Goal: Task Accomplishment & Management: Use online tool/utility

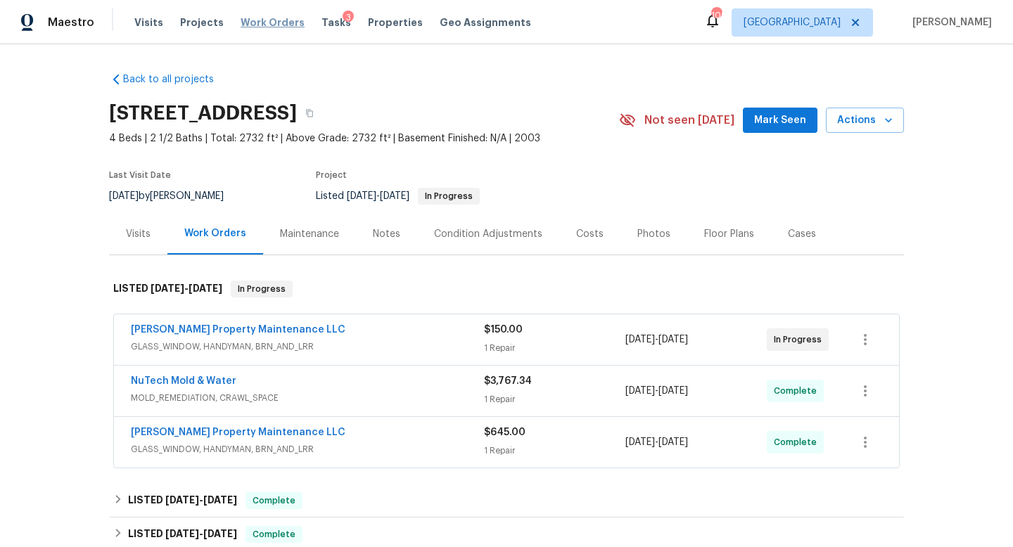
click at [288, 18] on span "Work Orders" at bounding box center [273, 22] width 64 height 14
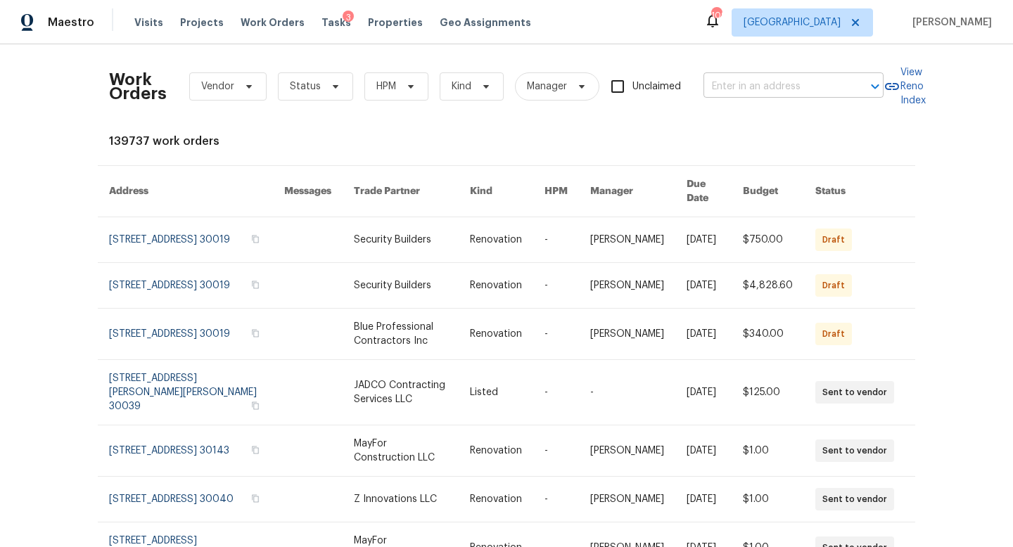
click at [813, 77] on input "text" at bounding box center [773, 87] width 141 height 22
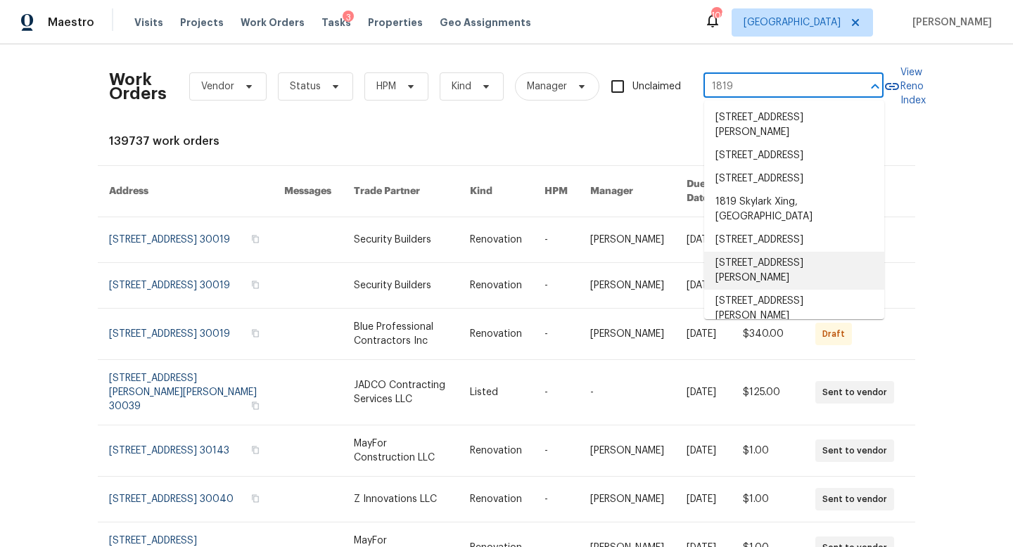
type input "1819"
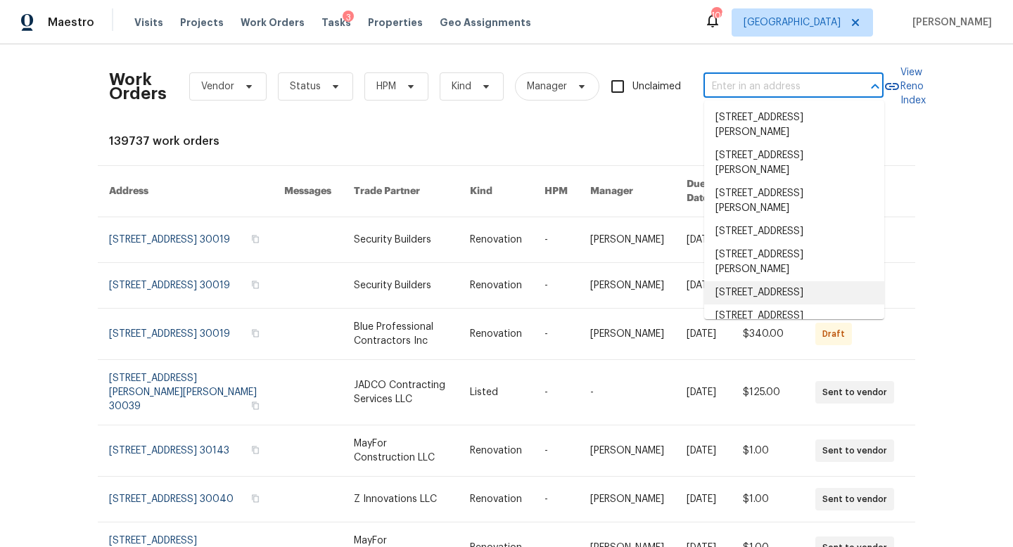
scroll to position [15, 0]
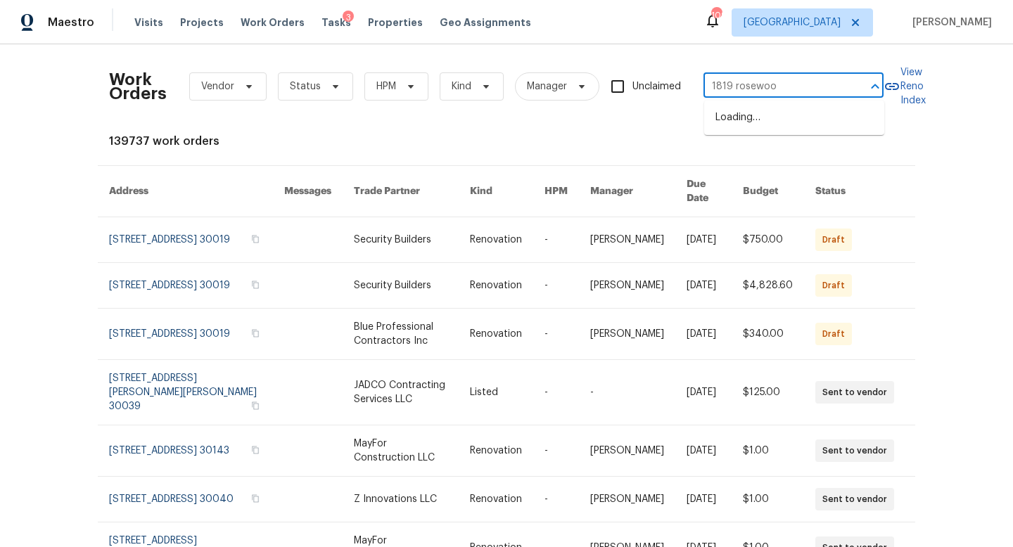
type input "1819 rosewood"
click at [807, 117] on li "1819 Rosewood Rd, Decatur, GA 30032" at bounding box center [794, 117] width 180 height 23
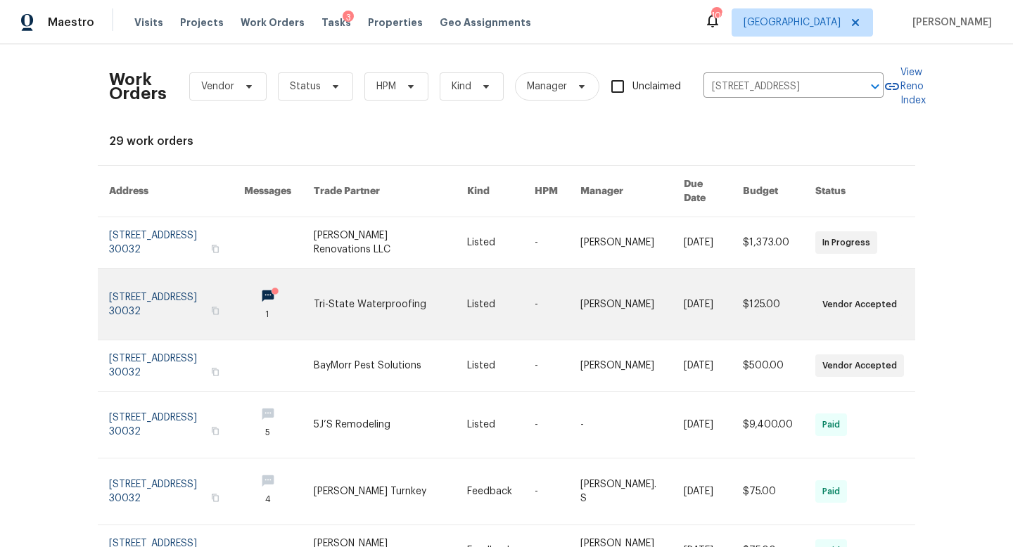
click at [161, 298] on link at bounding box center [176, 304] width 135 height 71
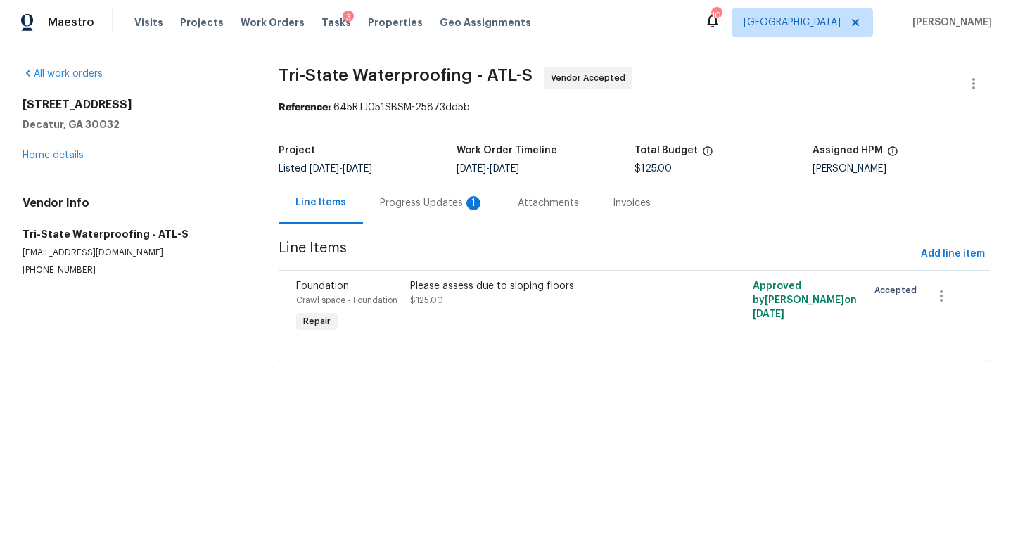
click at [408, 218] on div "Progress Updates 1" at bounding box center [432, 202] width 138 height 41
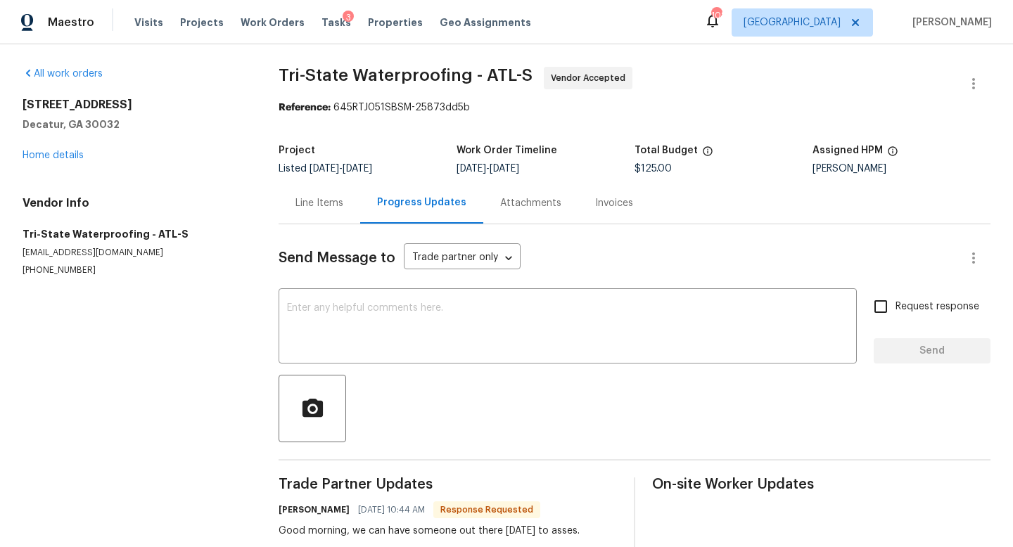
scroll to position [30, 0]
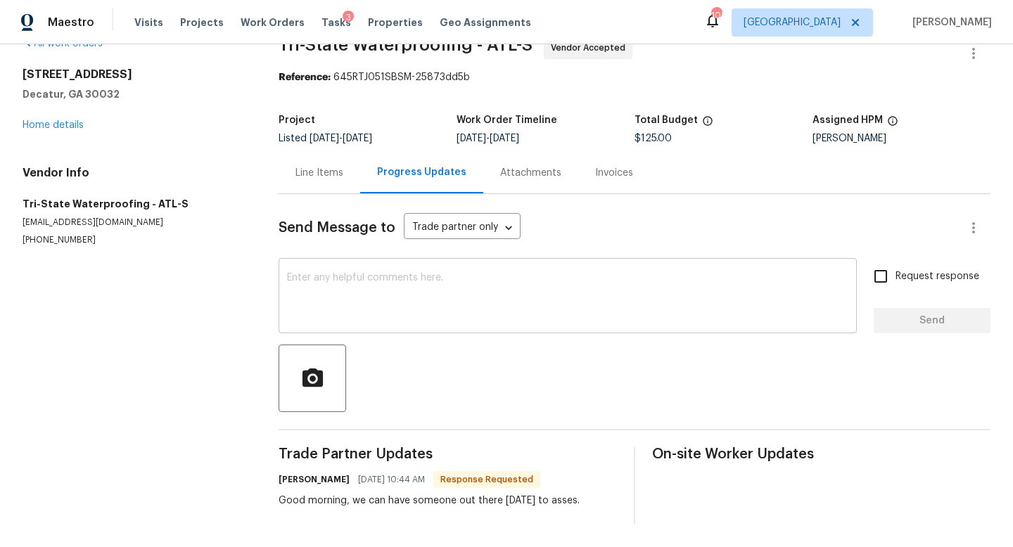
click at [419, 314] on textarea at bounding box center [567, 297] width 561 height 49
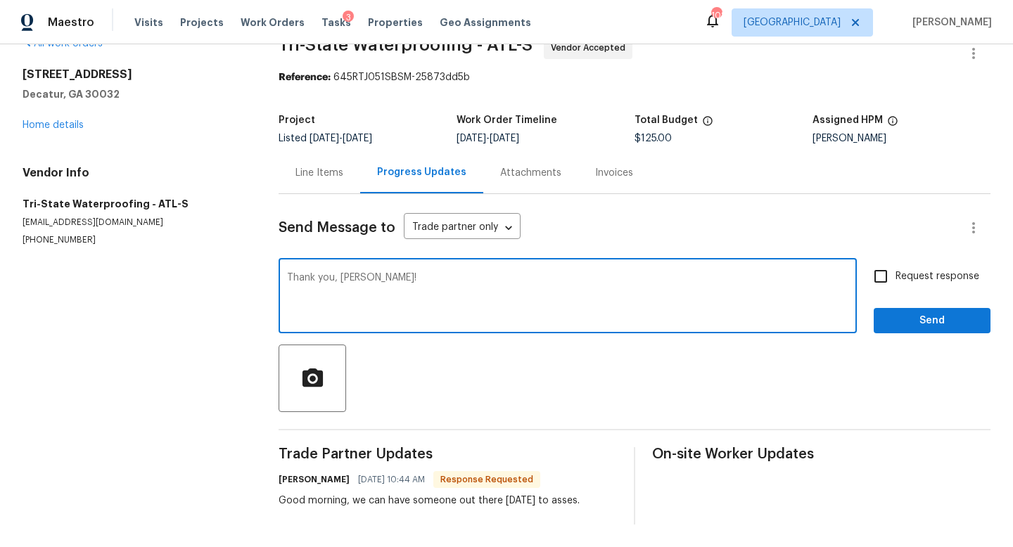
type textarea "Thank you, Stacy!"
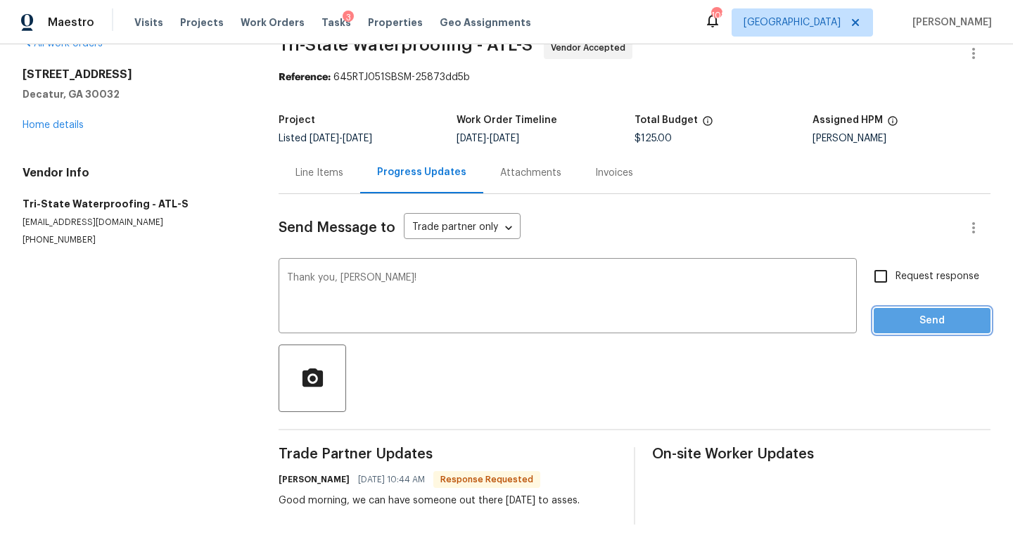
click at [916, 325] on span "Send" at bounding box center [932, 321] width 94 height 18
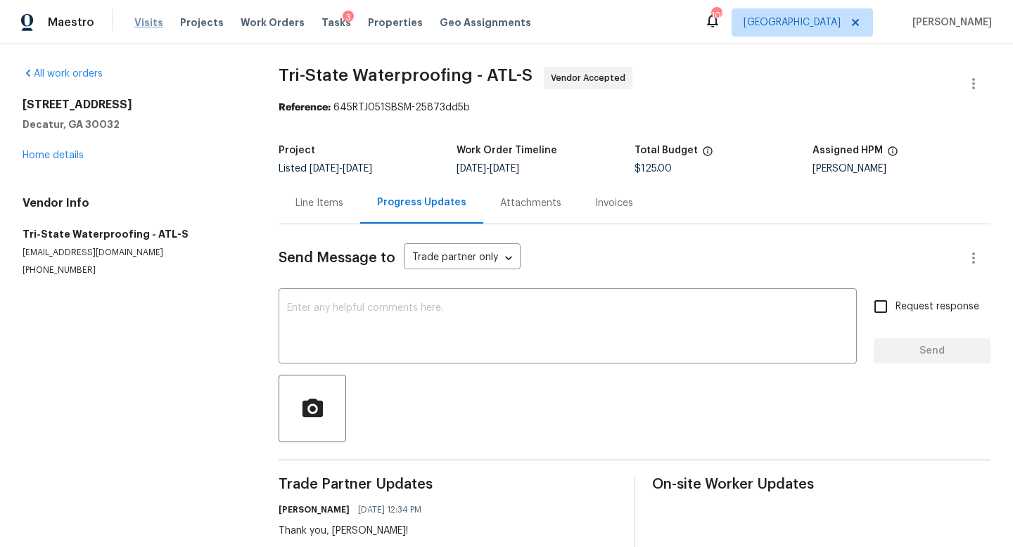
click at [136, 18] on span "Visits" at bounding box center [148, 22] width 29 height 14
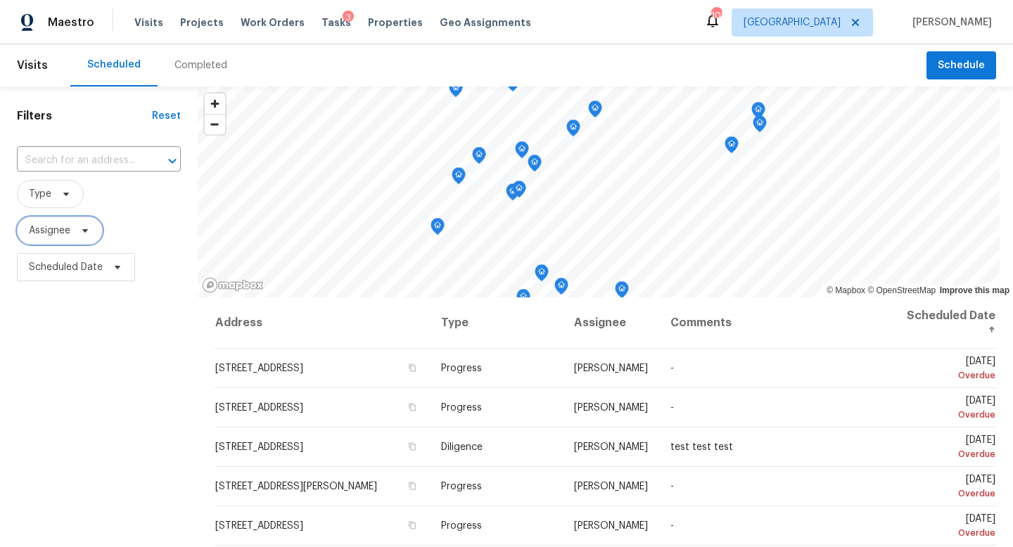
click at [60, 227] on span "Assignee" at bounding box center [49, 231] width 41 height 14
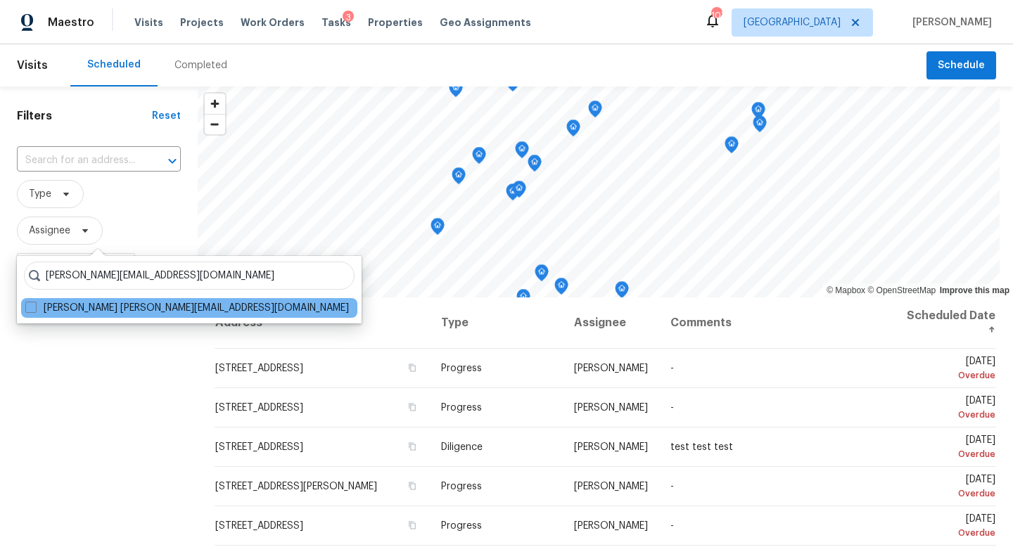
type input "samuel.vetrik@opendoor.com"
click at [25, 314] on div "Samuel Vetrik samuel.vetrik@opendoor.com" at bounding box center [189, 308] width 336 height 20
click at [34, 307] on span at bounding box center [30, 307] width 11 height 11
click at [34, 307] on input "Samuel Vetrik samuel.vetrik@opendoor.com" at bounding box center [29, 305] width 9 height 9
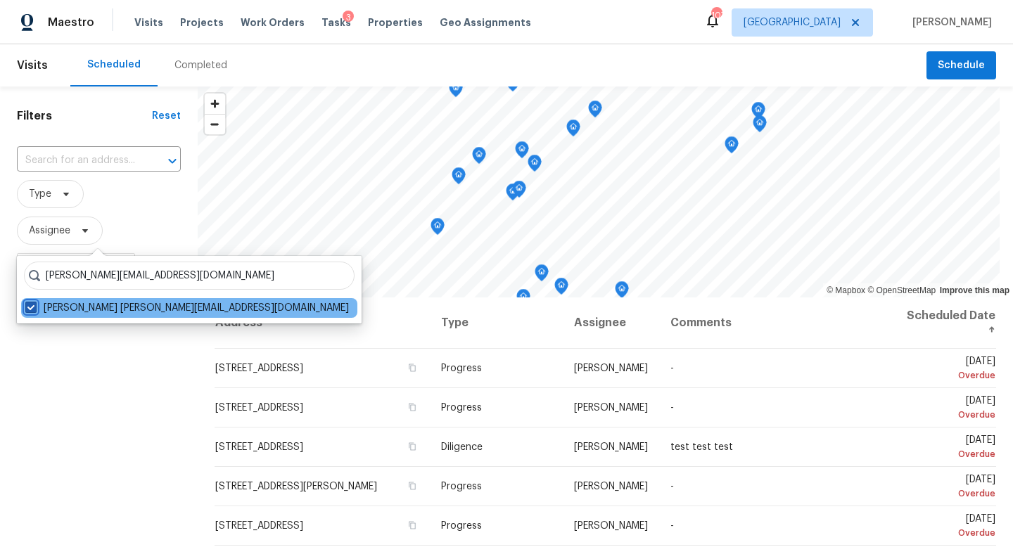
checkbox input "true"
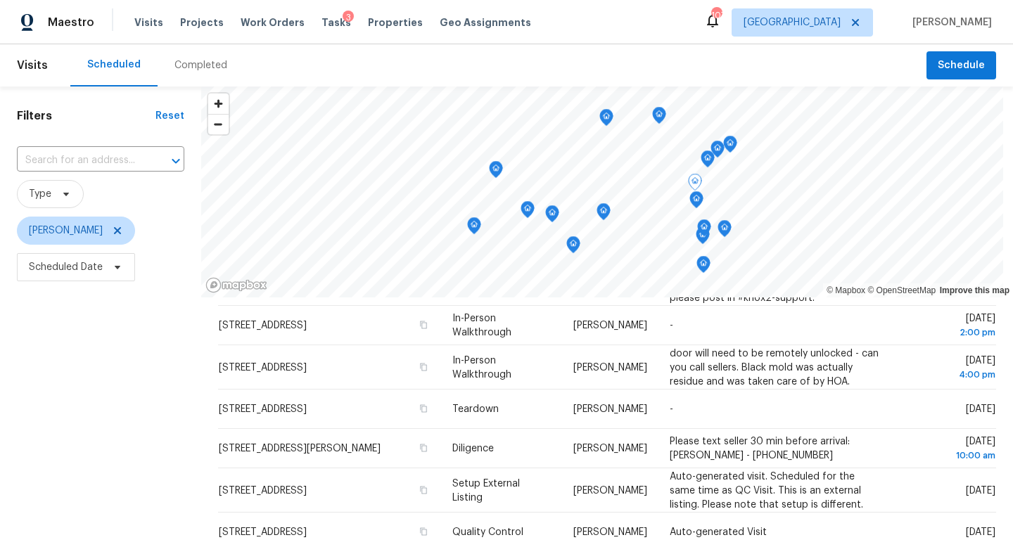
scroll to position [267, 0]
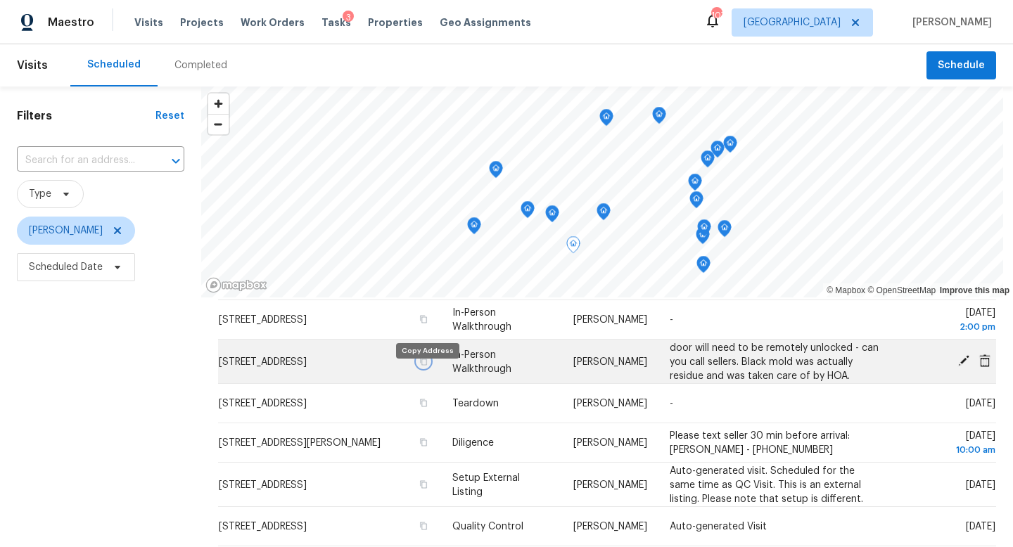
click at [427, 365] on icon "button" at bounding box center [423, 361] width 8 height 8
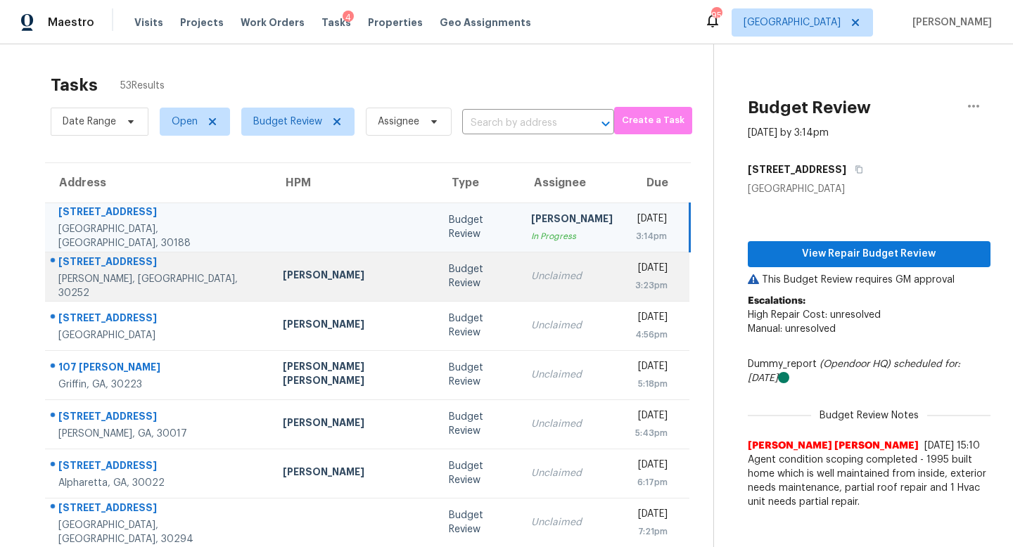
click at [534, 281] on div "Unclaimed" at bounding box center [572, 276] width 82 height 14
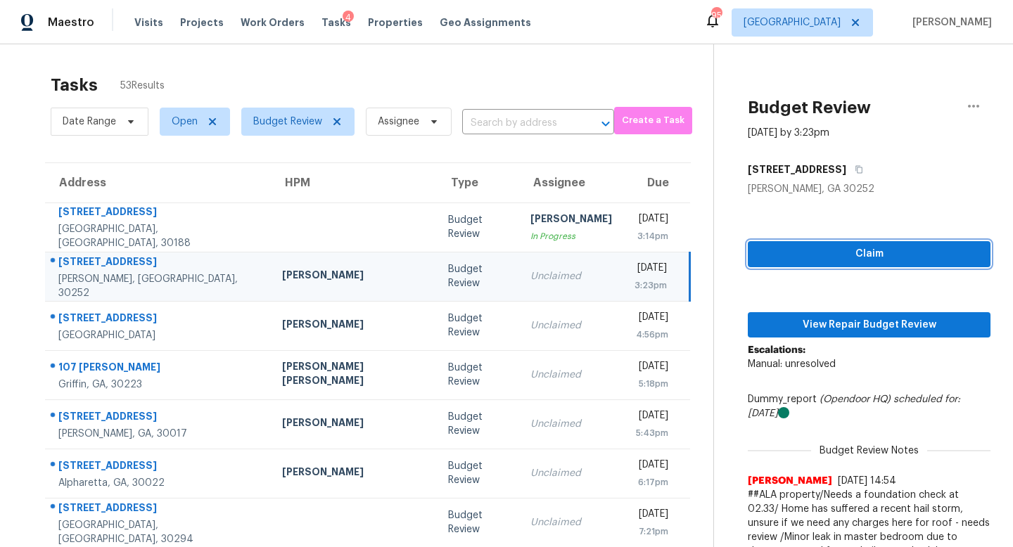
click at [795, 257] on span "Claim" at bounding box center [869, 254] width 220 height 18
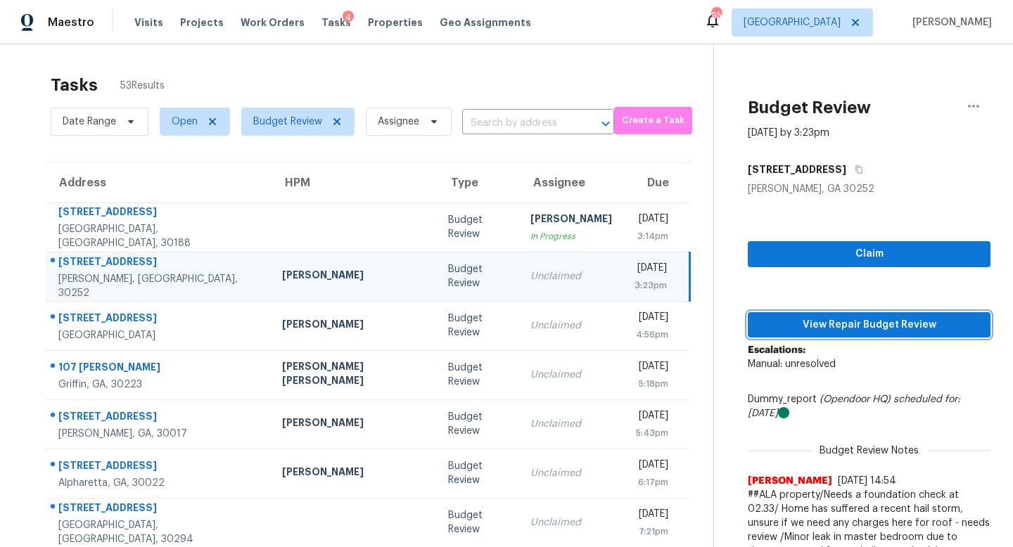
click at [796, 321] on span "View Repair Budget Review" at bounding box center [869, 325] width 220 height 18
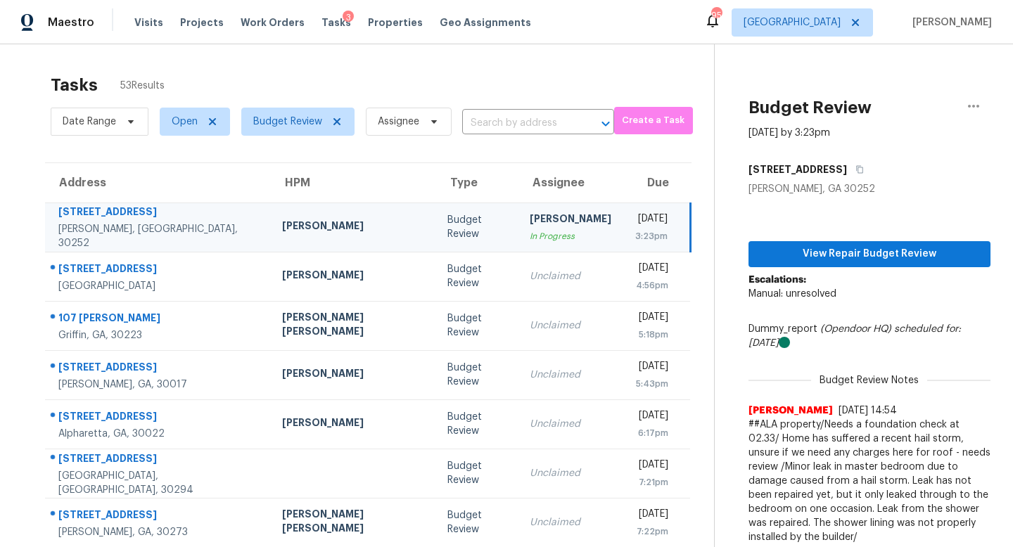
click at [530, 241] on div "In Progress" at bounding box center [571, 236] width 82 height 14
click at [842, 257] on span "View Repair Budget Review" at bounding box center [868, 254] width 219 height 18
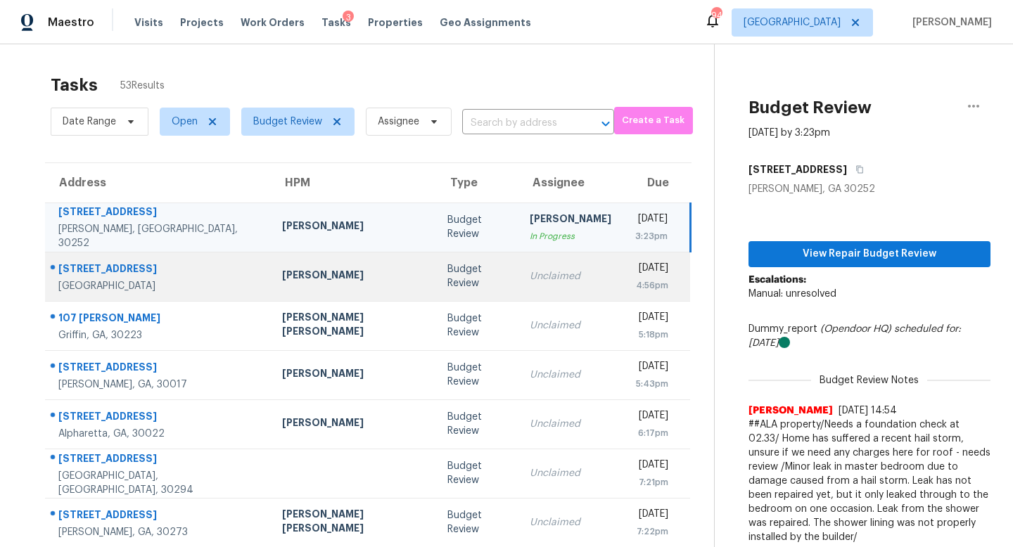
click at [530, 271] on div "Unclaimed" at bounding box center [571, 276] width 82 height 14
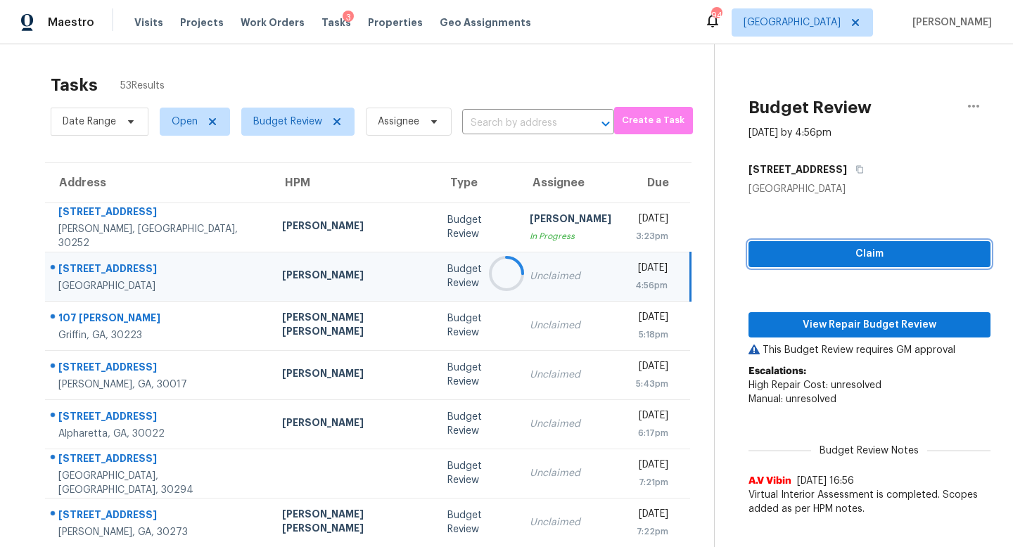
click at [815, 249] on span "Claim" at bounding box center [868, 254] width 219 height 18
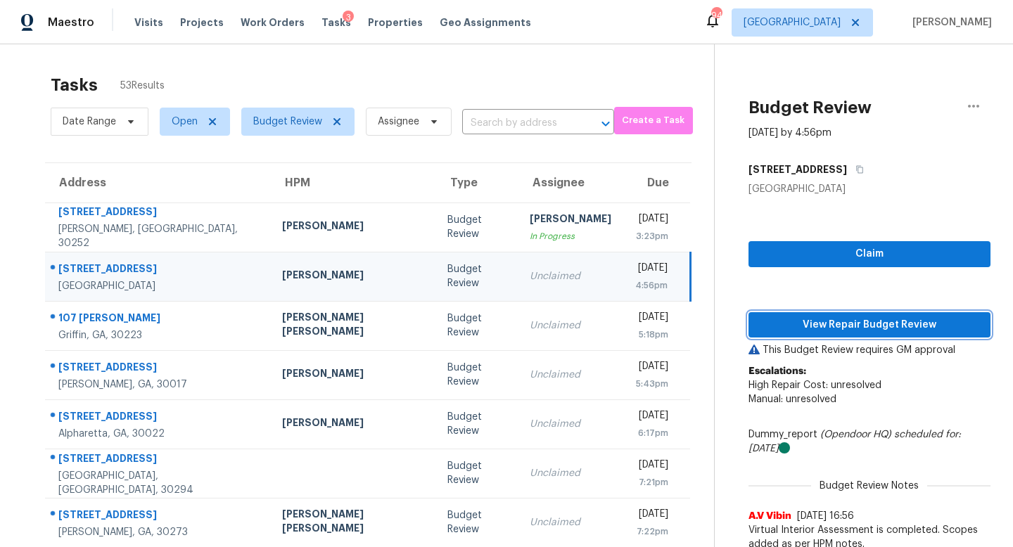
click at [801, 328] on span "View Repair Budget Review" at bounding box center [868, 325] width 219 height 18
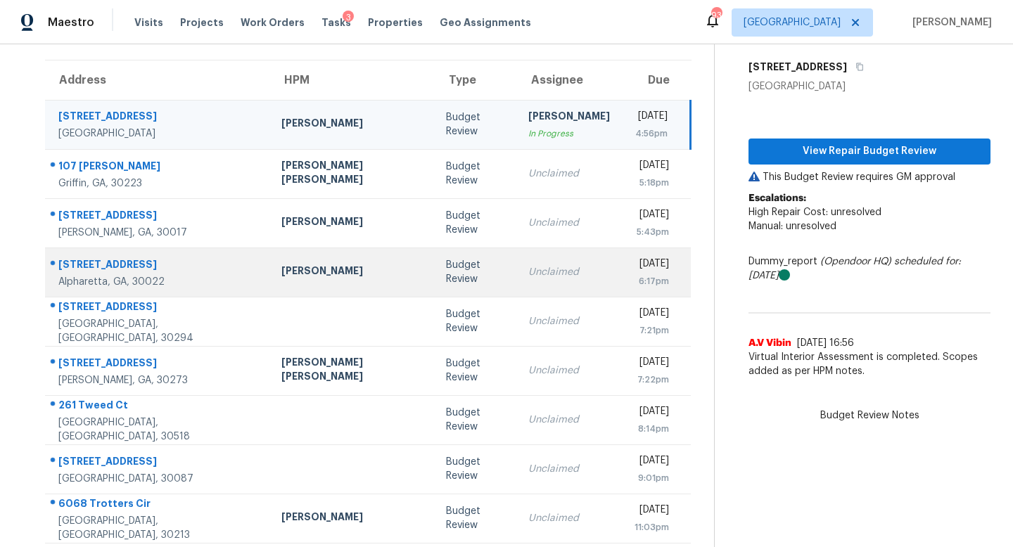
scroll to position [96, 0]
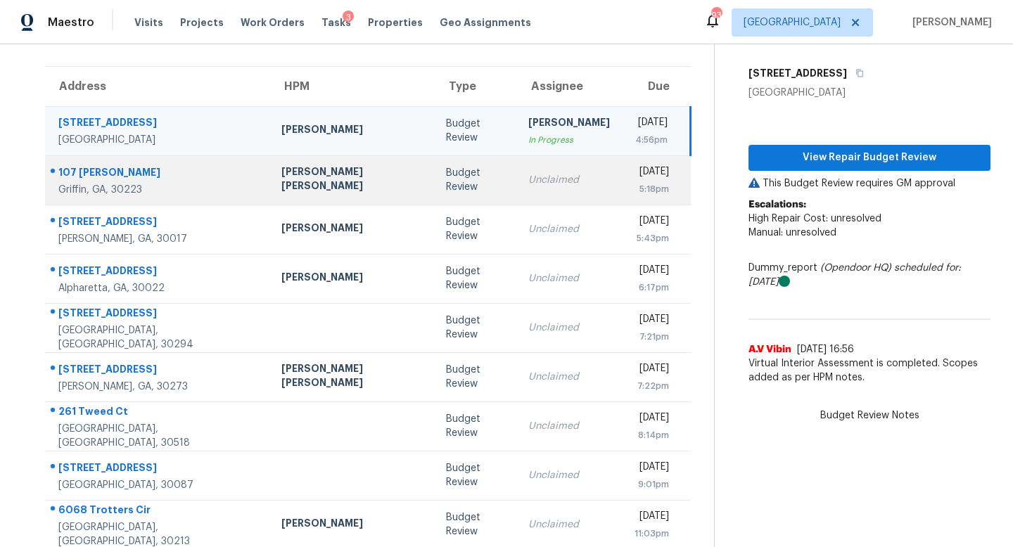
click at [528, 181] on div "Unclaimed" at bounding box center [569, 180] width 82 height 14
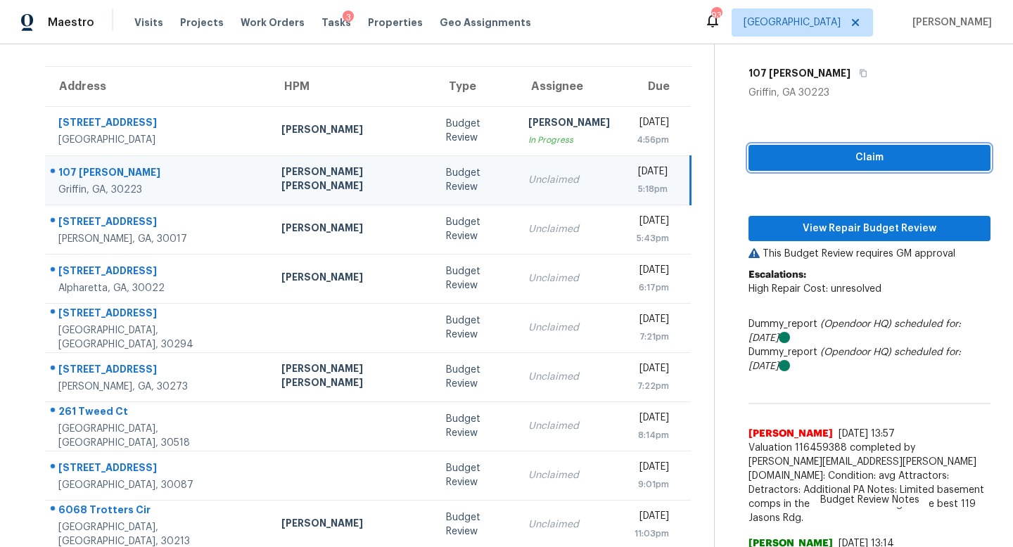
click at [818, 160] on span "Claim" at bounding box center [868, 158] width 219 height 18
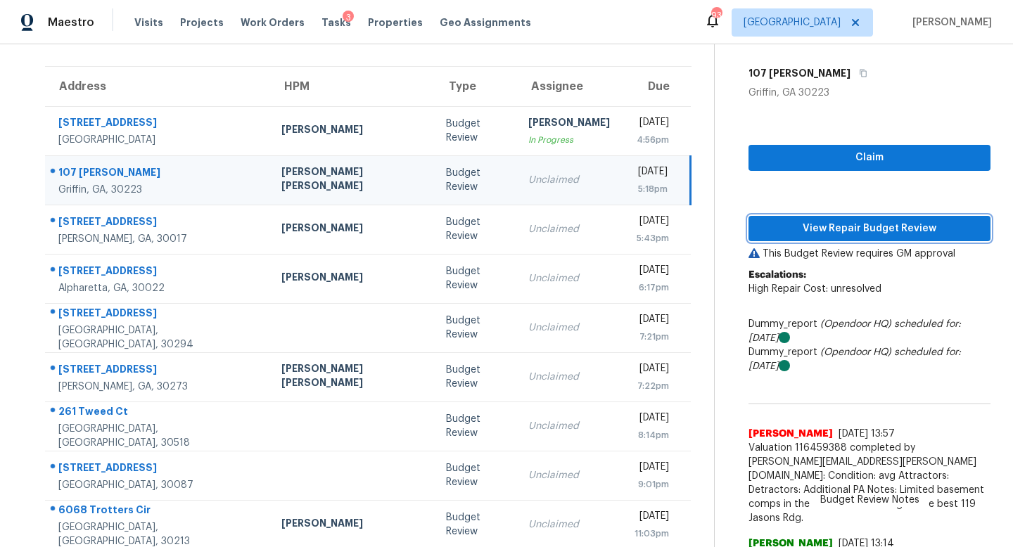
click at [812, 224] on span "View Repair Budget Review" at bounding box center [868, 229] width 219 height 18
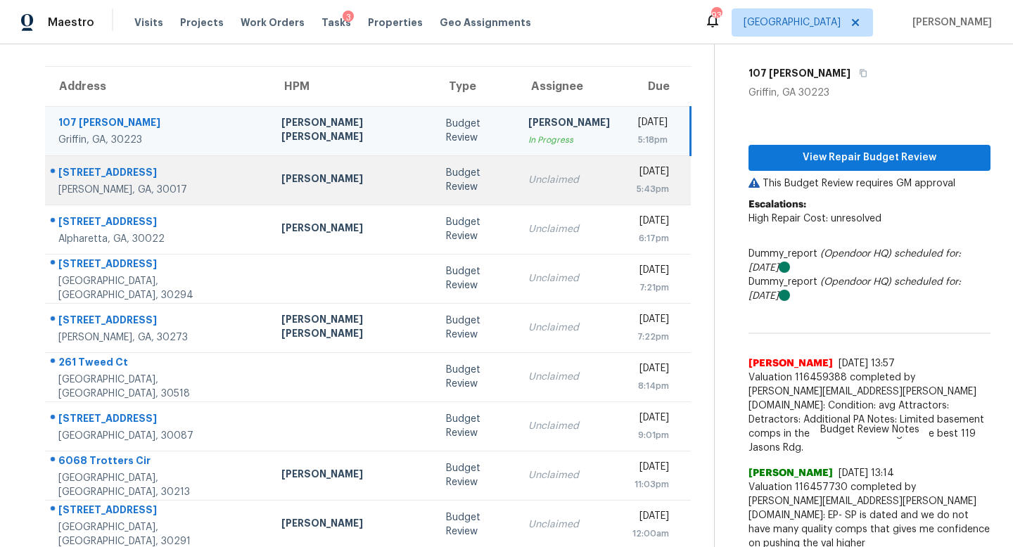
click at [632, 181] on div "Tue, Sep 9th 2025" at bounding box center [650, 174] width 37 height 18
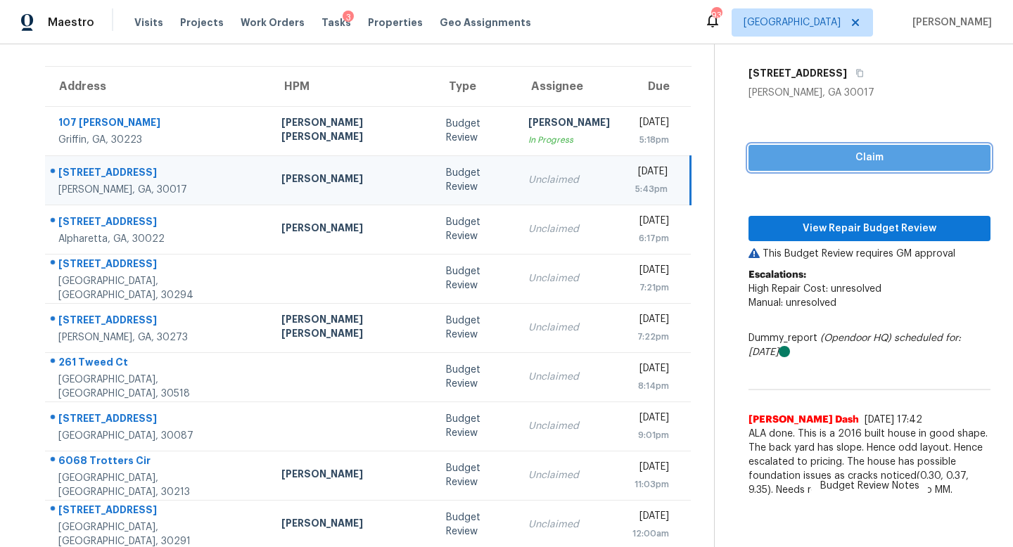
click at [851, 159] on span "Claim" at bounding box center [868, 158] width 219 height 18
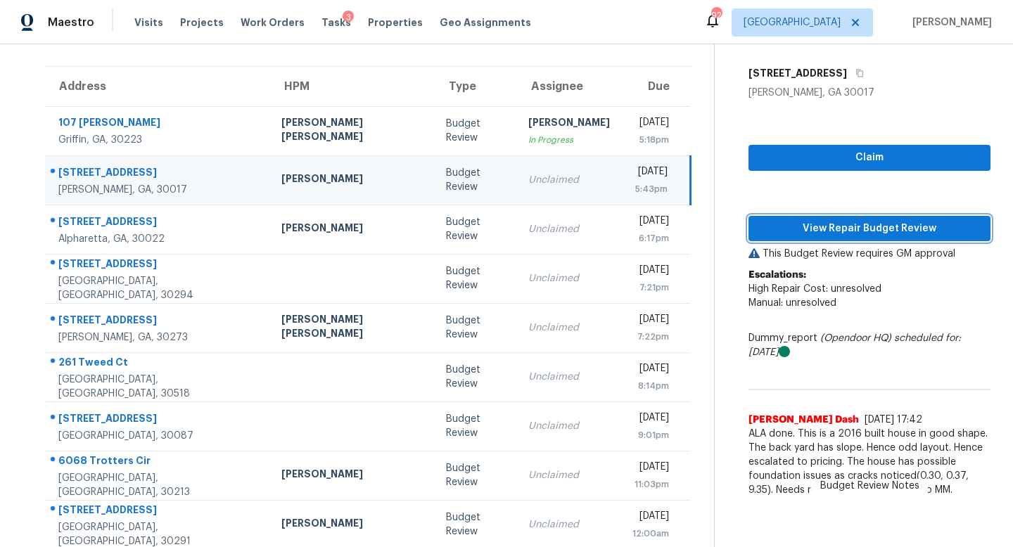
click at [834, 229] on span "View Repair Budget Review" at bounding box center [868, 229] width 219 height 18
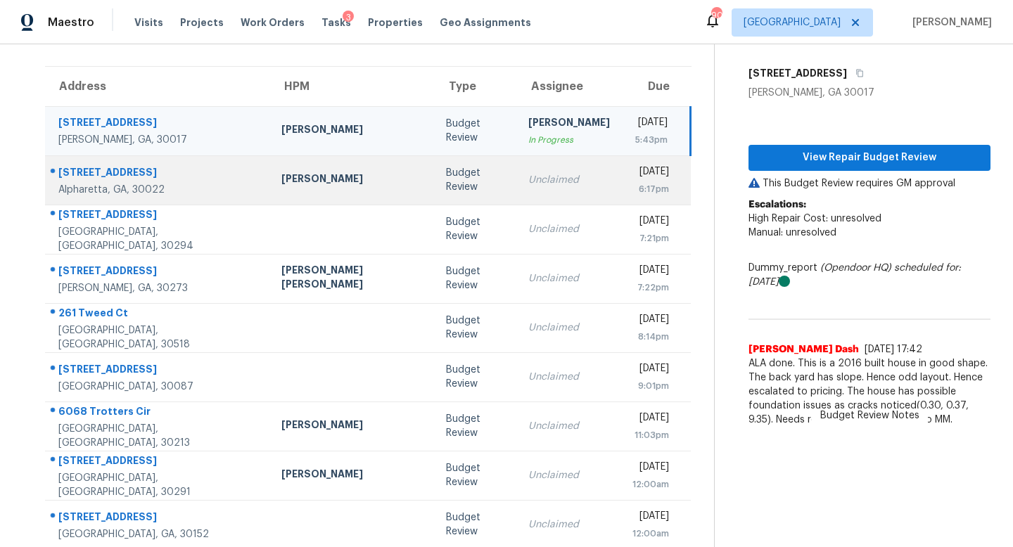
click at [528, 180] on div "Unclaimed" at bounding box center [569, 180] width 82 height 14
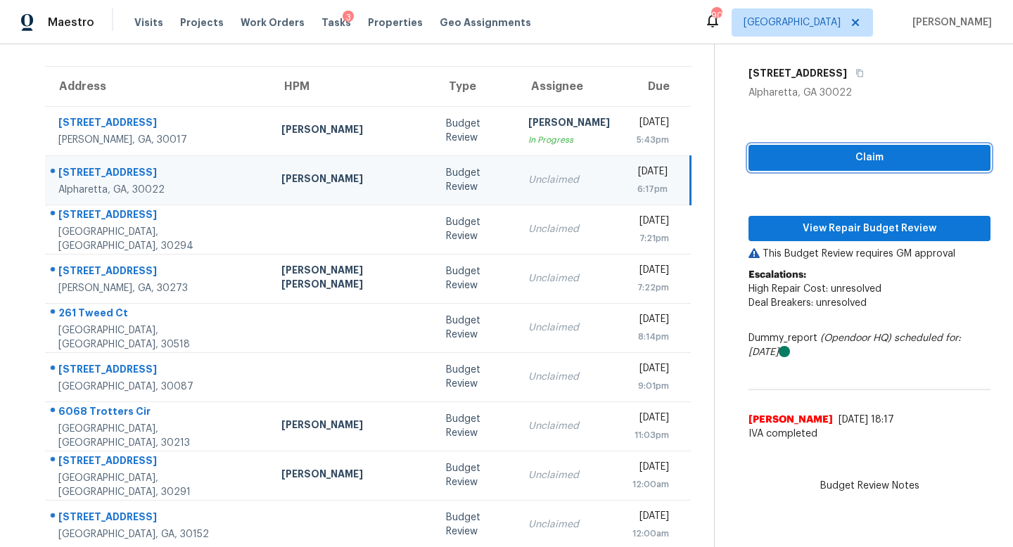
click at [821, 161] on span "Claim" at bounding box center [868, 158] width 219 height 18
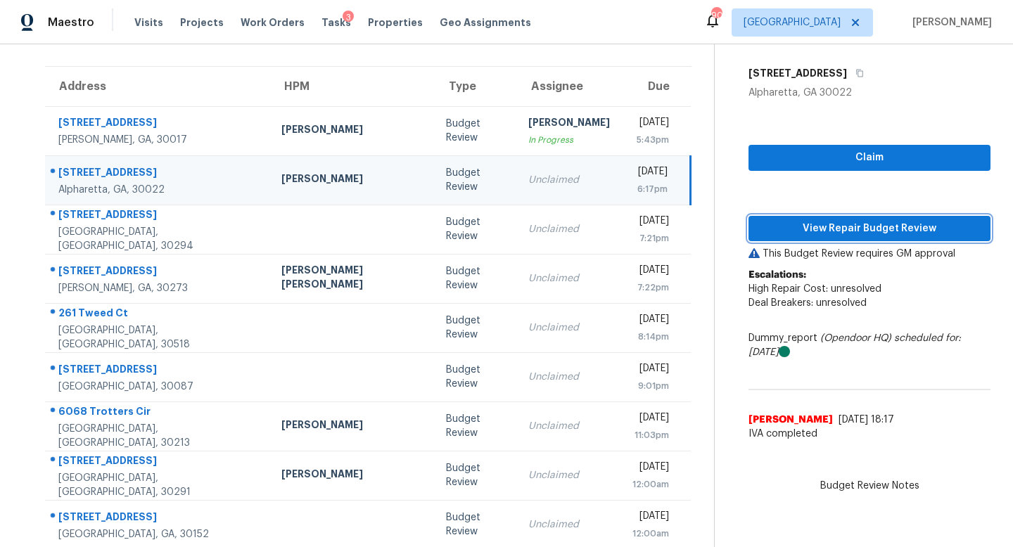
click at [809, 226] on span "View Repair Budget Review" at bounding box center [868, 229] width 219 height 18
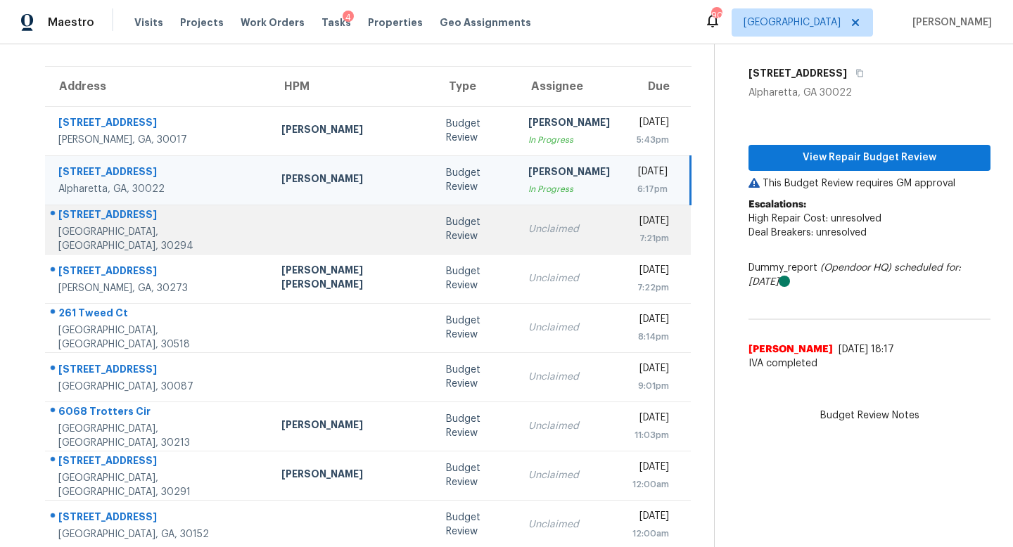
click at [621, 217] on td "Tue, Sep 9th 2025 7:21pm" at bounding box center [656, 229] width 70 height 49
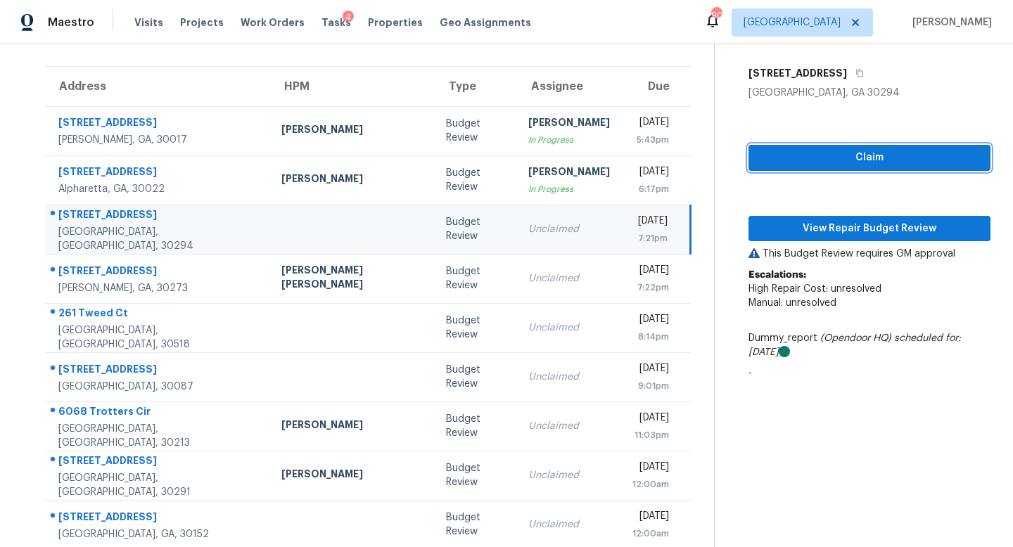
click at [801, 158] on span "Claim" at bounding box center [868, 158] width 219 height 18
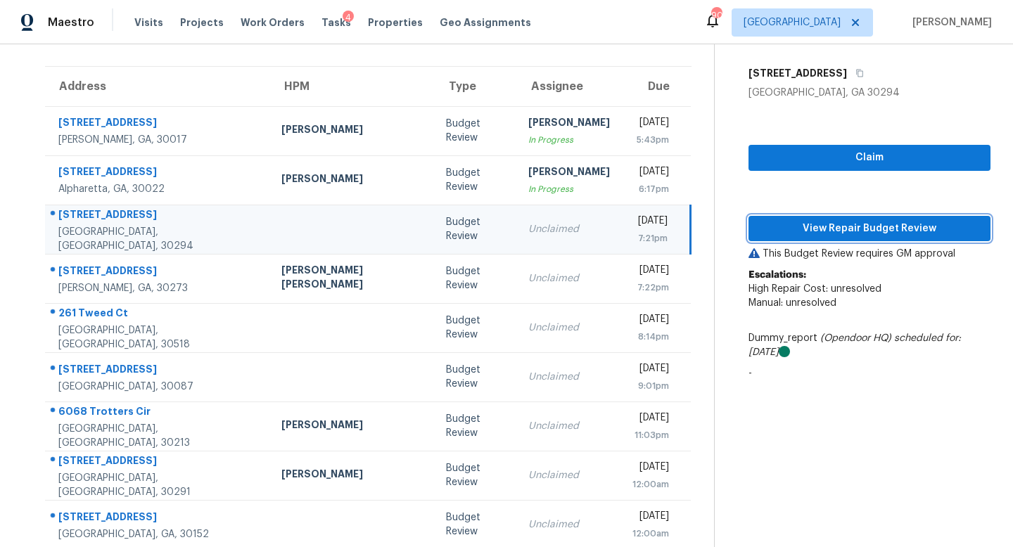
click at [796, 229] on span "View Repair Budget Review" at bounding box center [868, 229] width 219 height 18
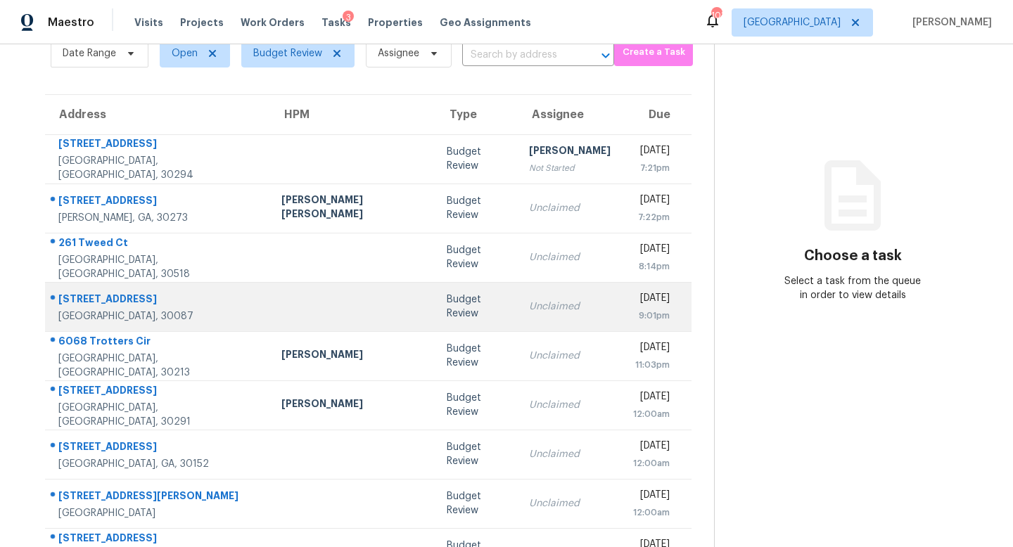
scroll to position [49, 0]
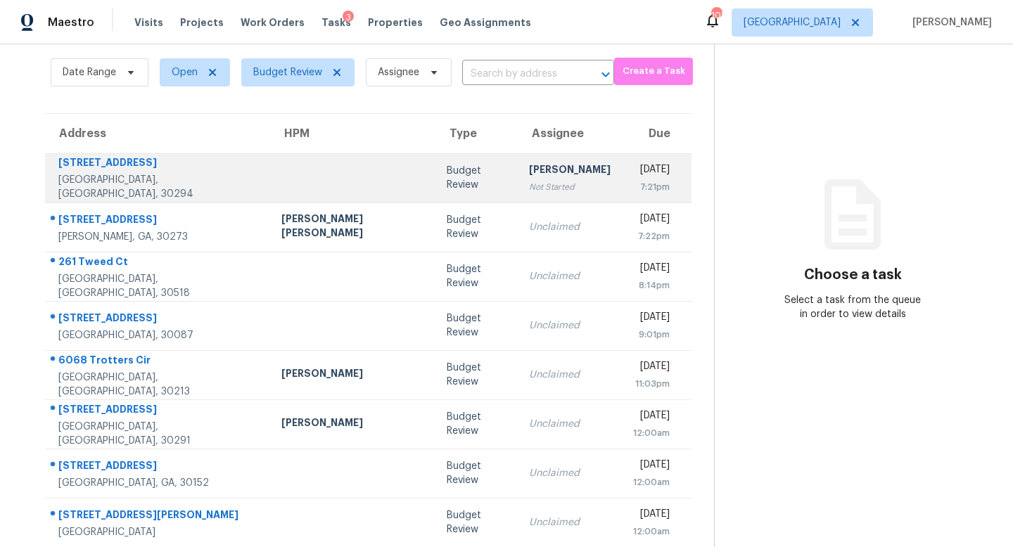
click at [529, 169] on div "[PERSON_NAME]" at bounding box center [570, 171] width 82 height 18
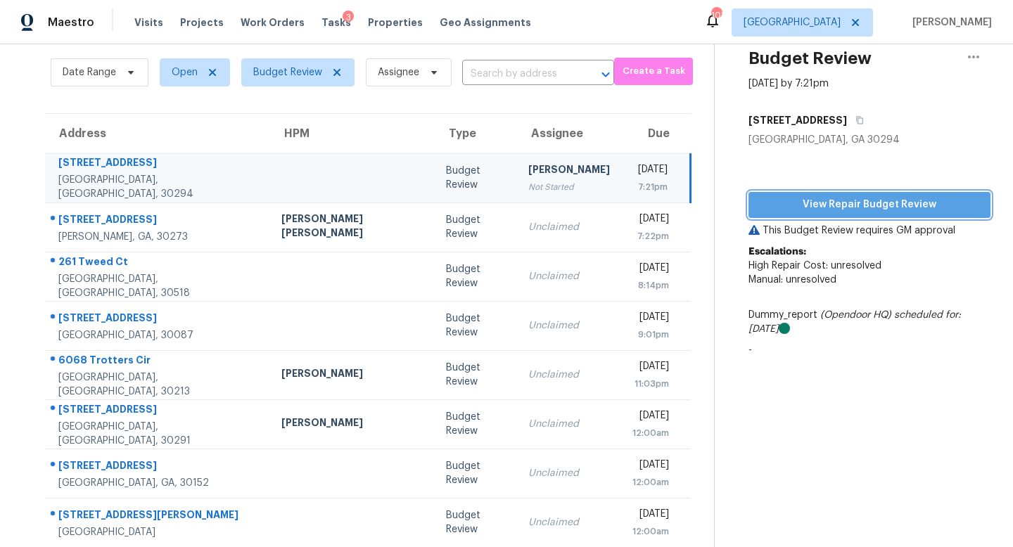
click at [824, 208] on span "View Repair Budget Review" at bounding box center [868, 205] width 219 height 18
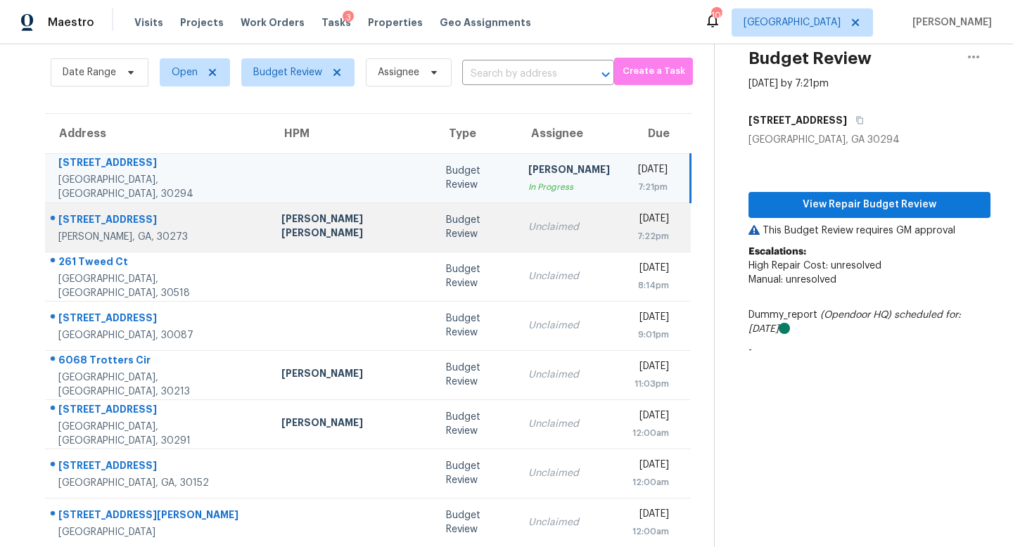
click at [632, 232] on div "7:22pm" at bounding box center [650, 236] width 37 height 14
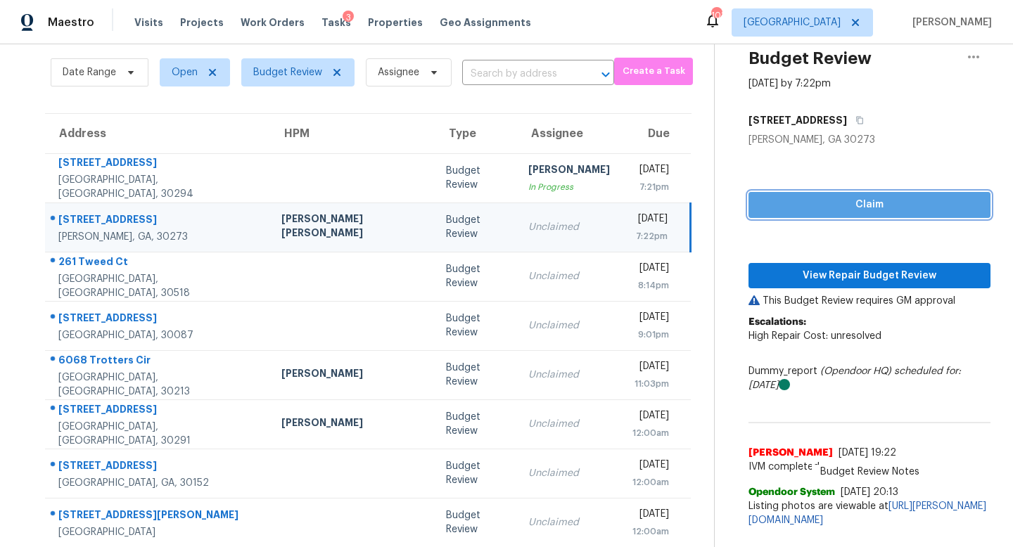
click at [789, 197] on span "Claim" at bounding box center [868, 205] width 219 height 18
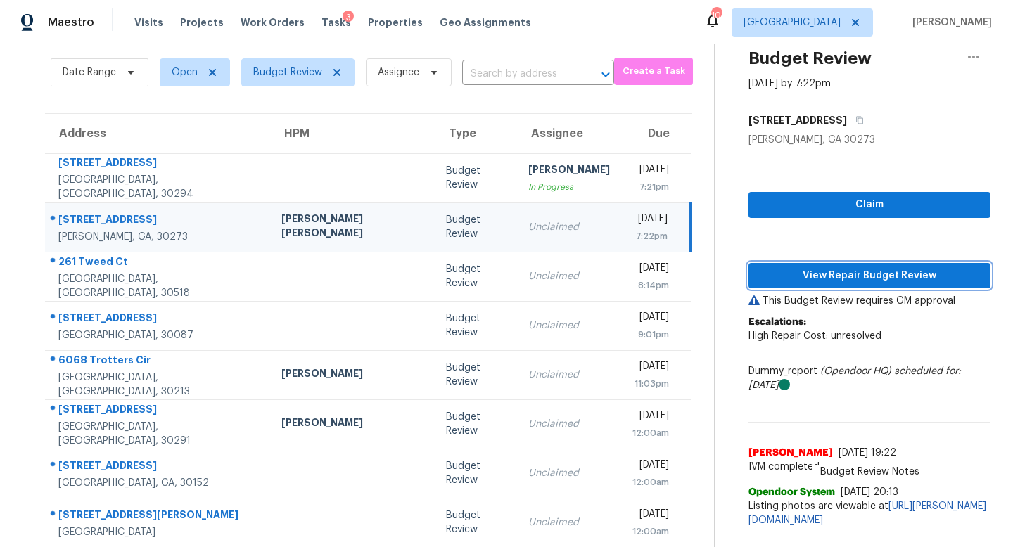
click at [776, 277] on span "View Repair Budget Review" at bounding box center [868, 276] width 219 height 18
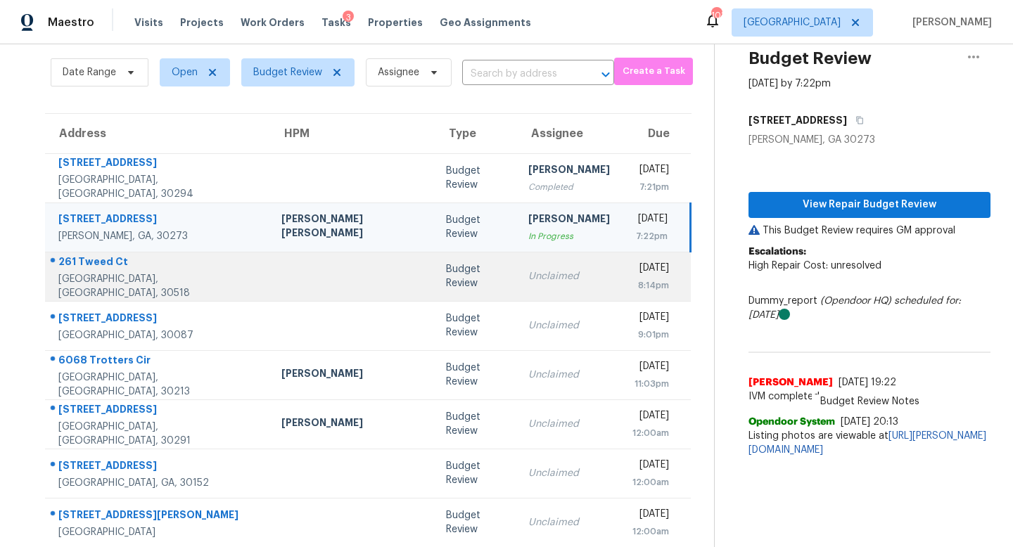
click at [528, 283] on div "Unclaimed" at bounding box center [569, 276] width 82 height 14
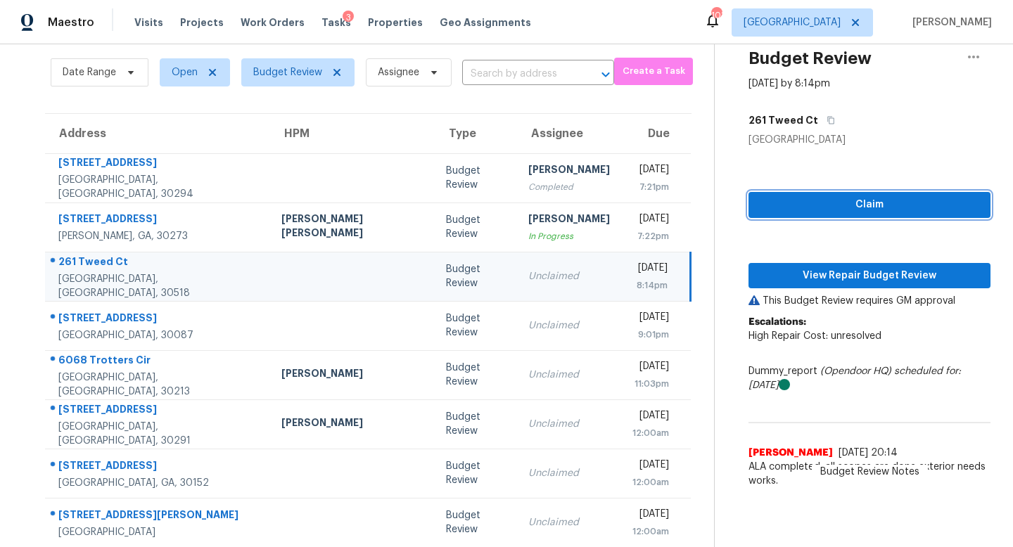
click at [819, 205] on span "Claim" at bounding box center [868, 205] width 219 height 18
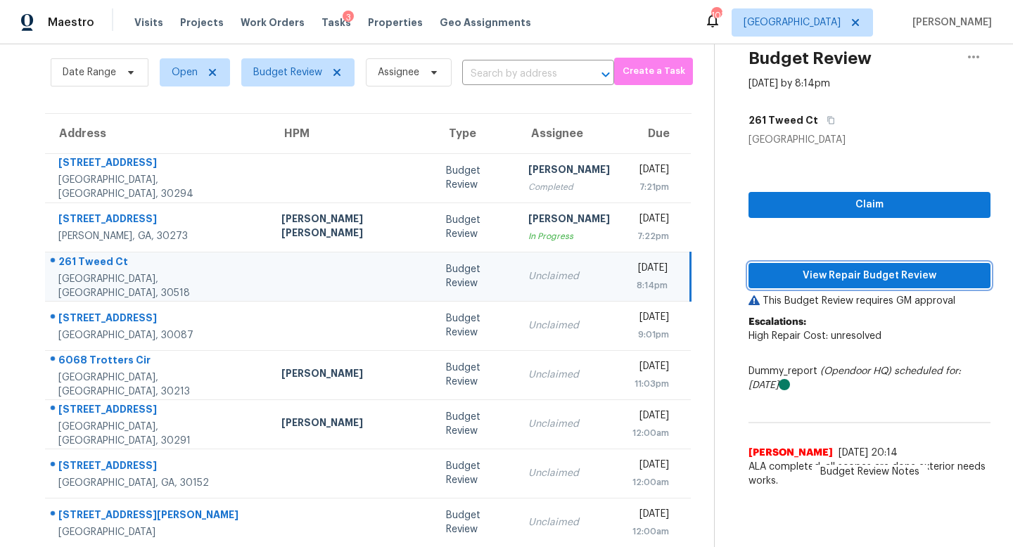
click at [807, 263] on button "View Repair Budget Review" at bounding box center [869, 276] width 242 height 26
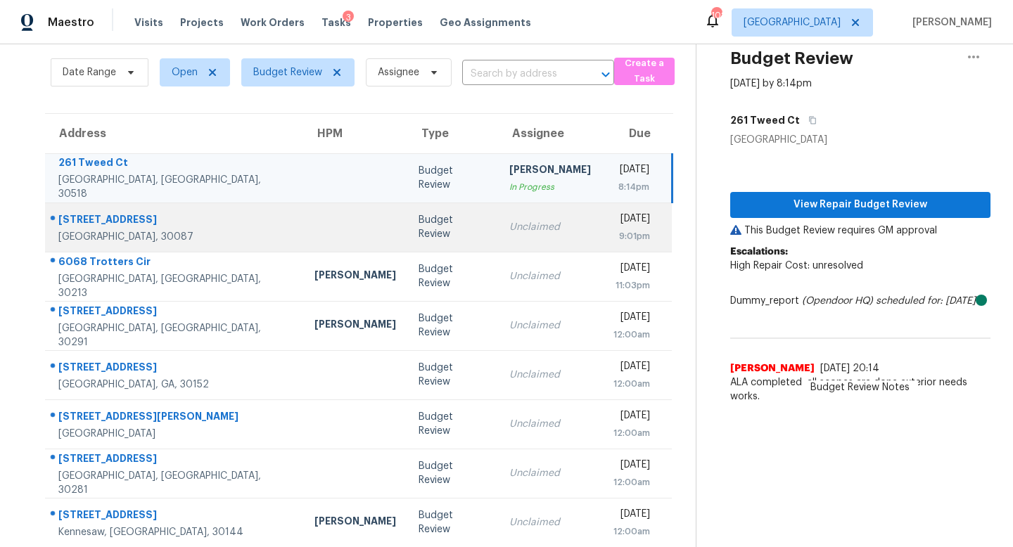
click at [498, 211] on td "Unclaimed" at bounding box center [550, 227] width 104 height 49
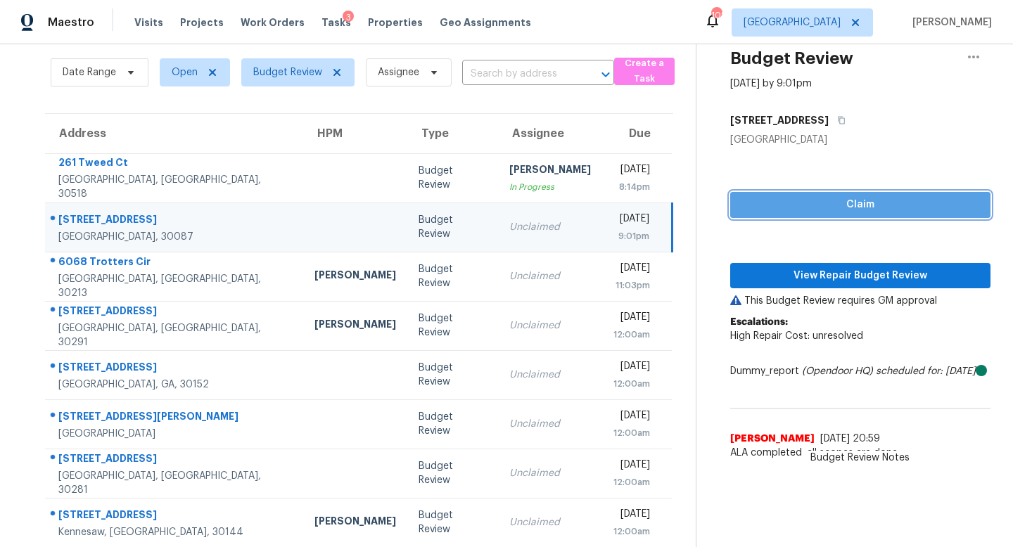
click at [809, 210] on span "Claim" at bounding box center [860, 205] width 238 height 18
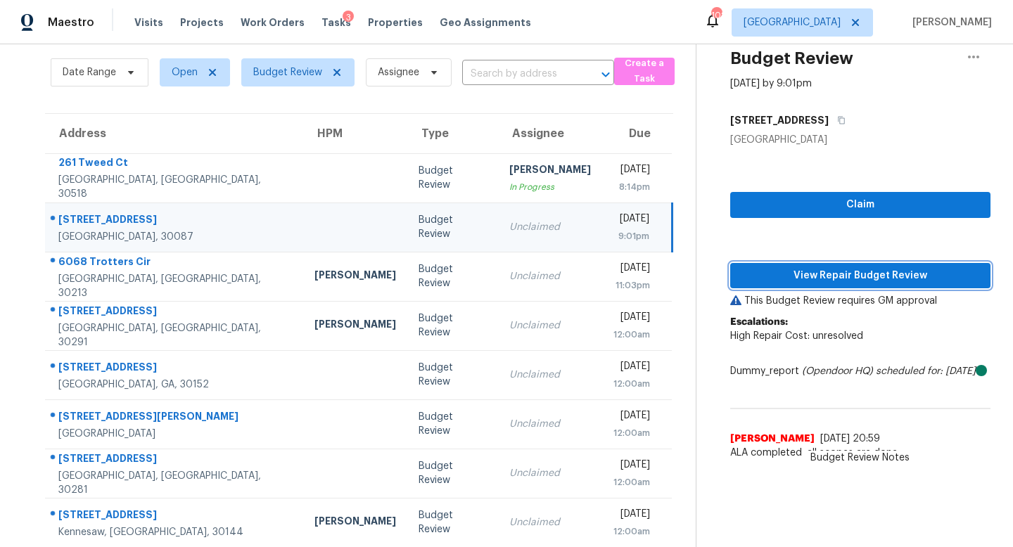
click at [806, 276] on span "View Repair Budget Review" at bounding box center [860, 276] width 238 height 18
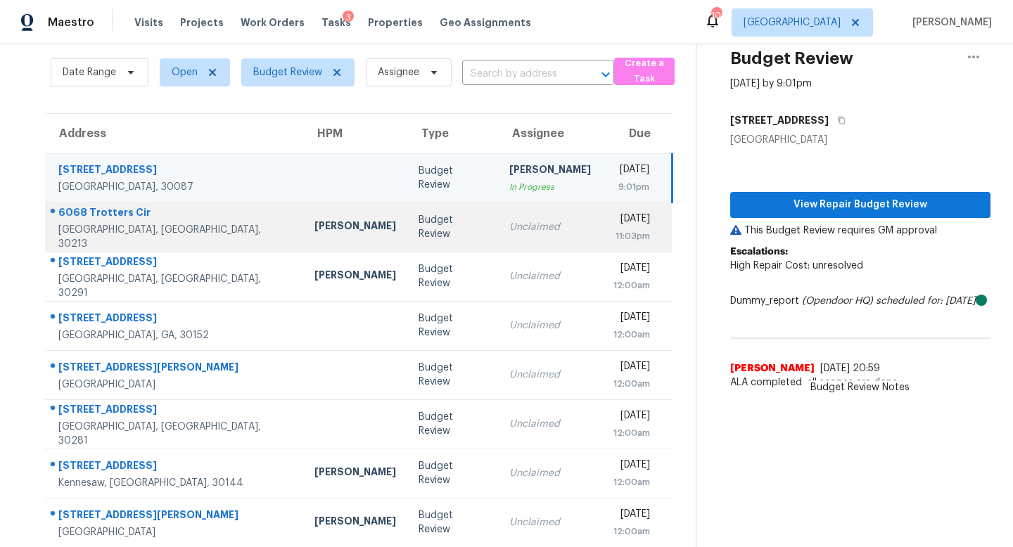
click at [613, 219] on div "Tue, Sep 9th 2025" at bounding box center [631, 221] width 37 height 18
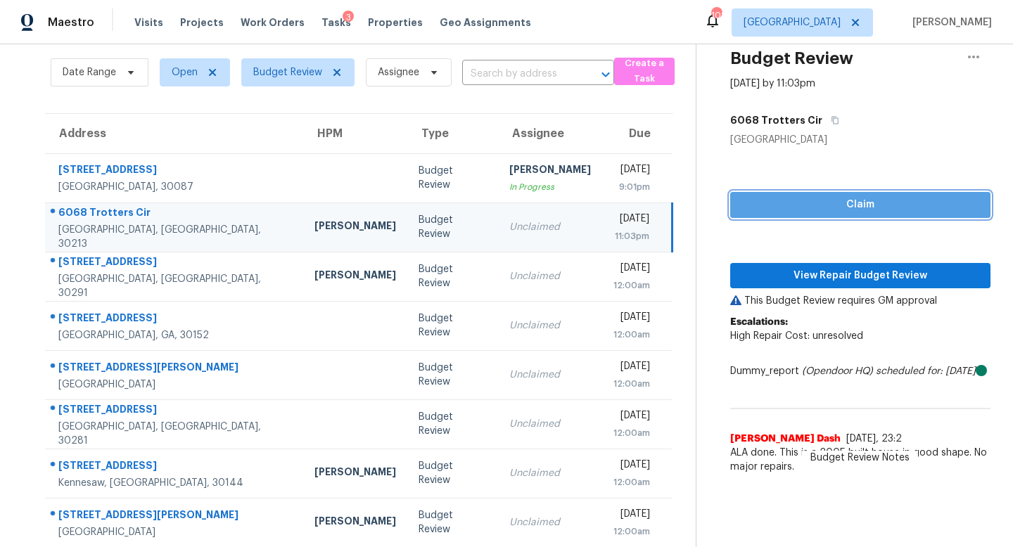
click at [838, 193] on button "Claim" at bounding box center [860, 205] width 260 height 26
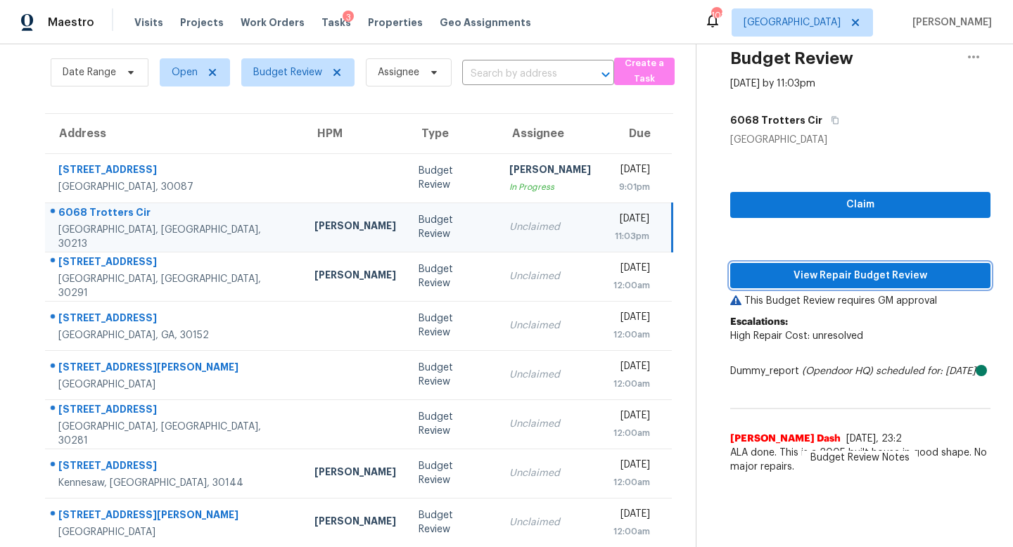
click at [831, 272] on span "View Repair Budget Review" at bounding box center [860, 276] width 238 height 18
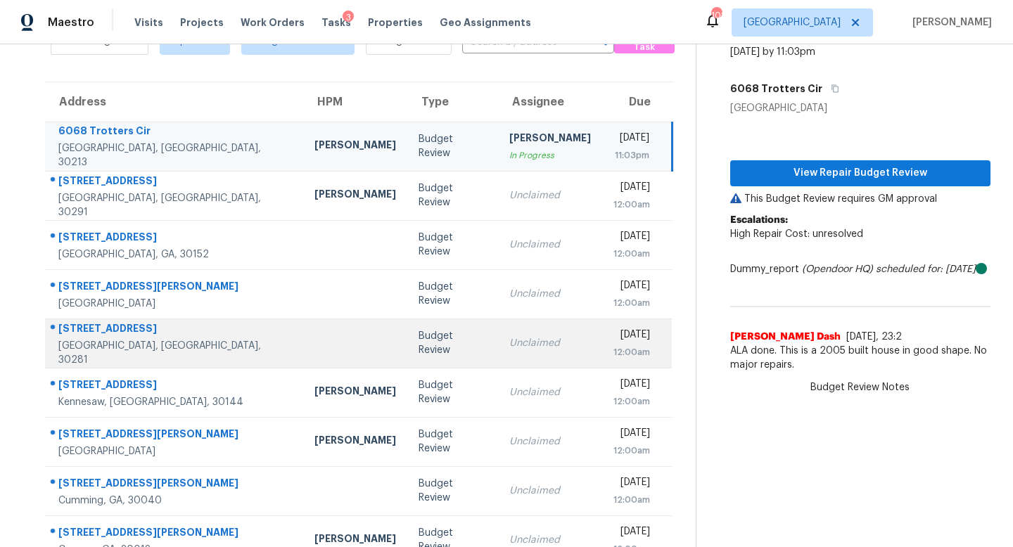
scroll to position [80, 0]
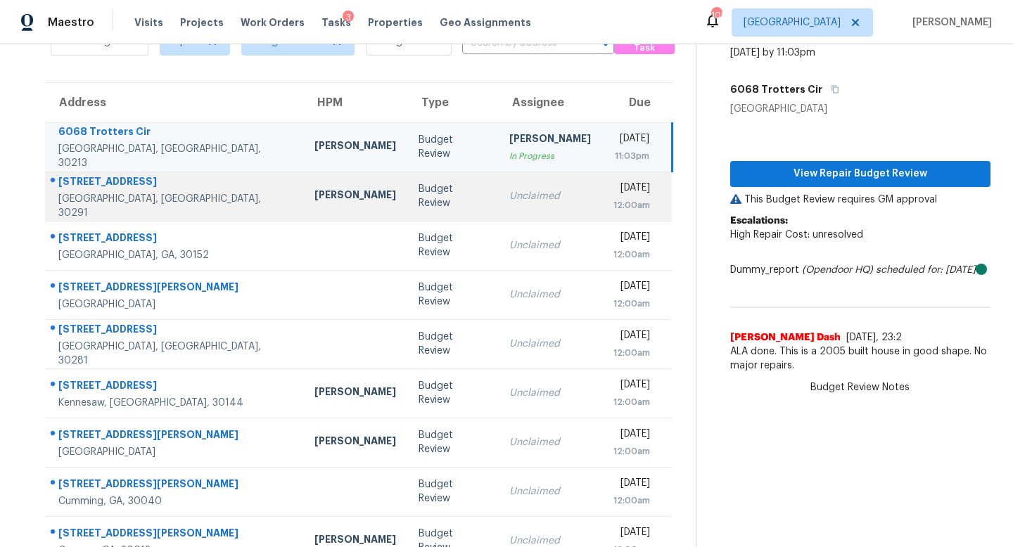
click at [498, 204] on td "Unclaimed" at bounding box center [550, 196] width 104 height 49
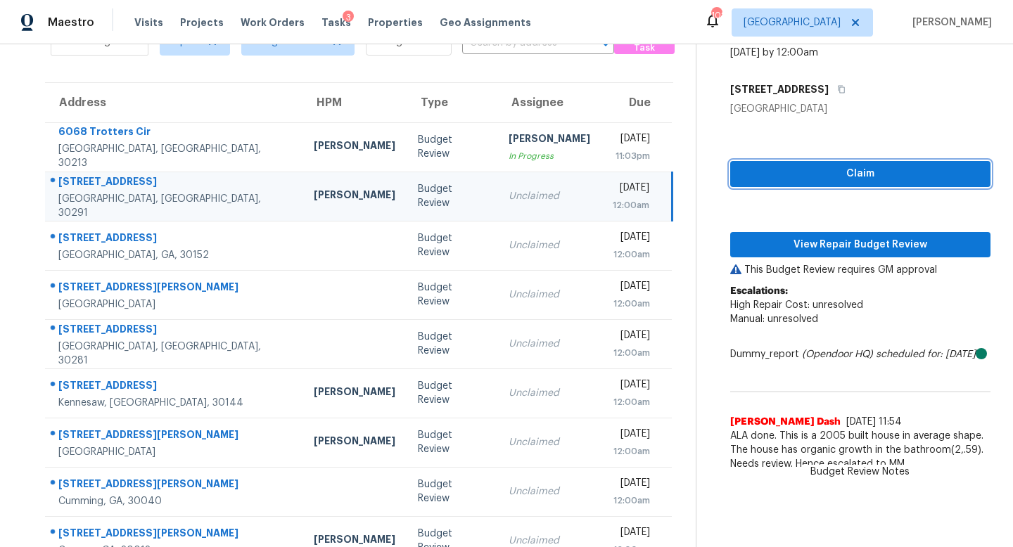
click at [840, 171] on span "Claim" at bounding box center [860, 174] width 238 height 18
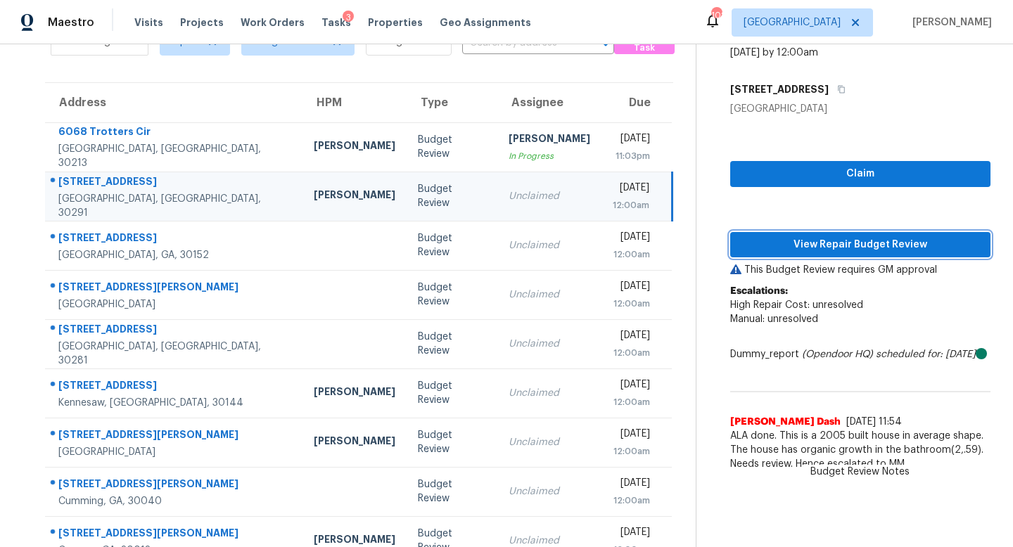
click at [821, 237] on span "View Repair Budget Review" at bounding box center [860, 245] width 238 height 18
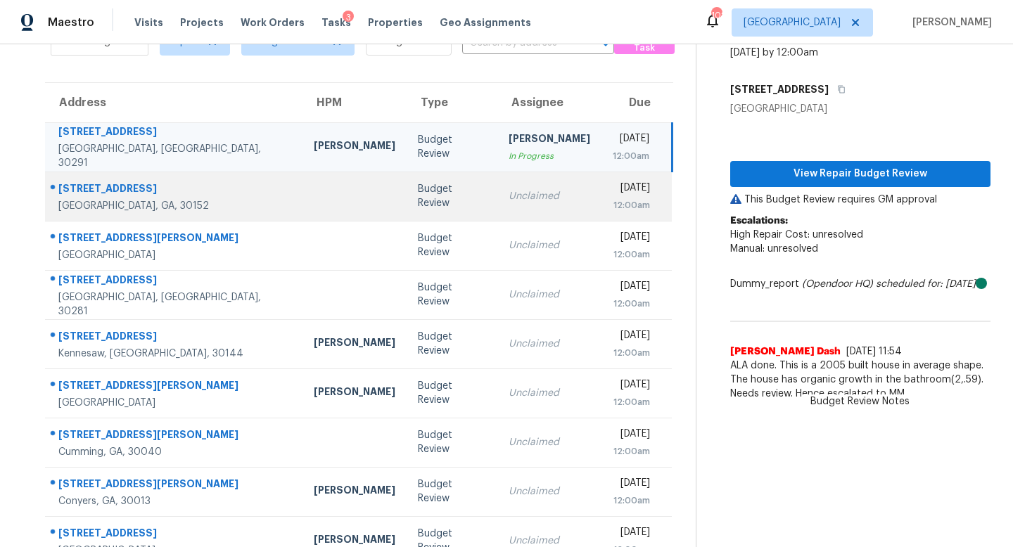
click at [613, 195] on div "[DATE]" at bounding box center [632, 190] width 38 height 18
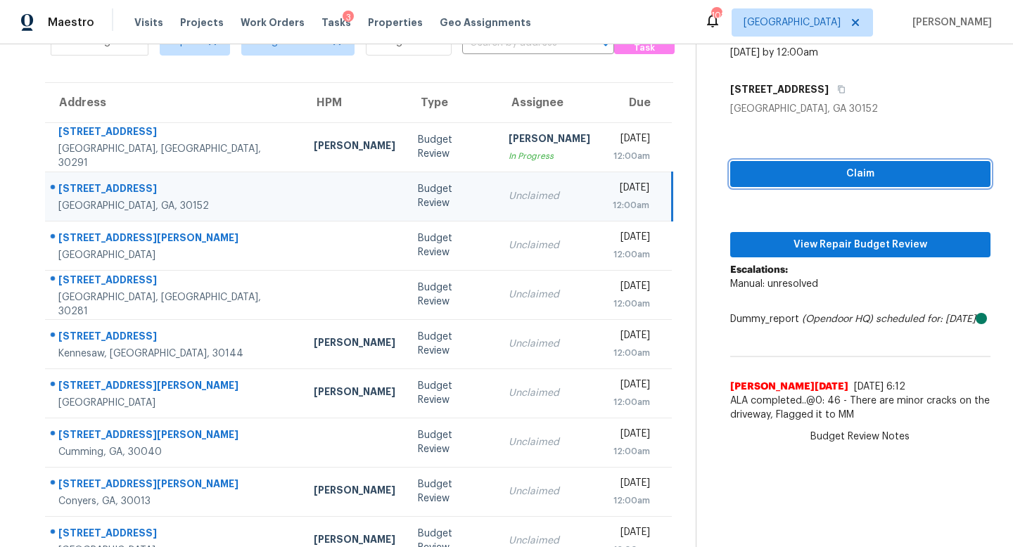
click at [861, 174] on span "Claim" at bounding box center [860, 174] width 238 height 18
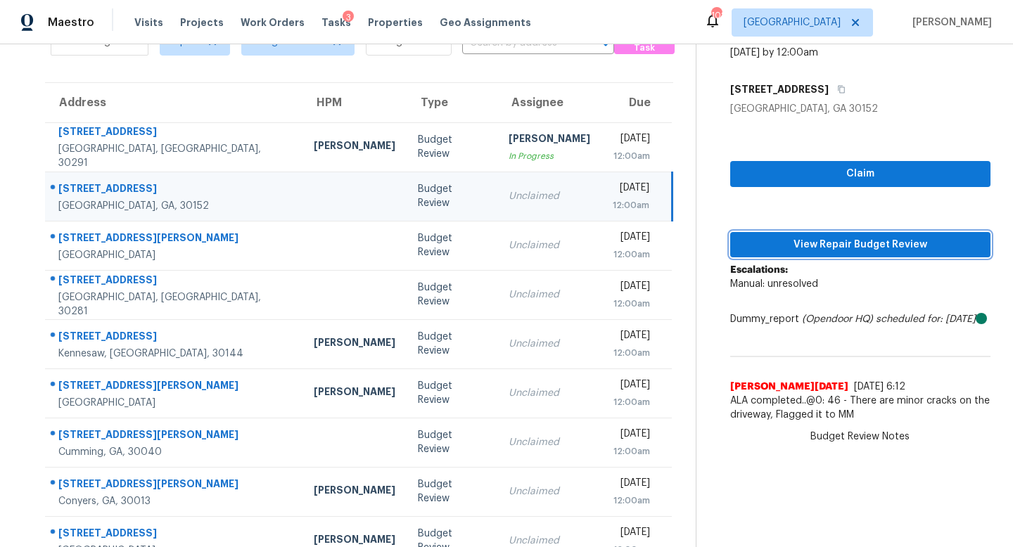
click at [842, 235] on button "View Repair Budget Review" at bounding box center [860, 245] width 260 height 26
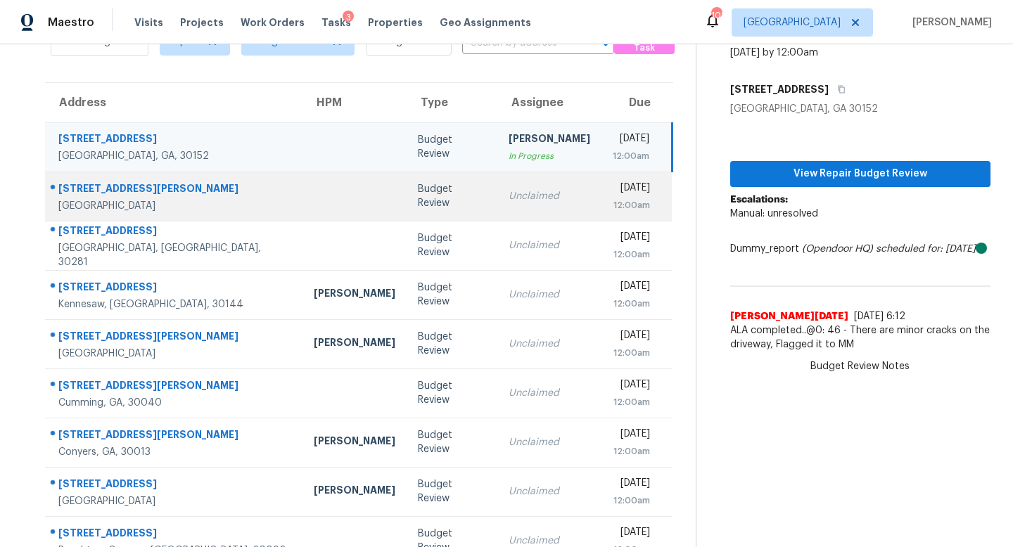
click at [613, 198] on div "12:00am" at bounding box center [632, 205] width 38 height 14
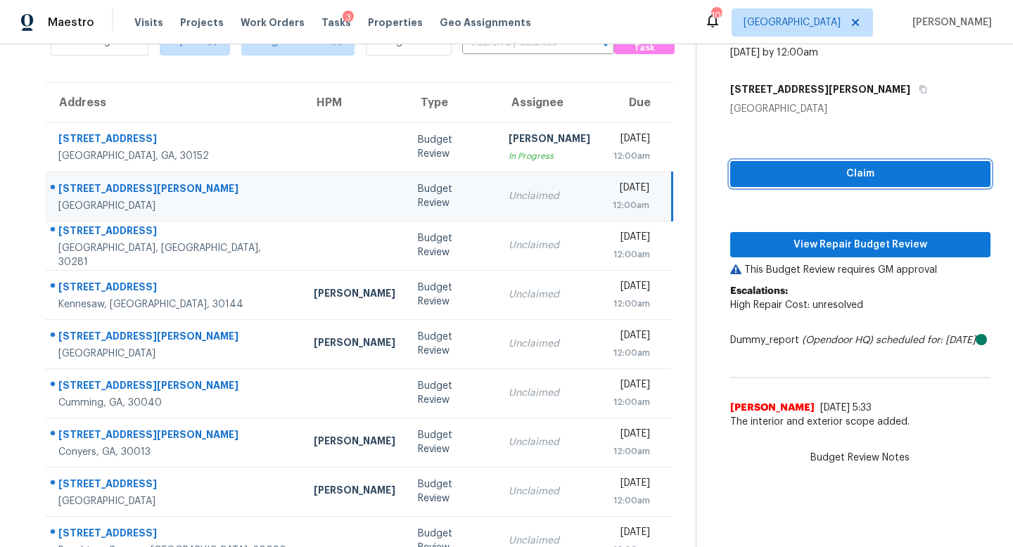
click at [791, 184] on button "Claim" at bounding box center [860, 174] width 260 height 26
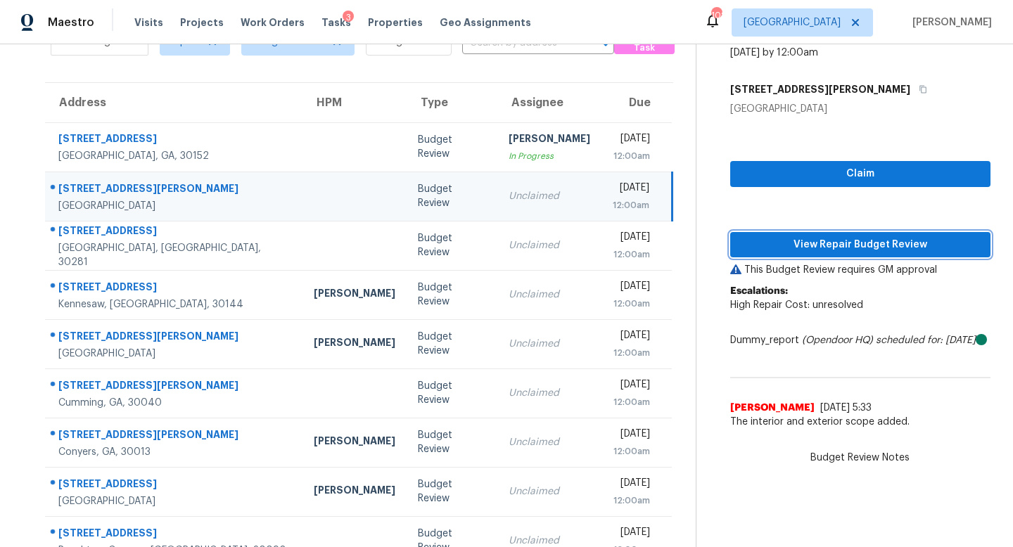
click at [803, 236] on span "View Repair Budget Review" at bounding box center [860, 245] width 238 height 18
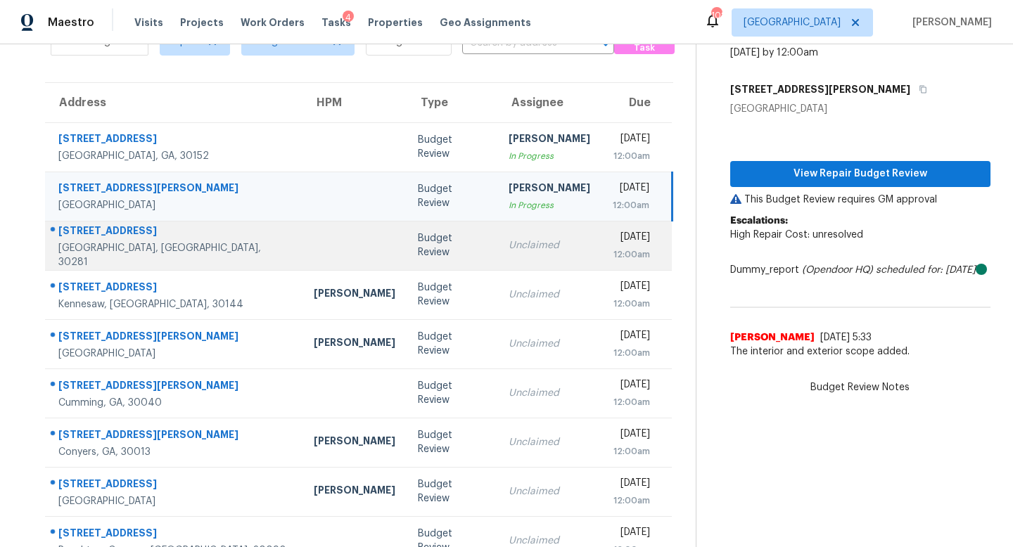
click at [497, 255] on td "Unclaimed" at bounding box center [549, 245] width 104 height 49
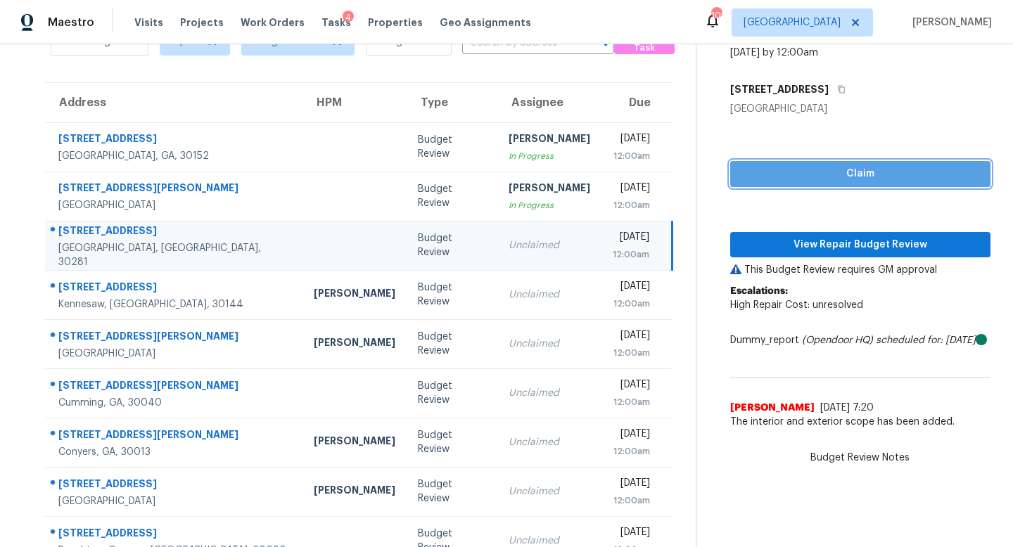
click at [762, 180] on span "Claim" at bounding box center [860, 174] width 238 height 18
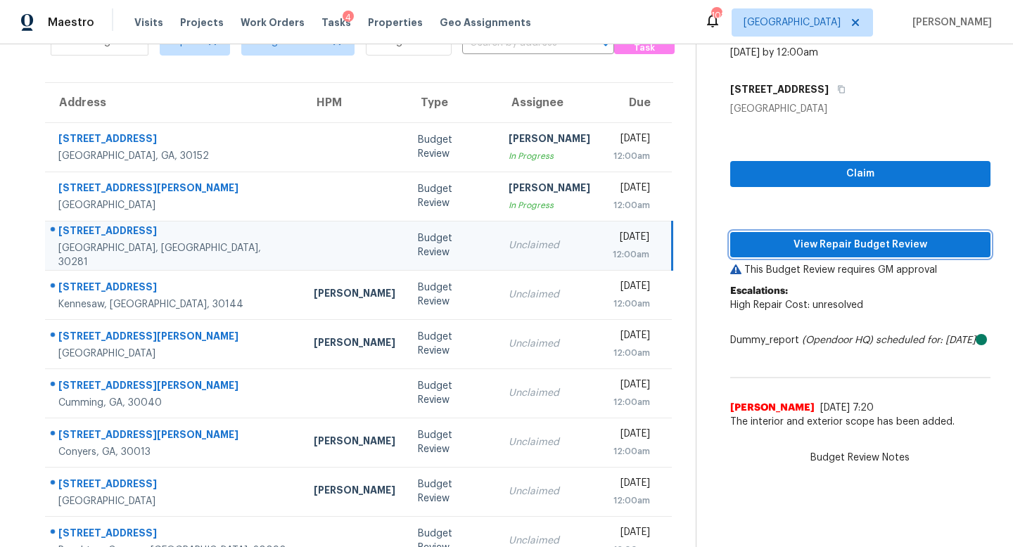
click at [766, 232] on button "View Repair Budget Review" at bounding box center [860, 245] width 260 height 26
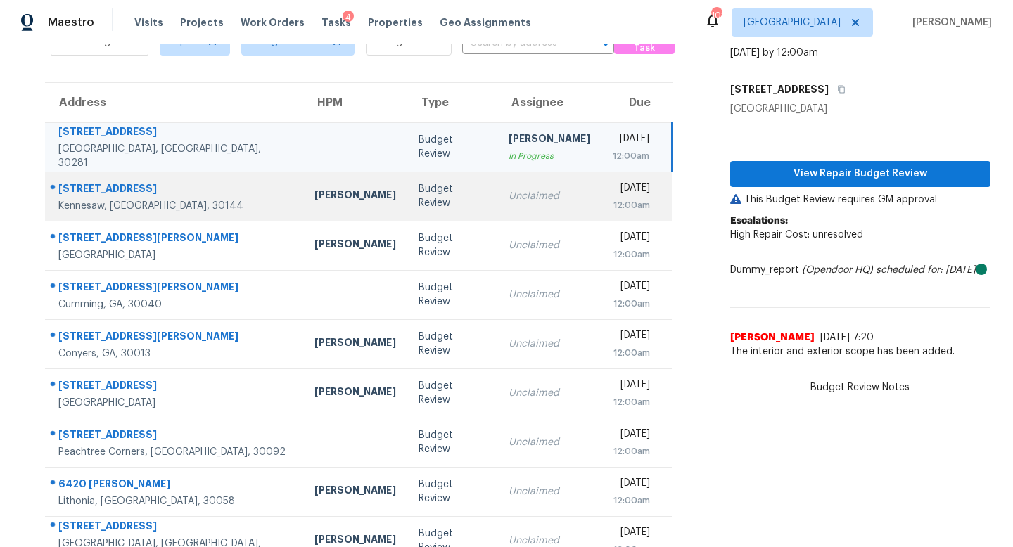
click at [514, 193] on div "Unclaimed" at bounding box center [549, 196] width 82 height 14
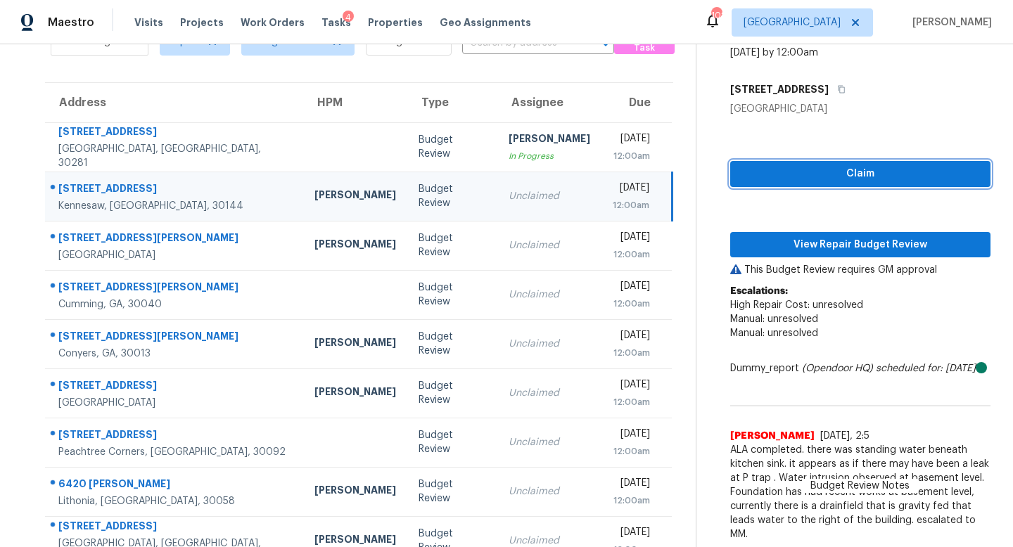
click at [839, 174] on span "Claim" at bounding box center [860, 174] width 238 height 18
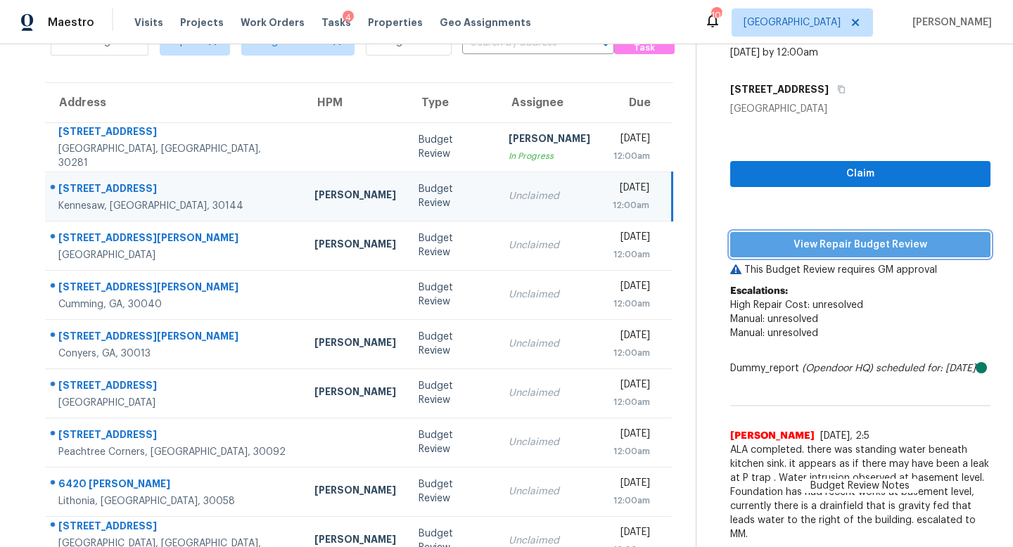
click at [827, 239] on span "View Repair Budget Review" at bounding box center [860, 245] width 238 height 18
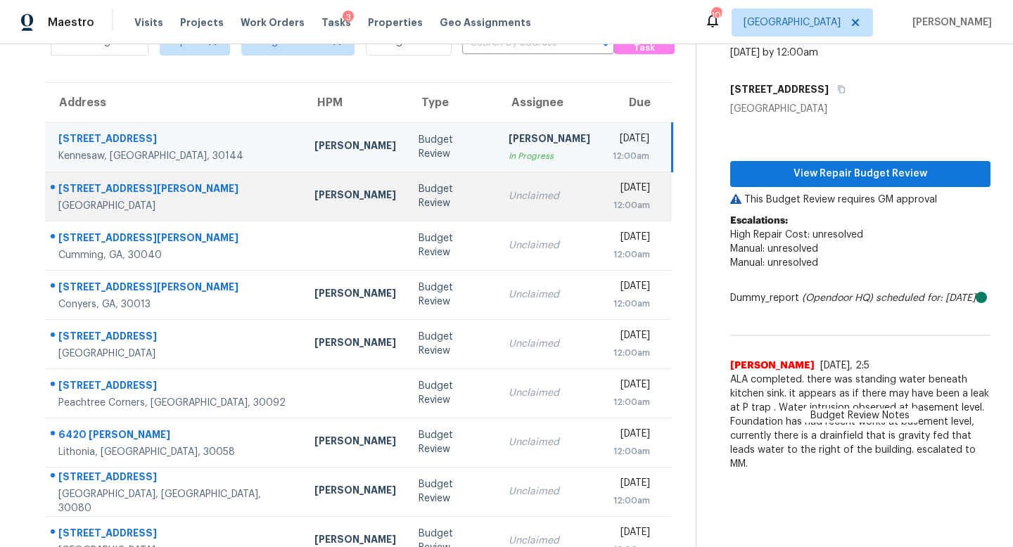
click at [613, 207] on div "12:00am" at bounding box center [632, 205] width 38 height 14
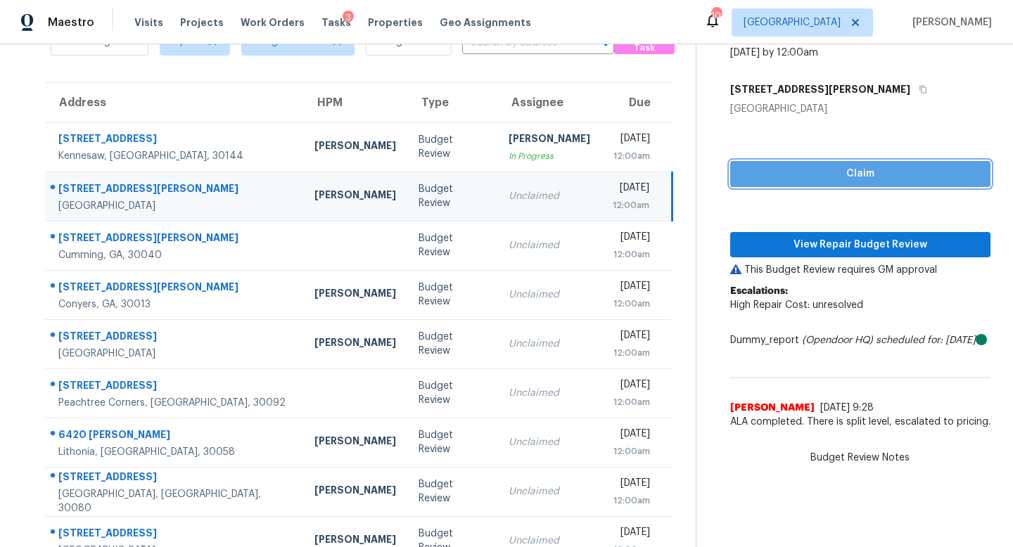
click at [791, 162] on button "Claim" at bounding box center [860, 174] width 260 height 26
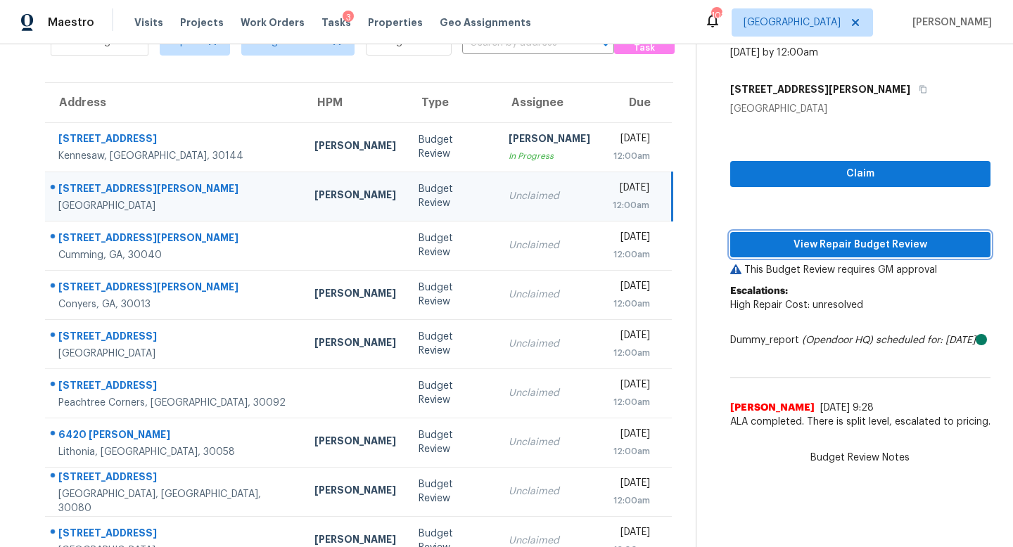
click at [803, 240] on span "View Repair Budget Review" at bounding box center [860, 245] width 238 height 18
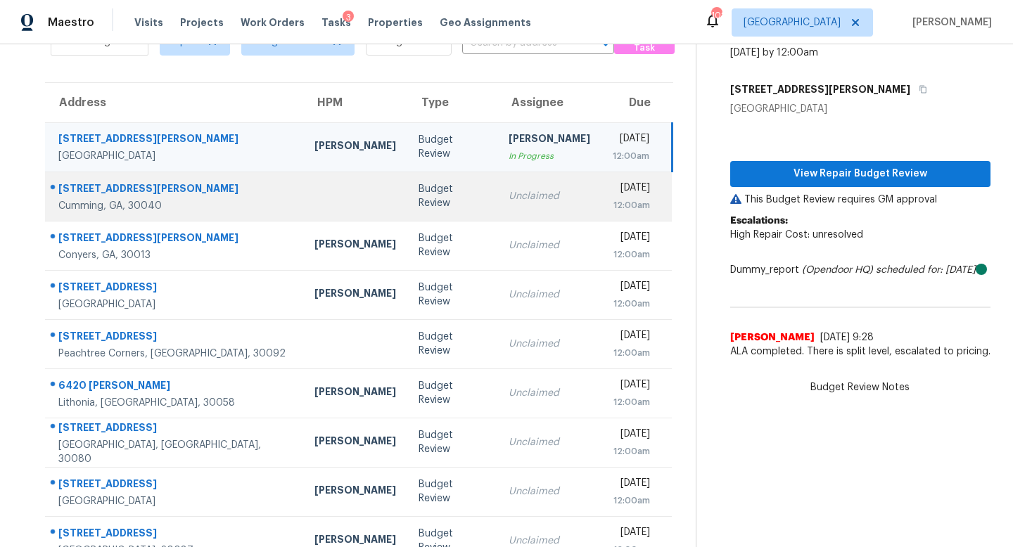
click at [601, 198] on td "[DATE] 12:00am" at bounding box center [636, 196] width 71 height 49
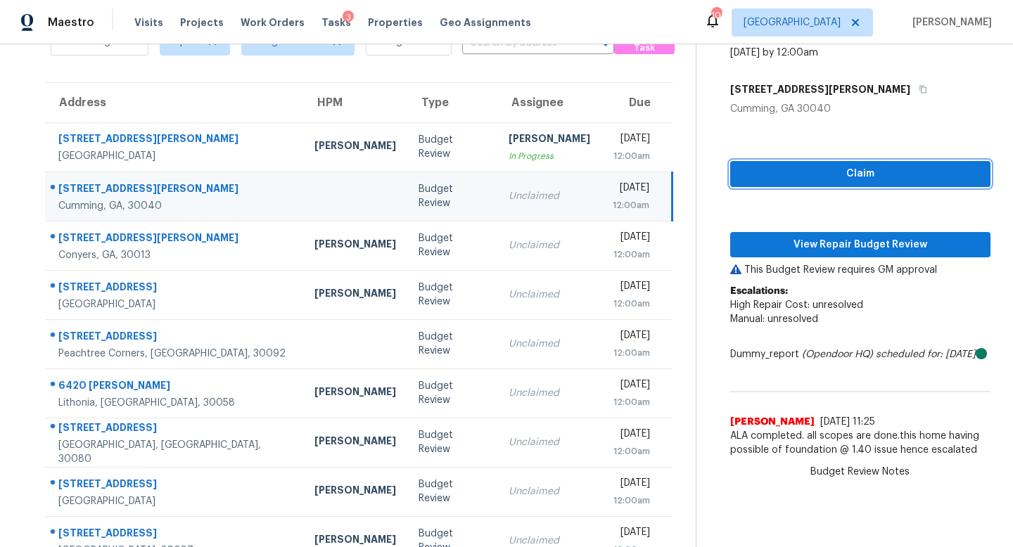
click at [806, 173] on span "Claim" at bounding box center [860, 174] width 238 height 18
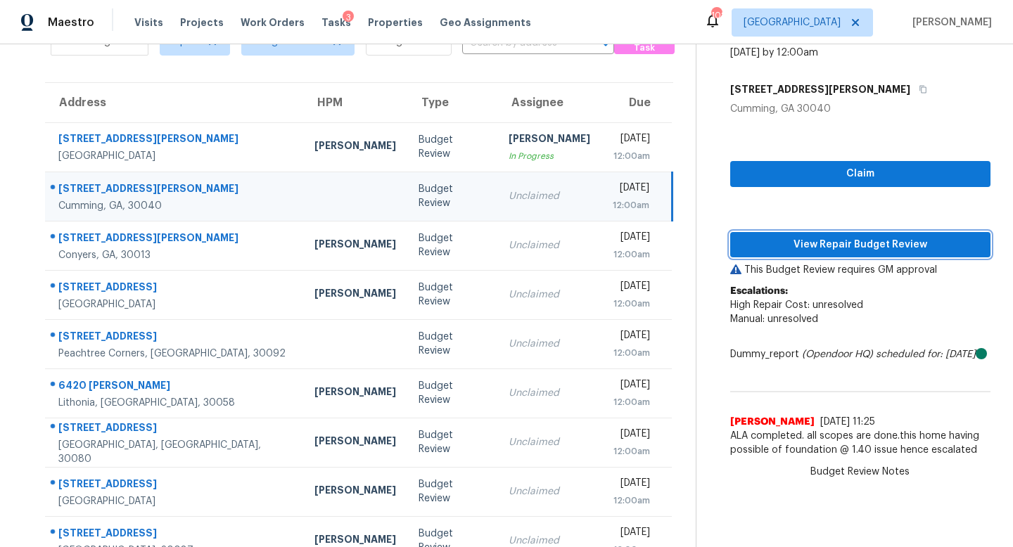
click at [806, 245] on span "View Repair Budget Review" at bounding box center [860, 245] width 238 height 18
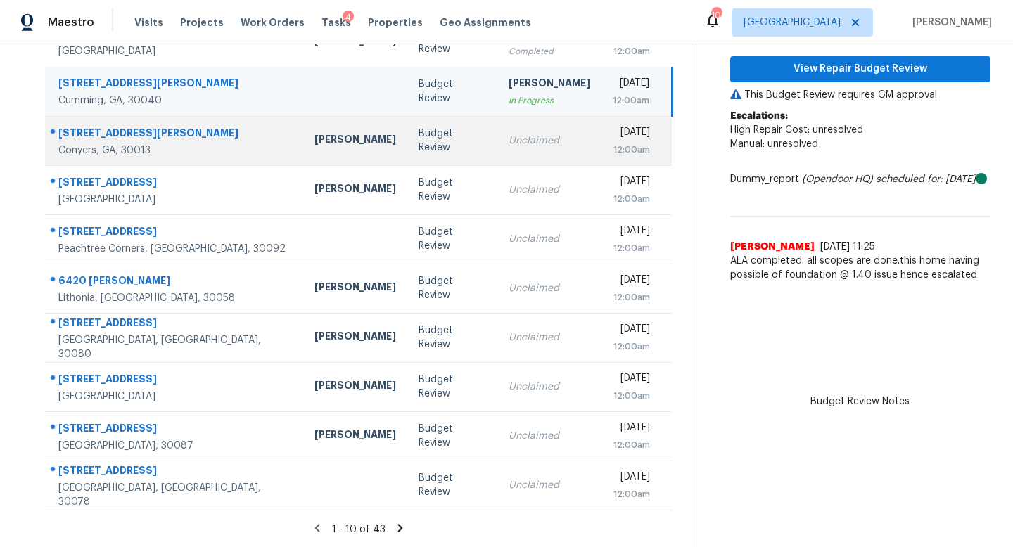
scroll to position [0, 0]
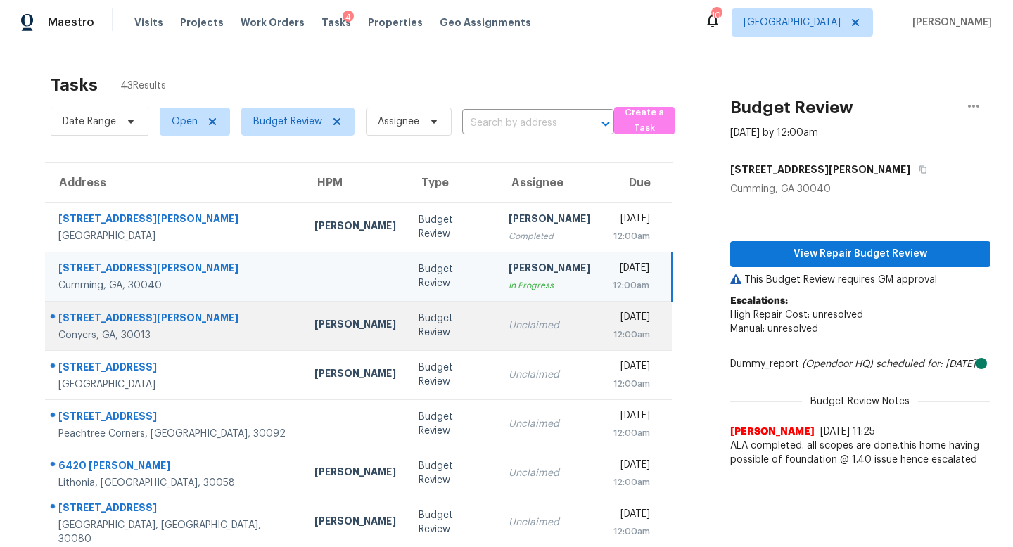
click at [508, 332] on div "Unclaimed" at bounding box center [549, 326] width 82 height 14
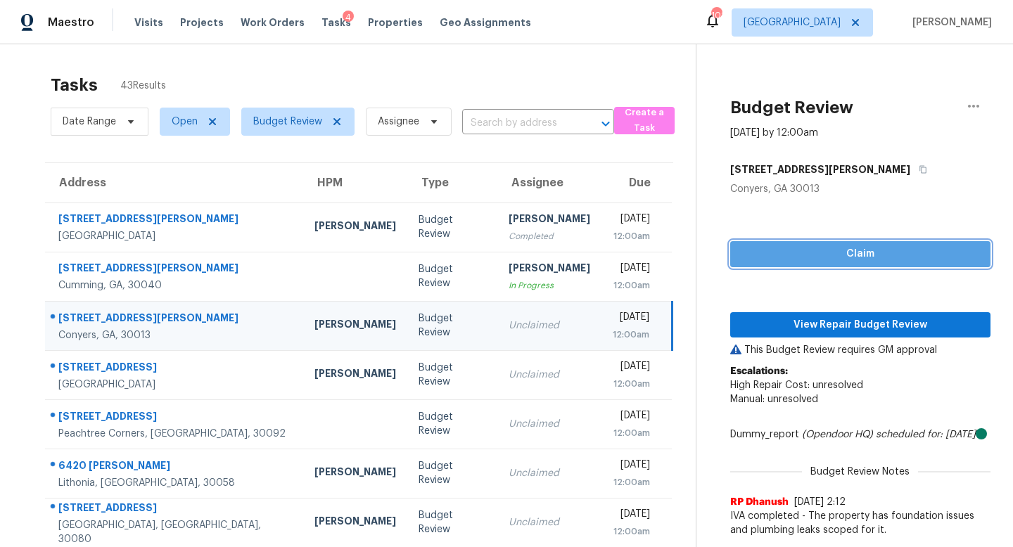
click at [803, 251] on span "Claim" at bounding box center [860, 254] width 238 height 18
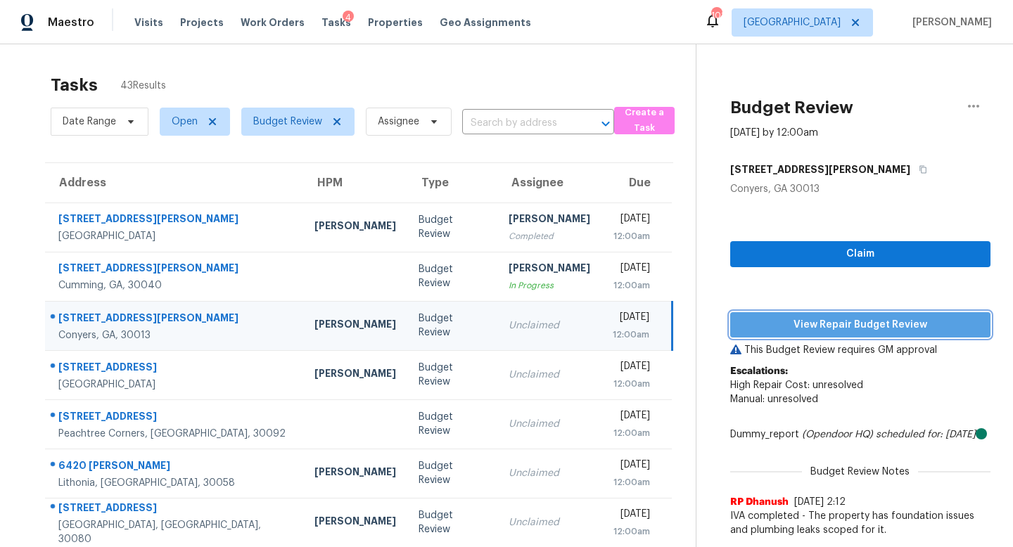
click at [802, 318] on span "View Repair Budget Review" at bounding box center [860, 325] width 238 height 18
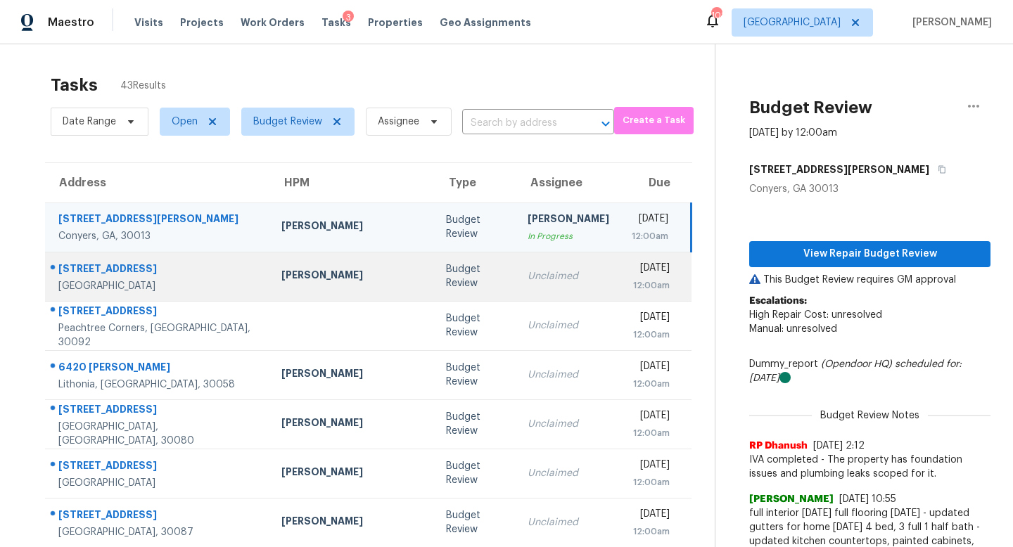
click at [533, 264] on td "Unclaimed" at bounding box center [568, 276] width 104 height 49
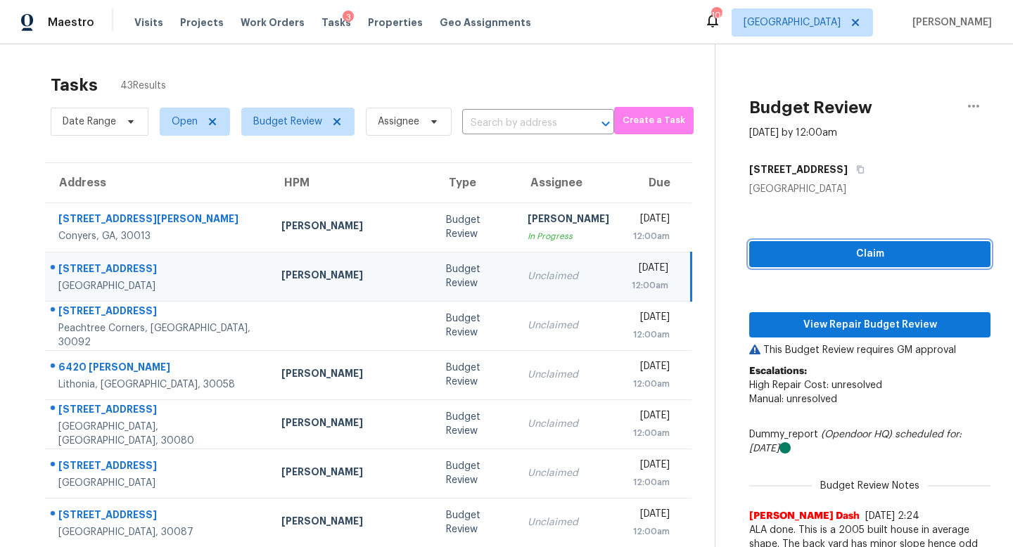
click at [769, 252] on span "Claim" at bounding box center [869, 254] width 219 height 18
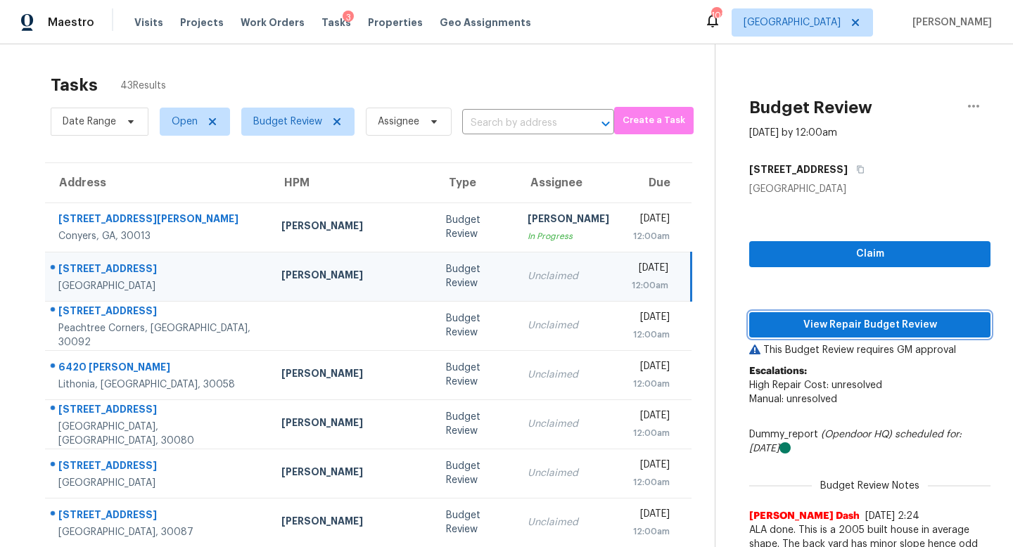
click at [758, 335] on button "View Repair Budget Review" at bounding box center [869, 325] width 241 height 26
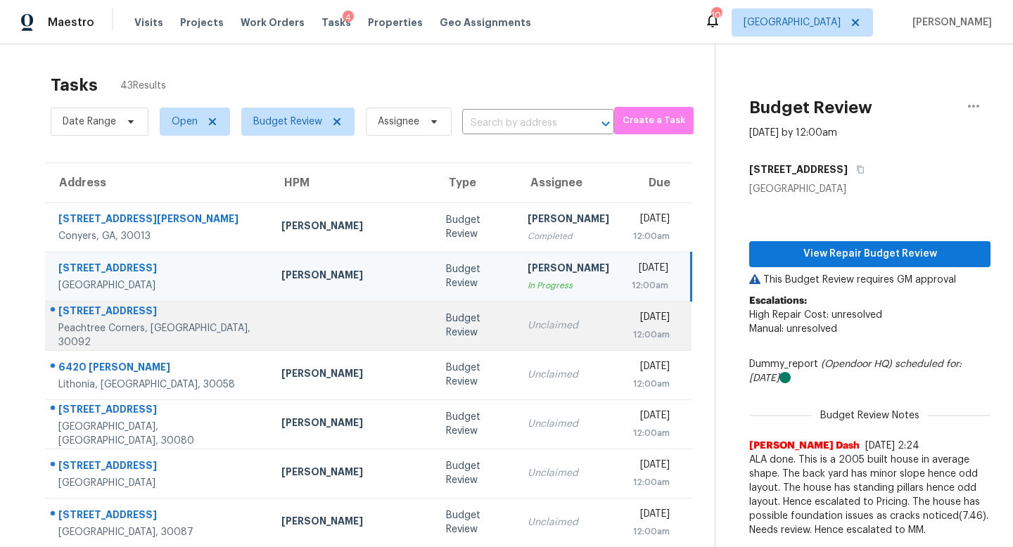
click at [516, 344] on td "Unclaimed" at bounding box center [568, 325] width 104 height 49
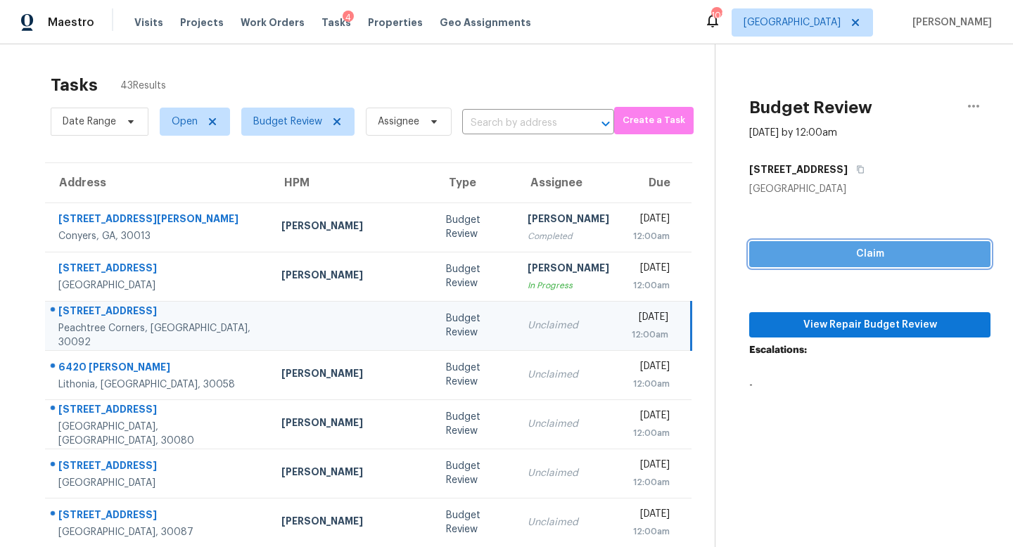
click at [766, 258] on span "Claim" at bounding box center [869, 254] width 219 height 18
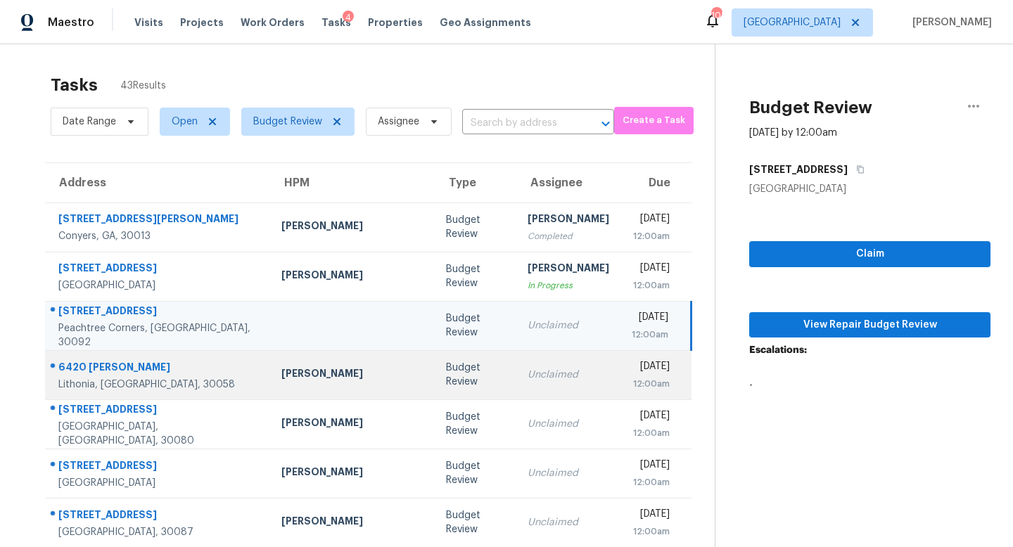
click at [527, 373] on div "Unclaimed" at bounding box center [568, 375] width 82 height 14
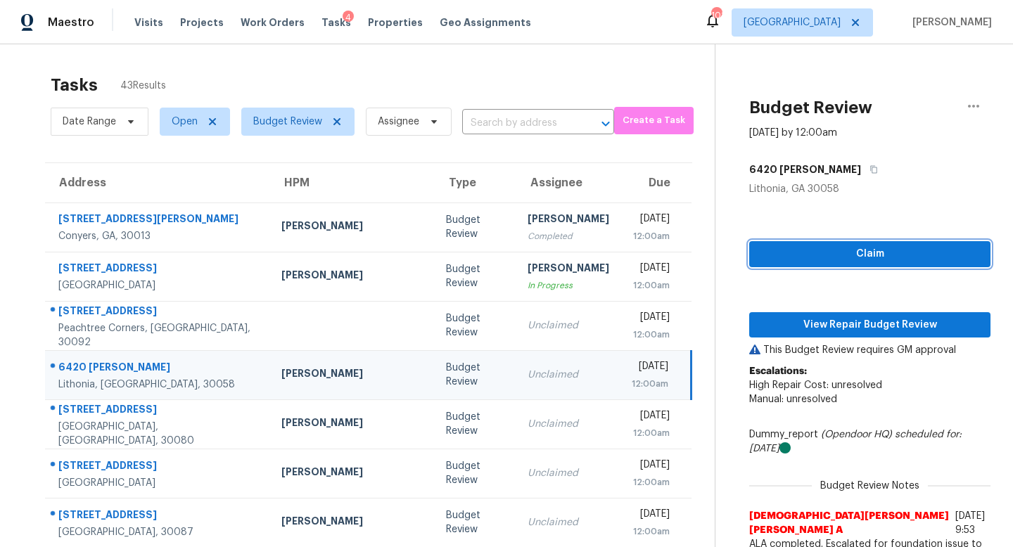
click at [760, 247] on span "Claim" at bounding box center [869, 254] width 219 height 18
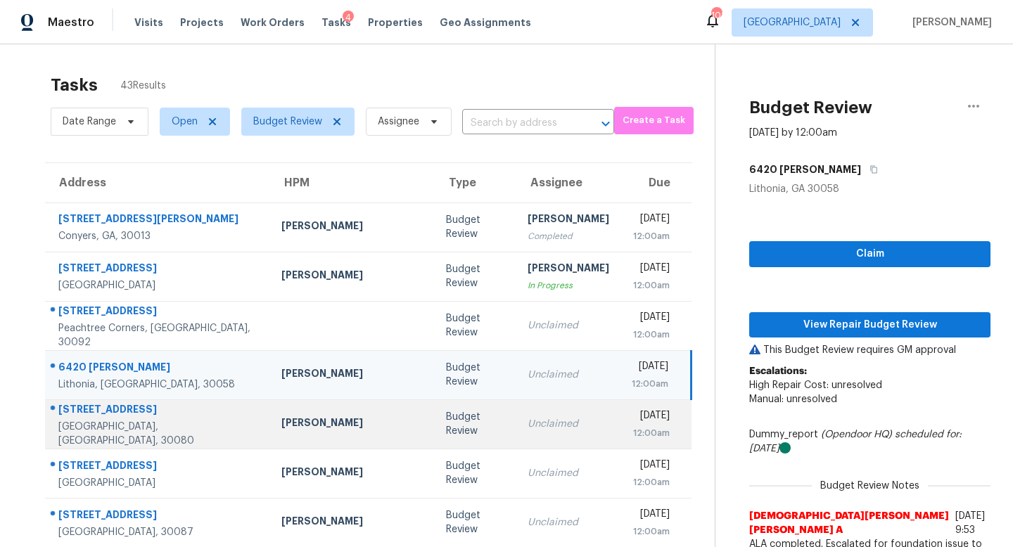
click at [527, 419] on div "Unclaimed" at bounding box center [568, 424] width 82 height 14
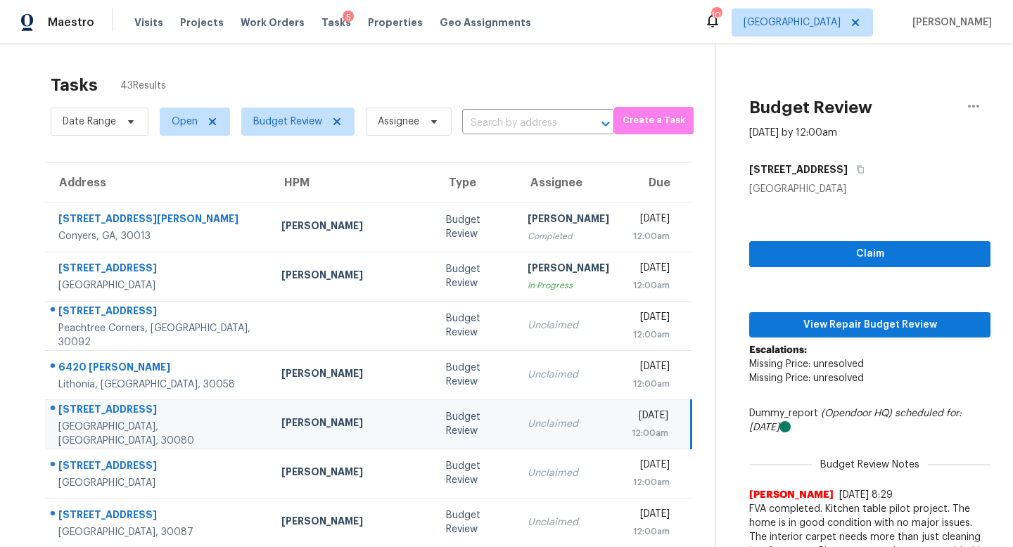
click at [749, 267] on div "Claim View Repair Budget Review Escalations: Missing Price: unresolved Missing …" at bounding box center [869, 387] width 241 height 383
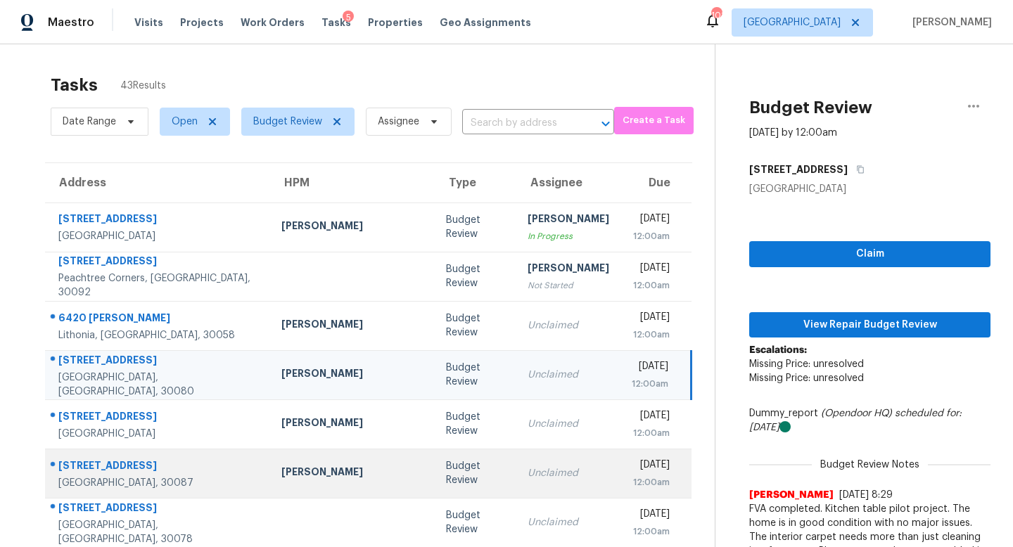
click at [516, 485] on td "Unclaimed" at bounding box center [568, 473] width 104 height 49
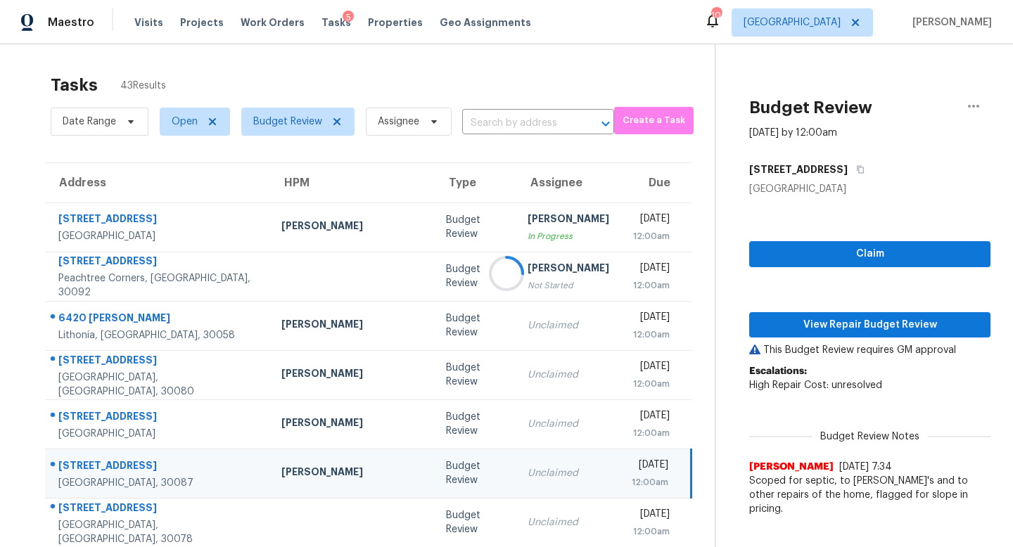
click at [778, 248] on div at bounding box center [506, 273] width 1013 height 547
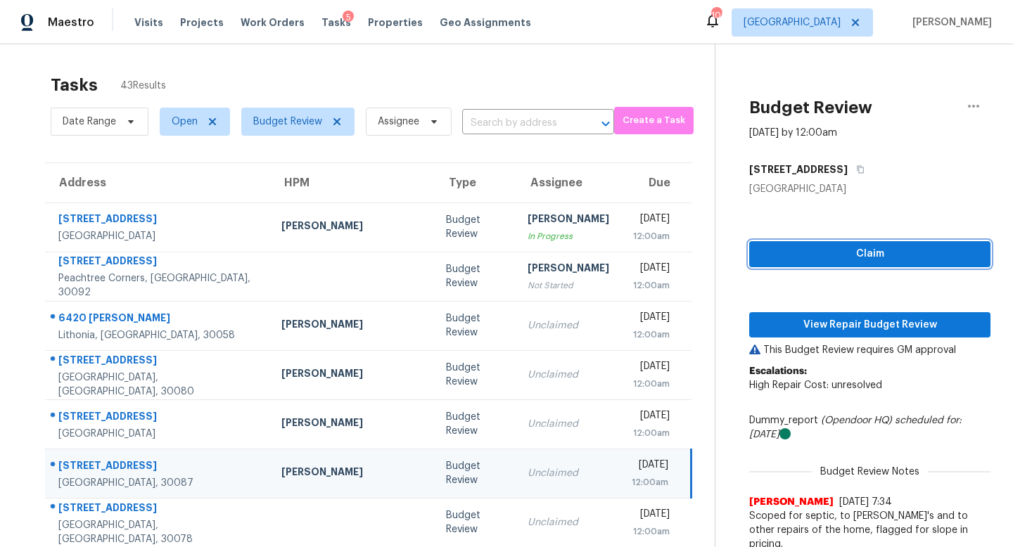
click at [852, 252] on span "Claim" at bounding box center [869, 254] width 219 height 18
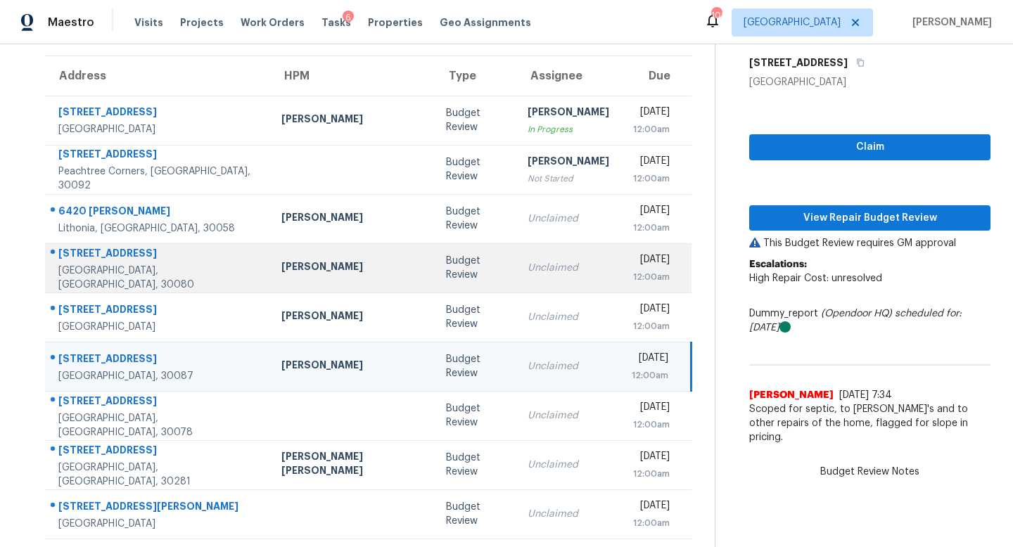
scroll to position [108, 0]
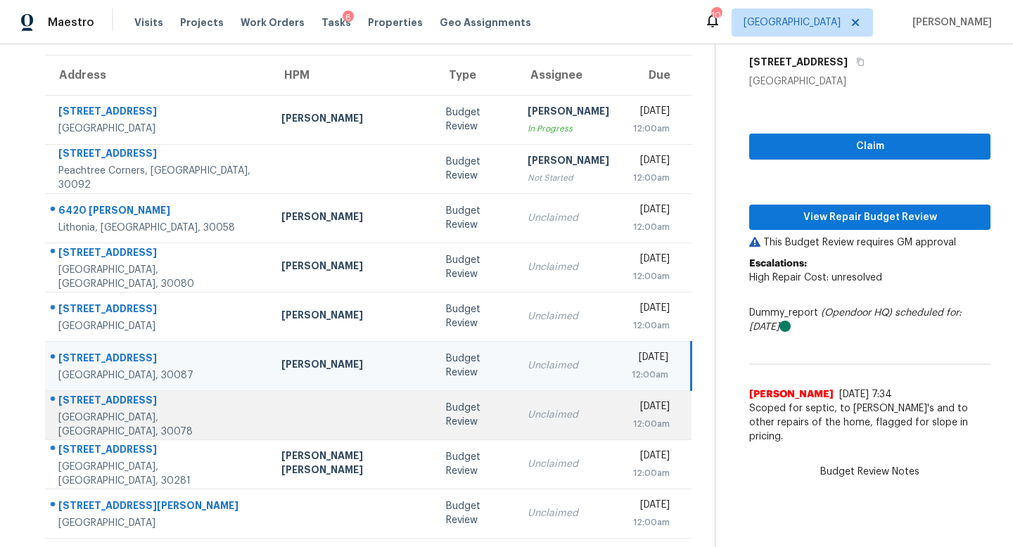
click at [527, 414] on div "Unclaimed" at bounding box center [568, 415] width 82 height 14
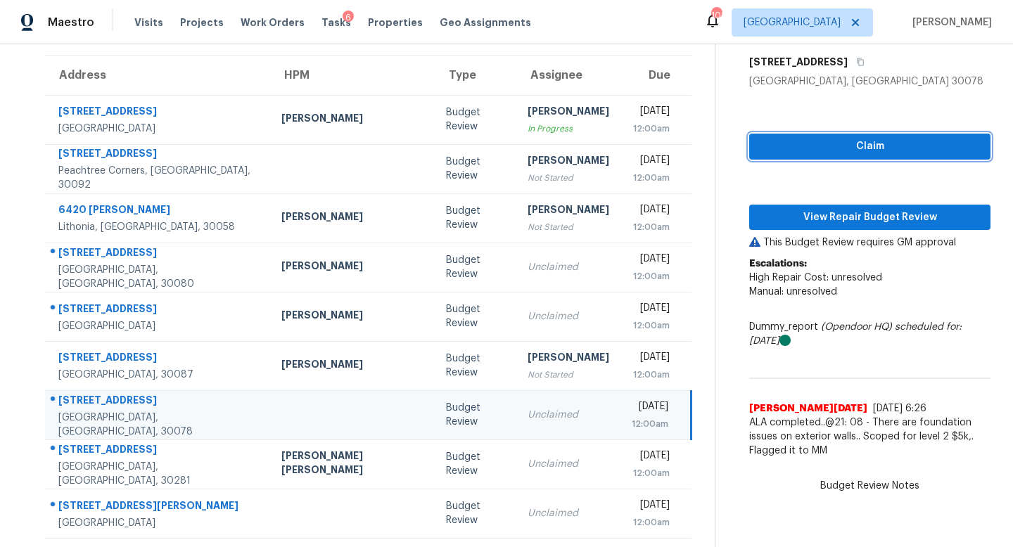
click at [778, 156] on button "Claim" at bounding box center [869, 147] width 241 height 26
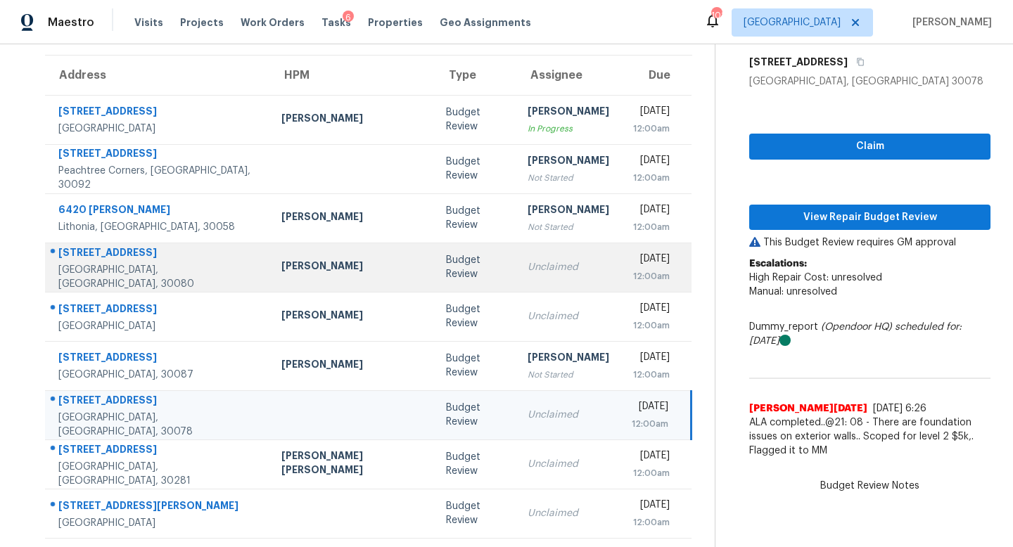
click at [527, 267] on div "Unclaimed" at bounding box center [568, 267] width 82 height 14
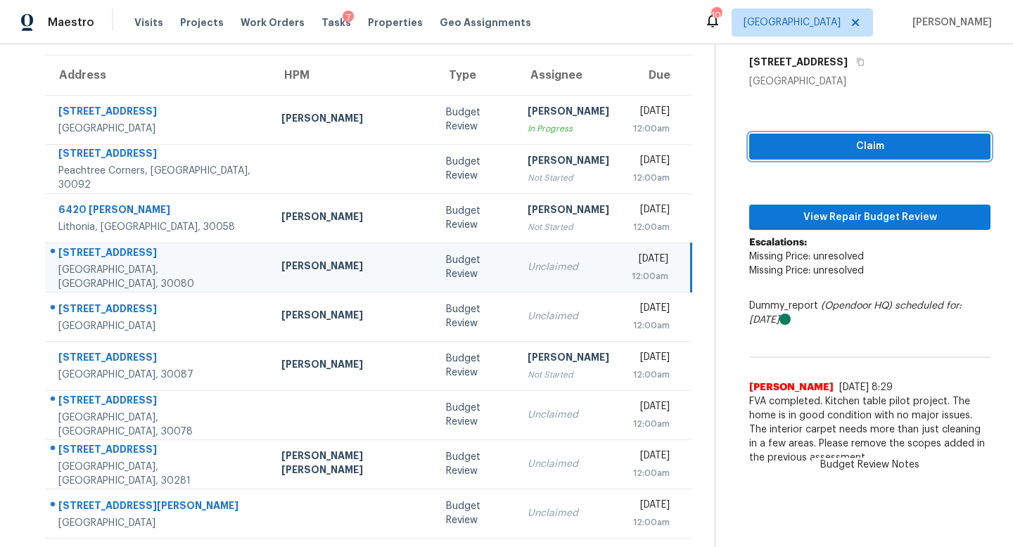
click at [749, 157] on button "Claim" at bounding box center [869, 147] width 241 height 26
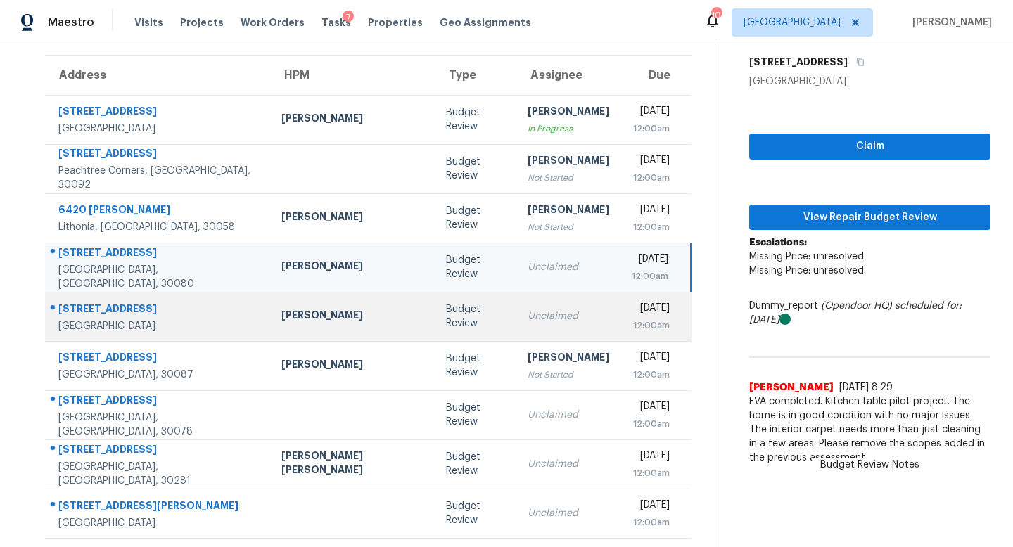
click at [527, 321] on div "Unclaimed" at bounding box center [568, 316] width 82 height 14
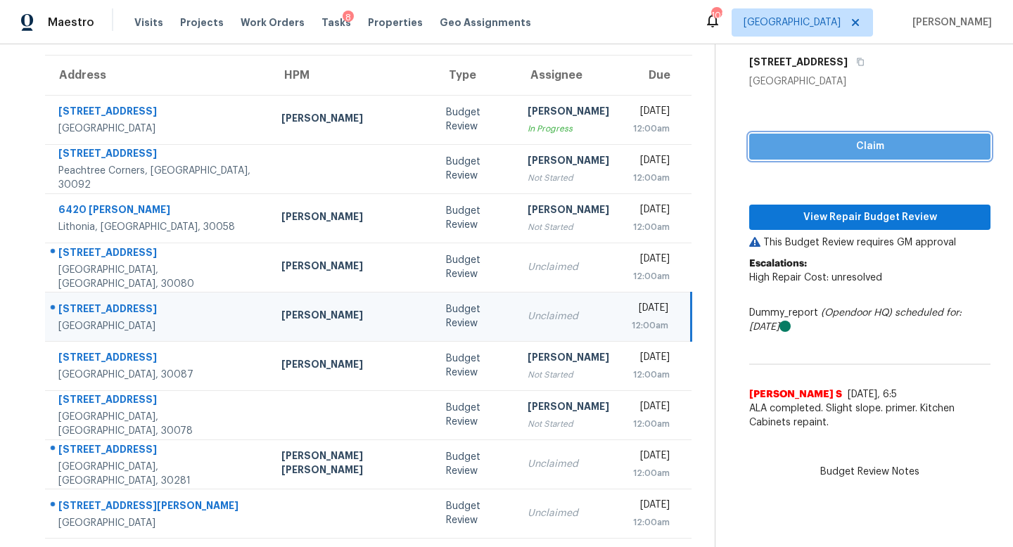
click at [760, 154] on span "Claim" at bounding box center [869, 147] width 219 height 18
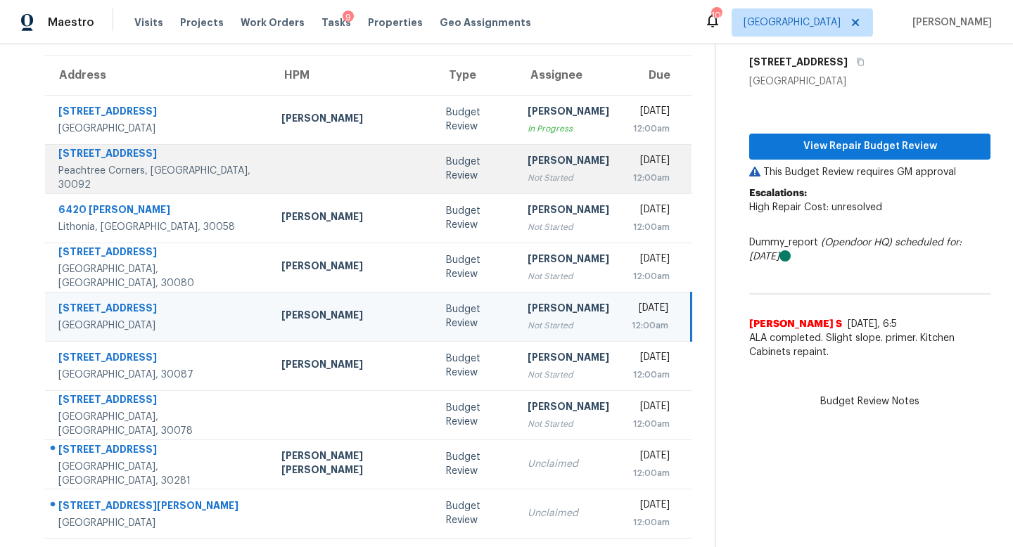
click at [539, 175] on td "[PERSON_NAME] Not Started" at bounding box center [568, 168] width 104 height 49
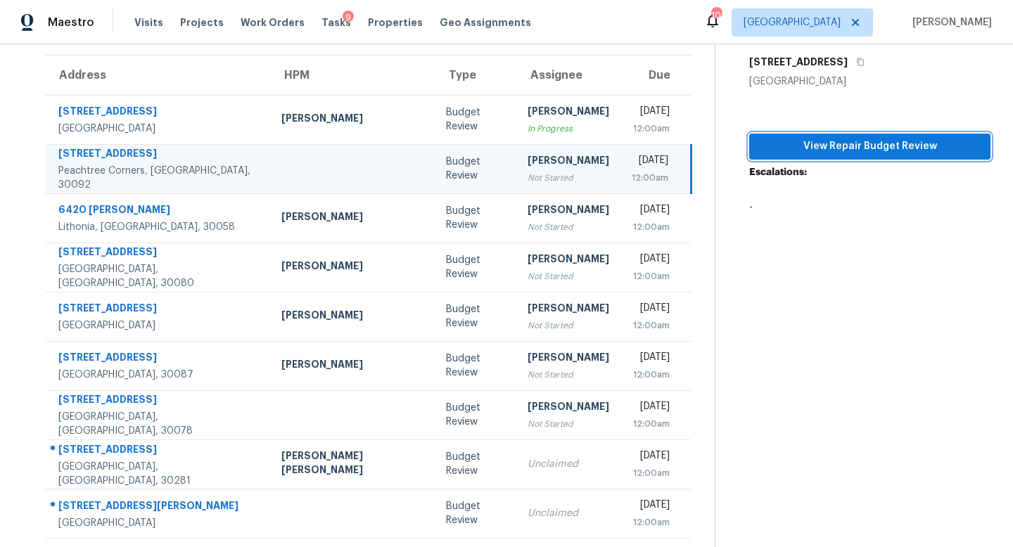
click at [809, 141] on span "View Repair Budget Review" at bounding box center [869, 147] width 219 height 18
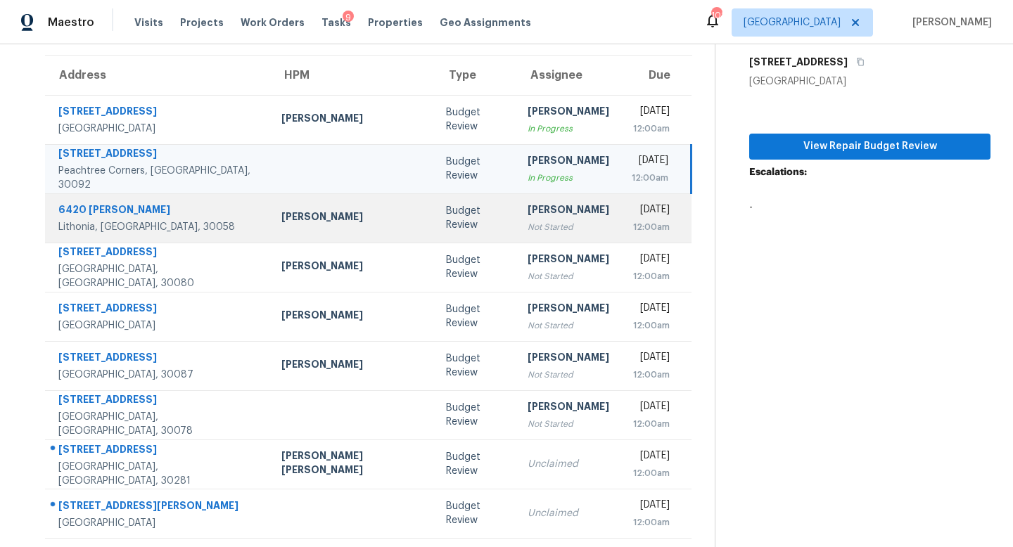
scroll to position [0, 0]
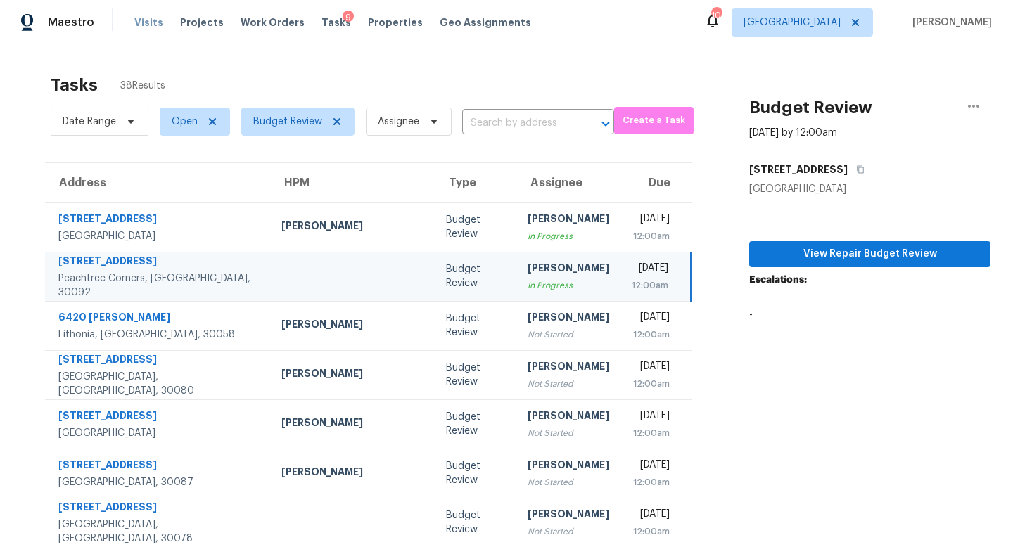
click at [148, 27] on span "Visits" at bounding box center [148, 22] width 29 height 14
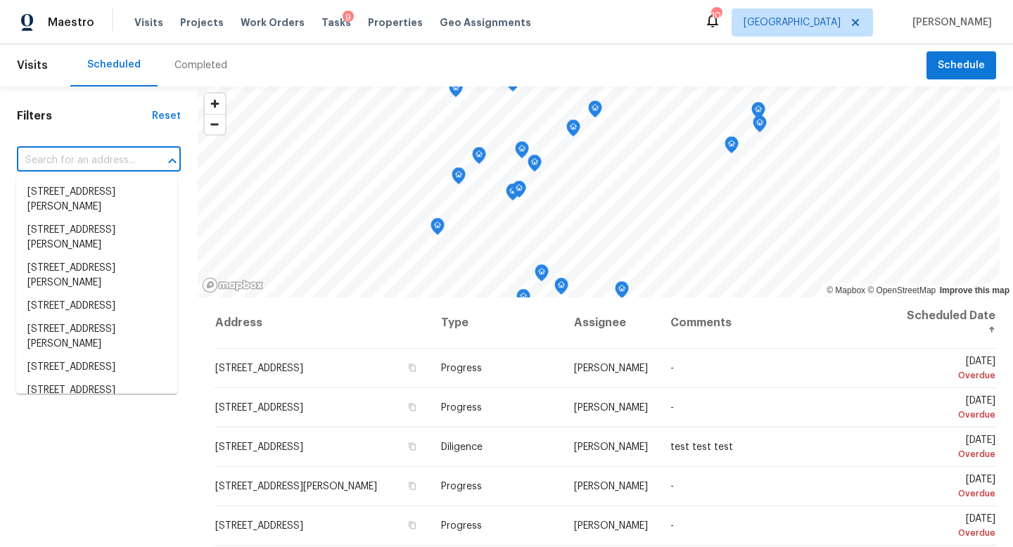
click at [75, 159] on input "text" at bounding box center [79, 161] width 124 height 22
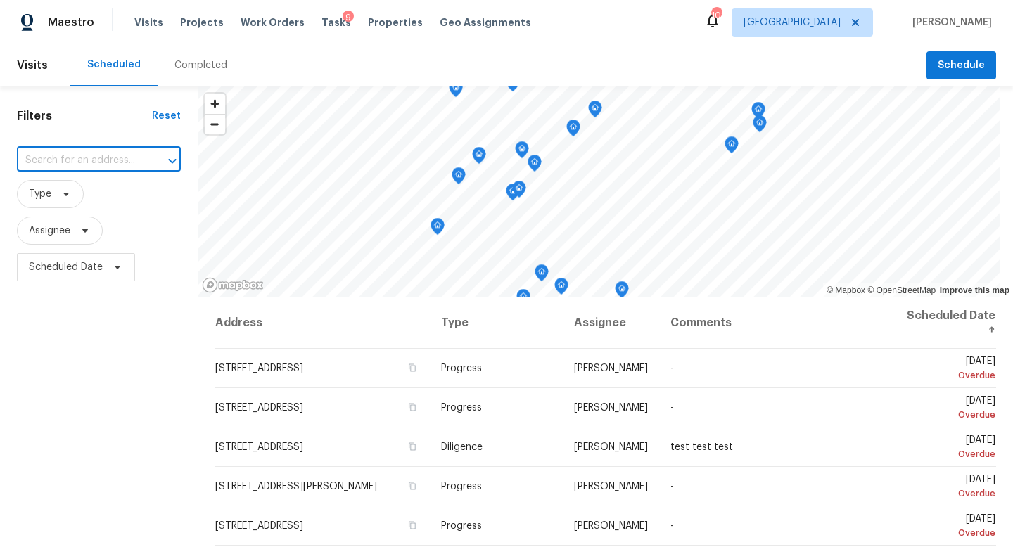
paste input "3770 Lakeside Walk Dr NW, Lilburn, GA 30047"
type input "3770 Lakeside Walk Dr NW, Lilburn, GA 30047"
click at [107, 204] on li "3770 Lakeside Walk Dr NW, Lilburn, GA 30047" at bounding box center [96, 192] width 161 height 23
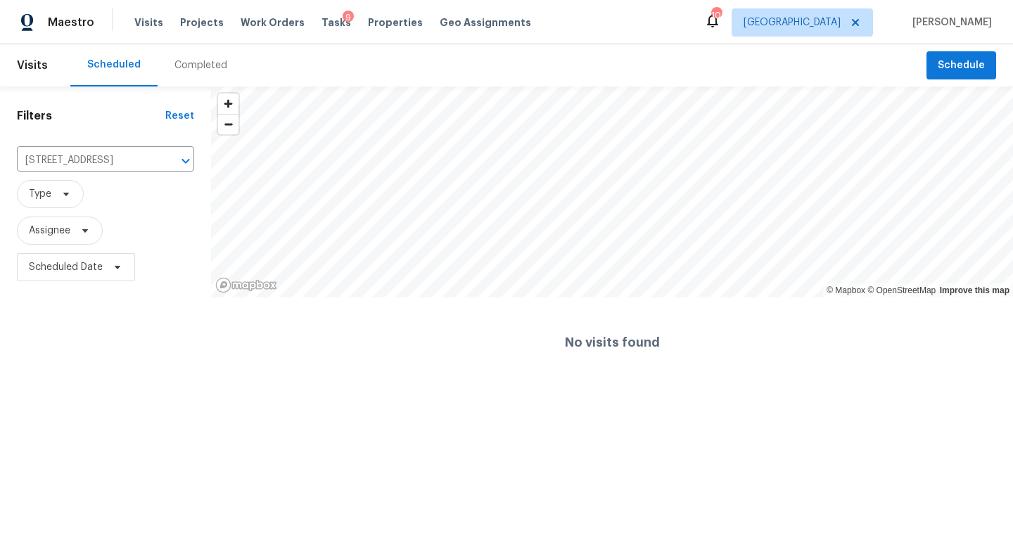
click at [207, 68] on div "Completed" at bounding box center [200, 65] width 53 height 14
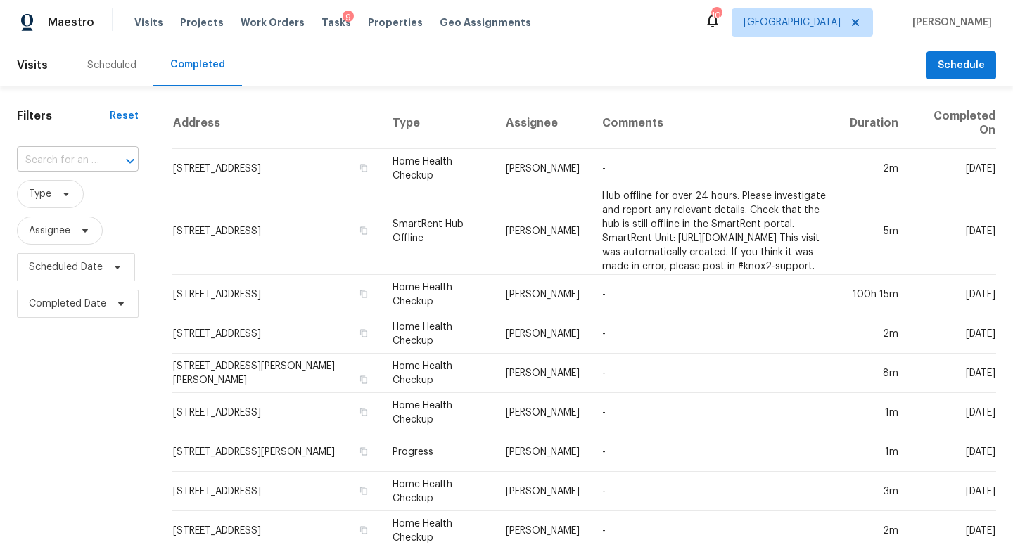
click at [89, 161] on input "text" at bounding box center [58, 161] width 82 height 22
paste input "3770 Lakeside Walk Dr NW, Lilburn, GA 30047"
type input "3770 Lakeside Walk Dr NW, Lilburn, GA 30047"
click at [101, 204] on li "3770 Lakeside Walk Dr NW, Lilburn, GA 30047" at bounding box center [77, 192] width 120 height 23
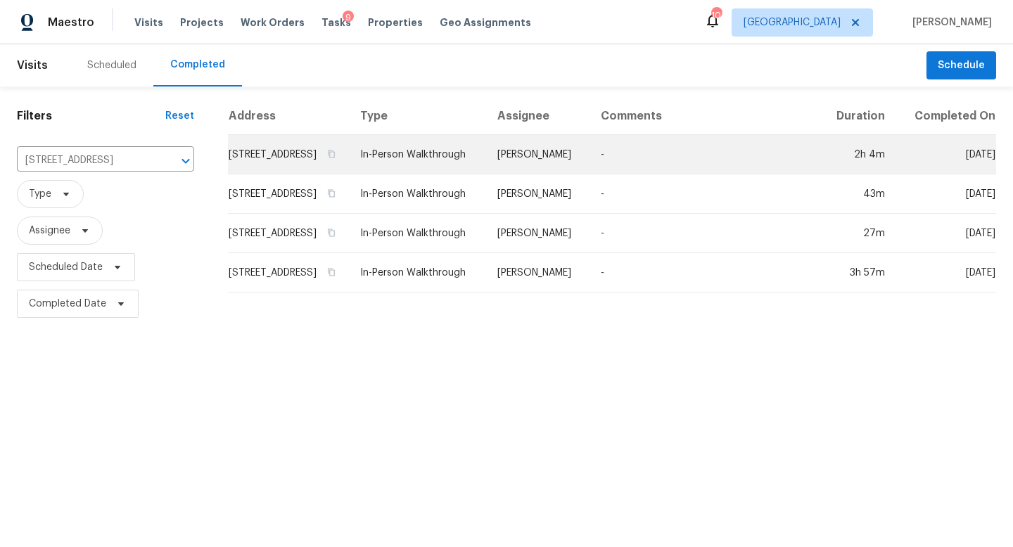
click at [285, 174] on td "3770 Lakeside Walk Dr NW, Lilburn, GA 30047" at bounding box center [288, 154] width 121 height 39
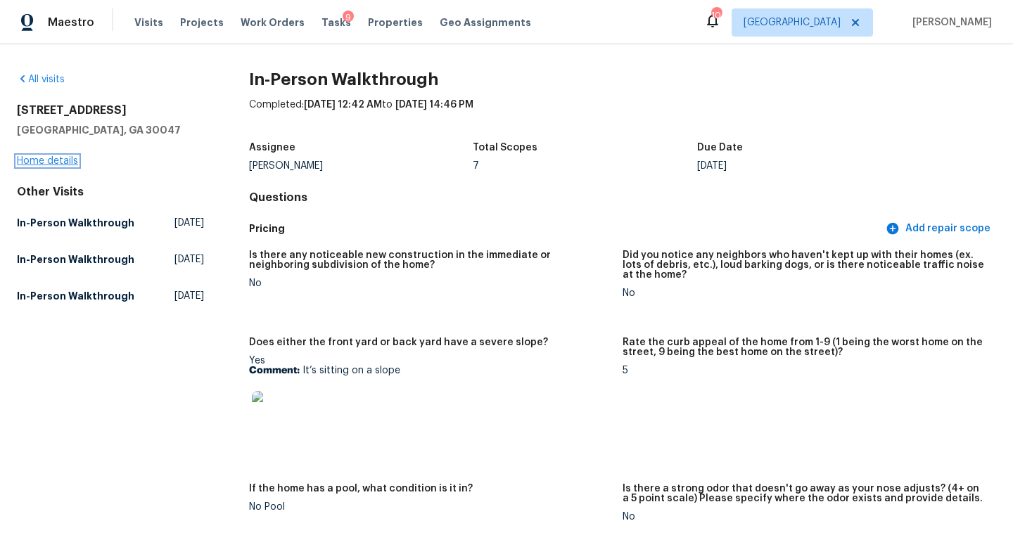
click at [66, 163] on link "Home details" at bounding box center [47, 161] width 61 height 10
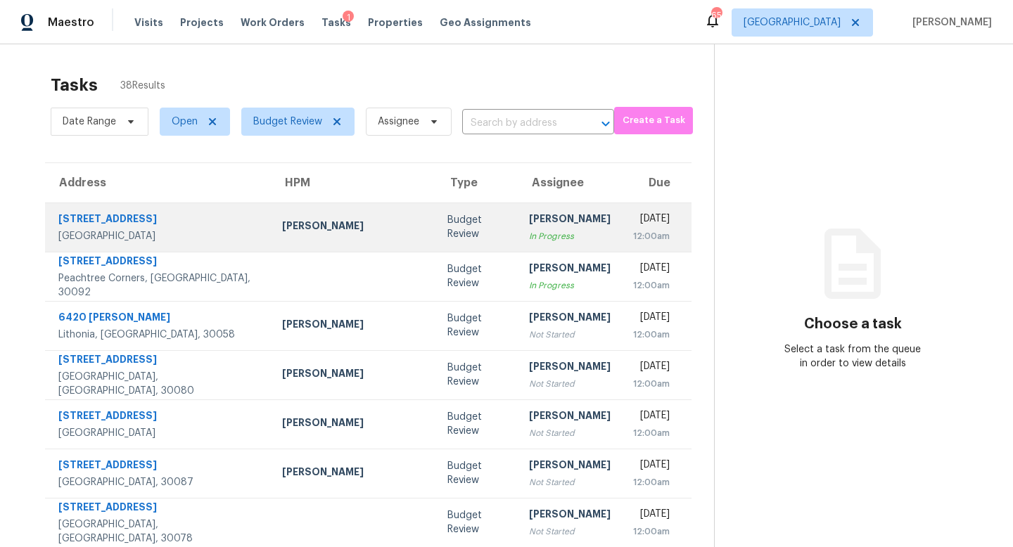
click at [622, 220] on td "[DATE] 12:00am" at bounding box center [657, 227] width 70 height 49
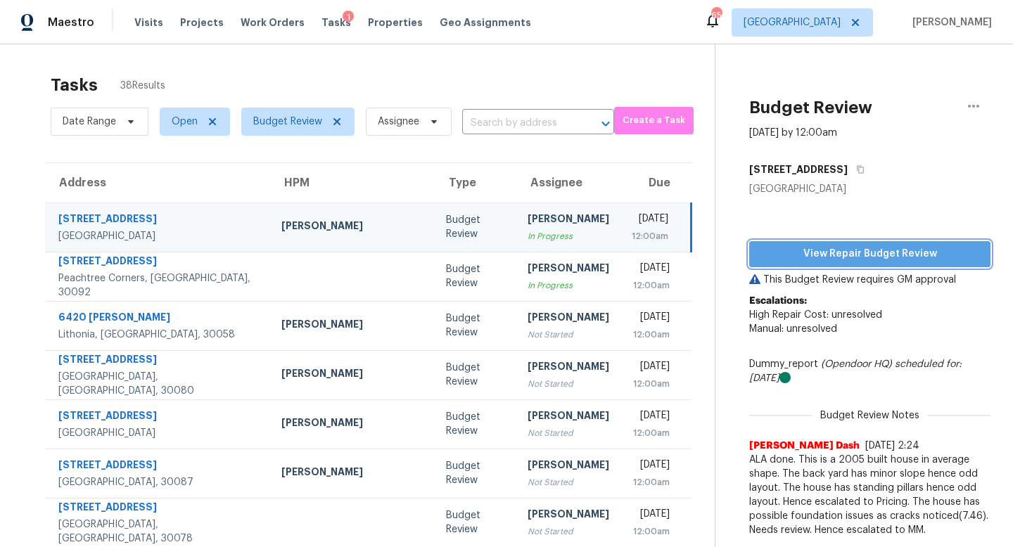
click at [783, 252] on span "View Repair Budget Review" at bounding box center [869, 254] width 219 height 18
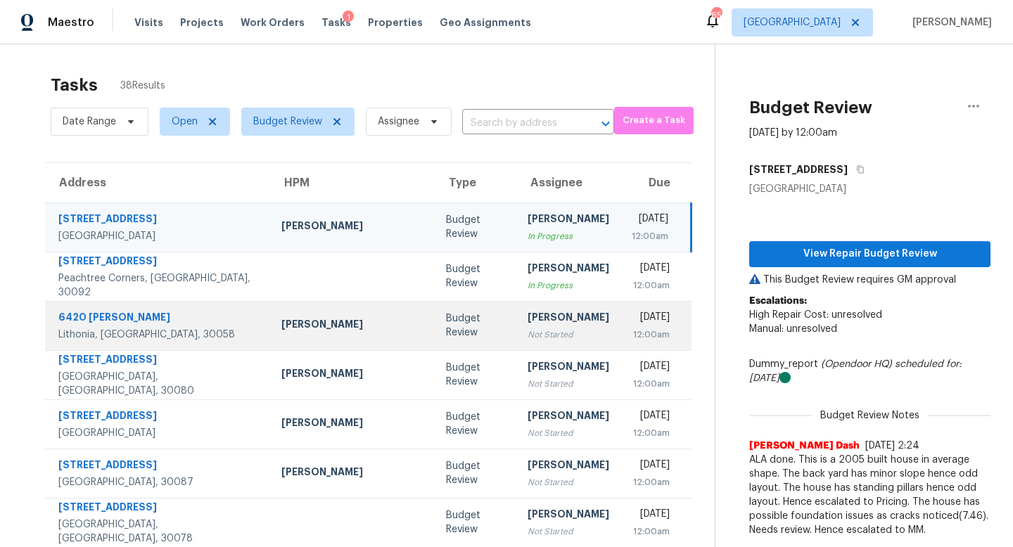
click at [516, 329] on td "[PERSON_NAME] Not Started" at bounding box center [568, 325] width 104 height 49
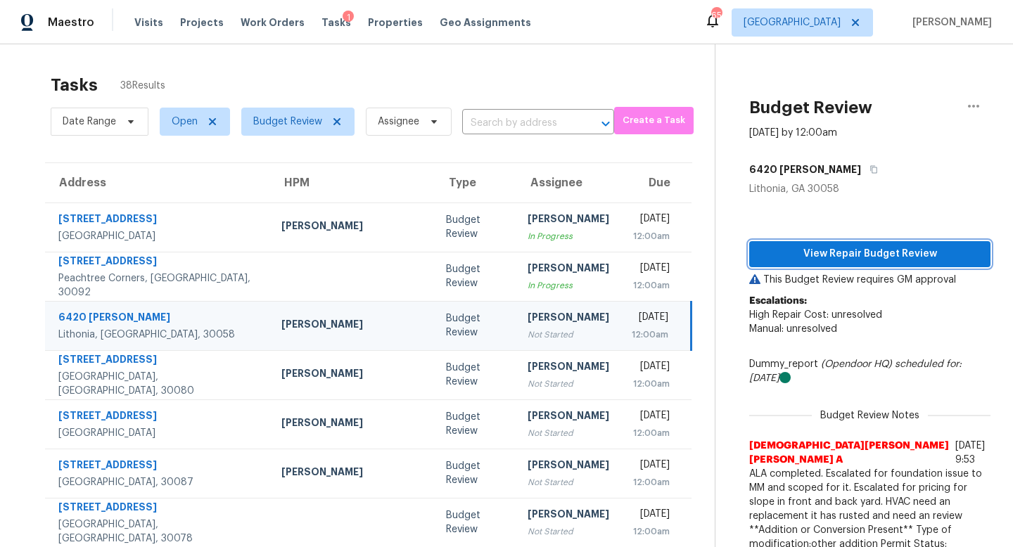
click at [840, 261] on span "View Repair Budget Review" at bounding box center [869, 254] width 219 height 18
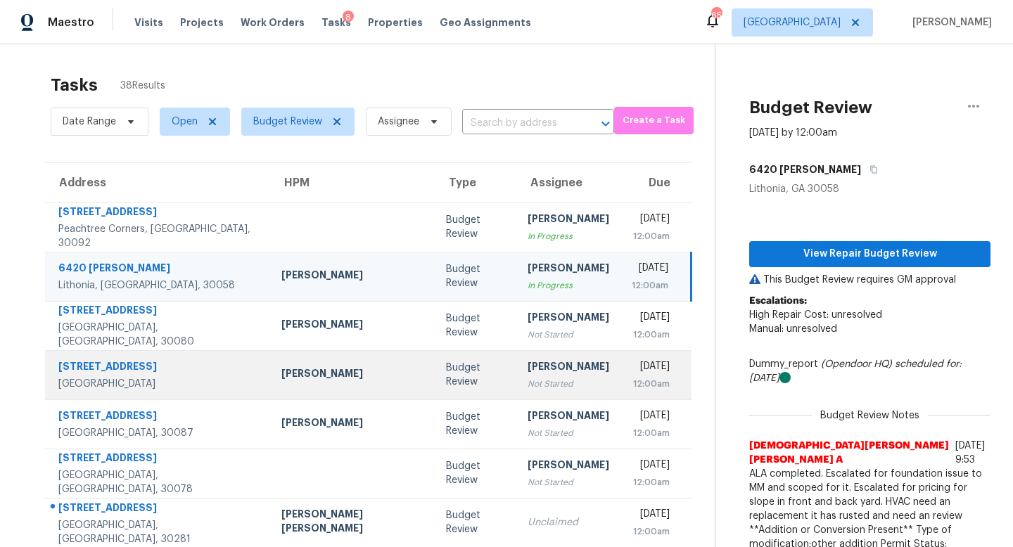
click at [516, 351] on td "[PERSON_NAME] Not Started" at bounding box center [568, 374] width 104 height 49
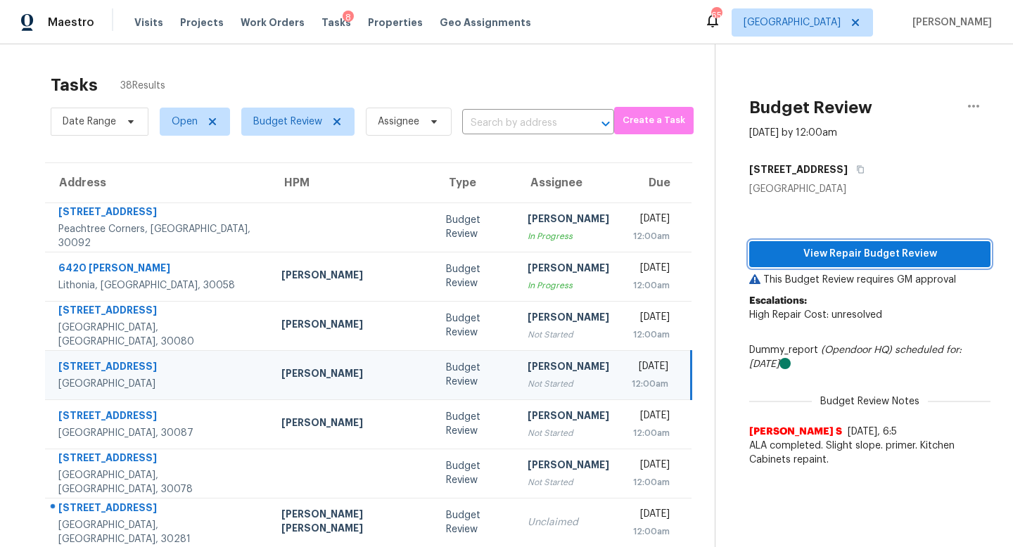
click at [795, 248] on span "View Repair Budget Review" at bounding box center [869, 254] width 219 height 18
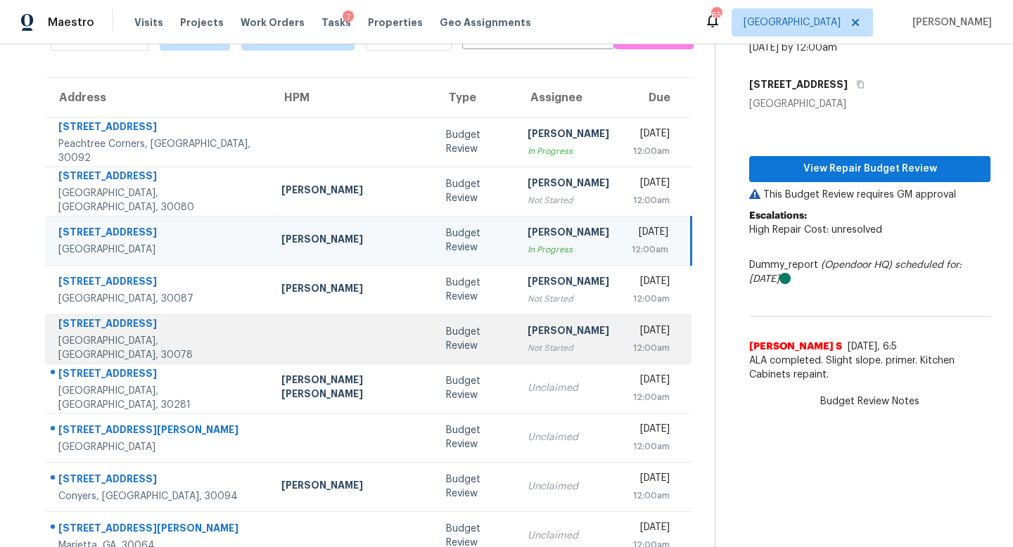
scroll to position [79, 0]
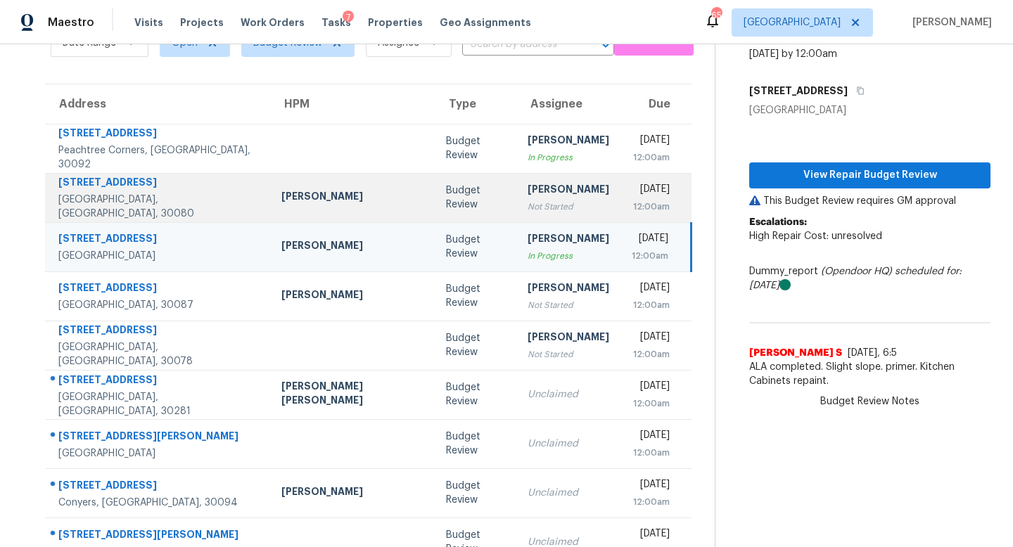
click at [527, 207] on div "Not Started" at bounding box center [568, 207] width 82 height 14
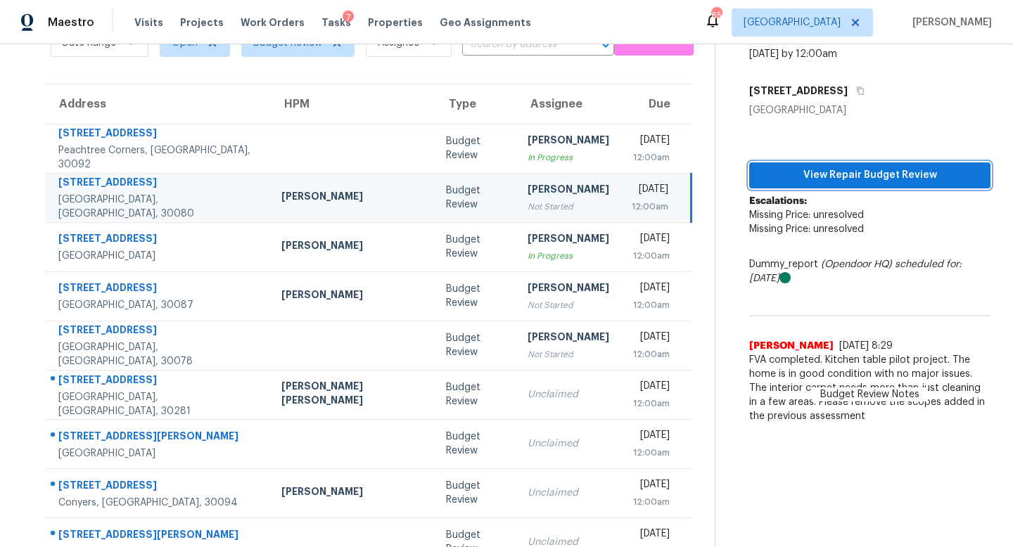
click at [756, 187] on button "View Repair Budget Review" at bounding box center [869, 175] width 241 height 26
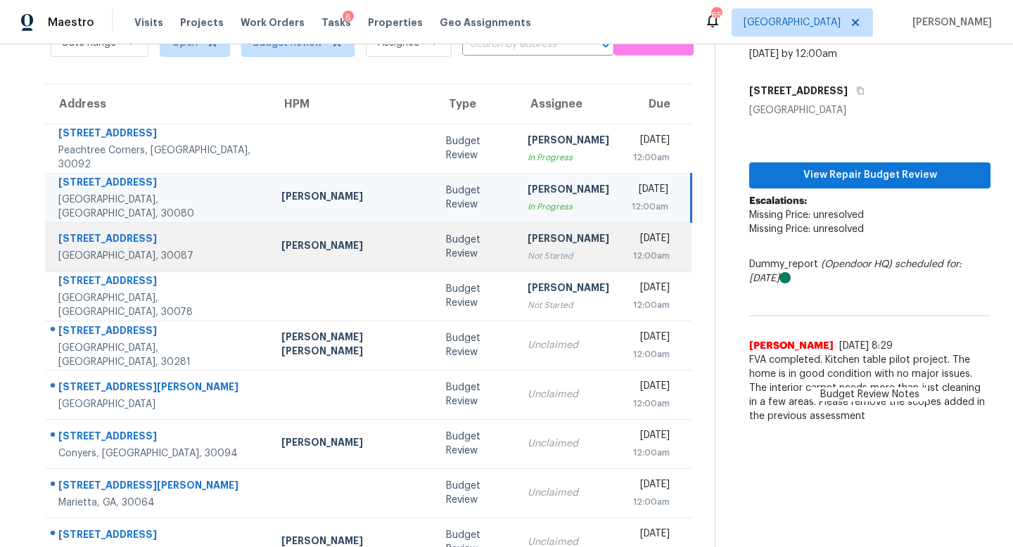
click at [516, 266] on td "[PERSON_NAME] Not Started" at bounding box center [568, 246] width 104 height 49
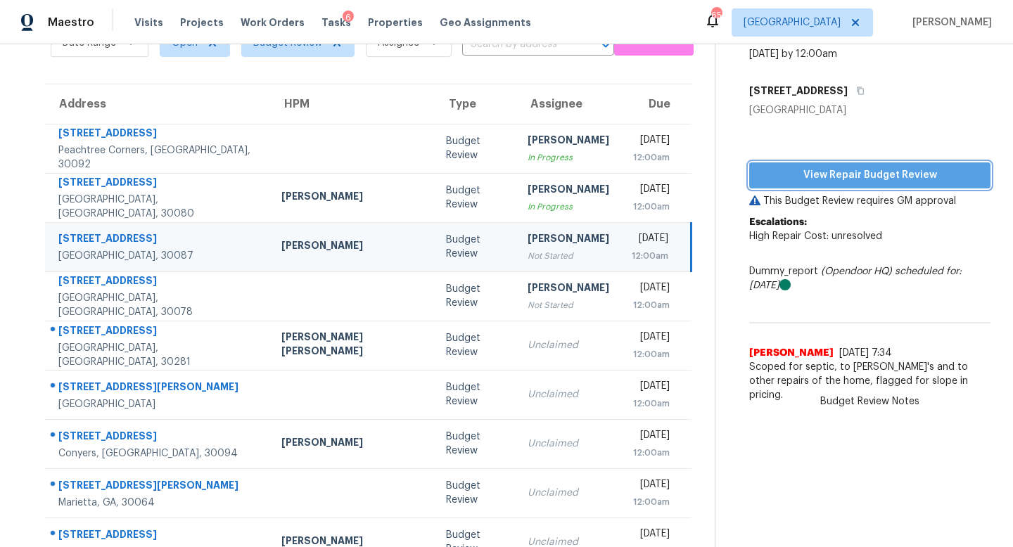
click at [803, 170] on span "View Repair Budget Review" at bounding box center [869, 176] width 219 height 18
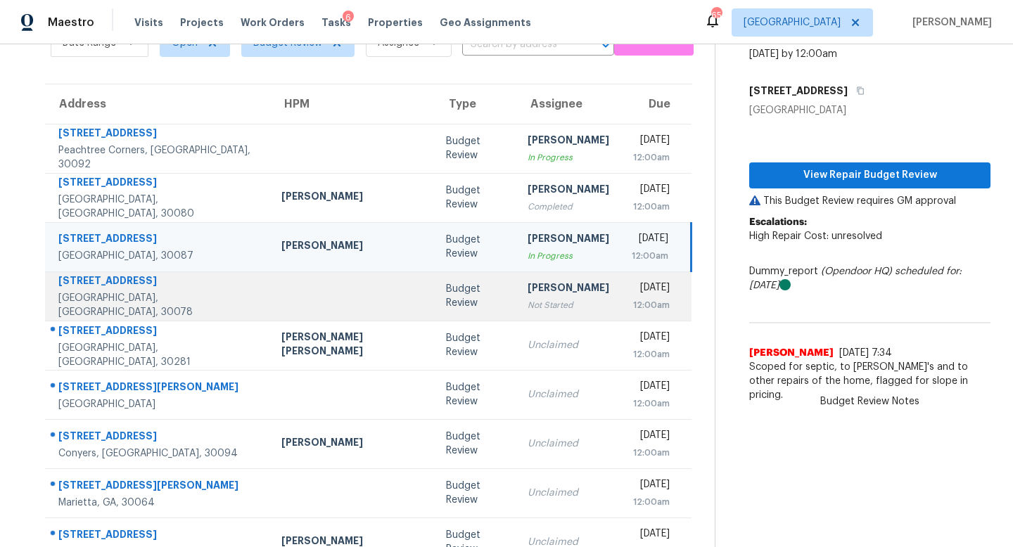
click at [527, 298] on div "Not Started" at bounding box center [568, 305] width 82 height 14
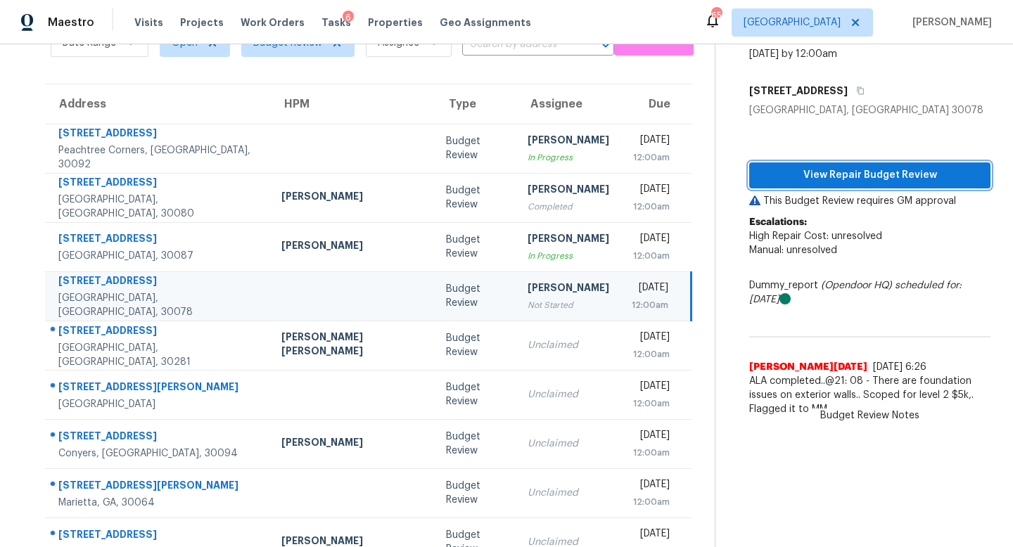
click at [845, 169] on span "View Repair Budget Review" at bounding box center [869, 176] width 219 height 18
